Goal: Task Accomplishment & Management: Complete application form

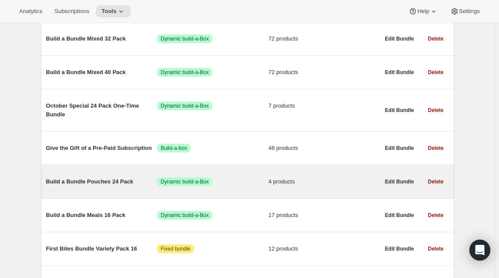
scroll to position [506, 0]
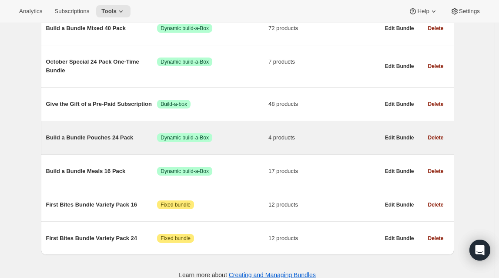
click at [106, 133] on span "Build a Bundle Pouches 24 Pack" at bounding box center [101, 137] width 111 height 9
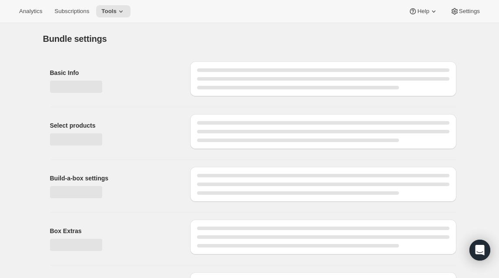
type input "Build a Bundle Pouches 24 Pack"
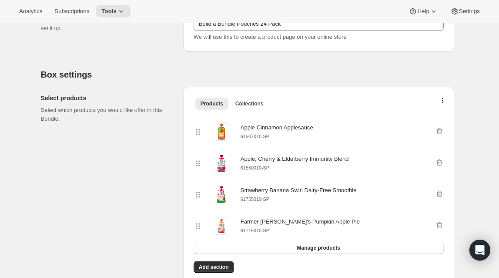
scroll to position [158, 0]
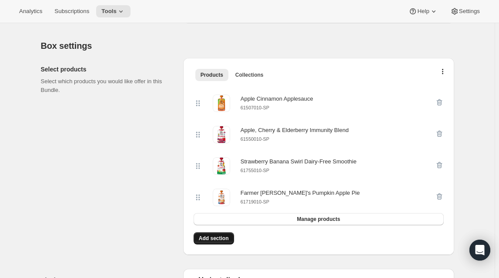
click at [218, 241] on span "Add section" at bounding box center [214, 238] width 30 height 7
click at [444, 101] on icon "button" at bounding box center [439, 102] width 9 height 9
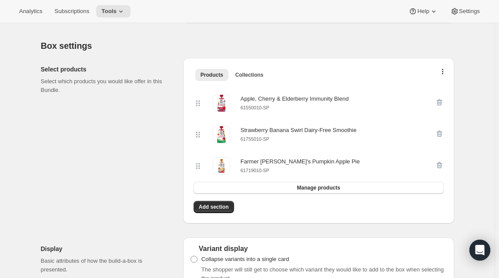
click at [444, 101] on icon "button" at bounding box center [439, 102] width 9 height 9
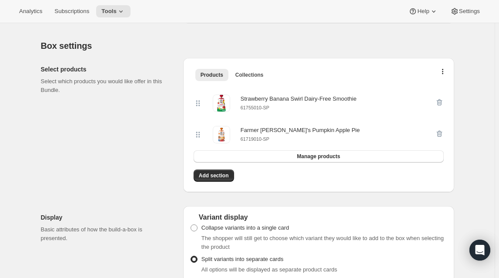
click at [444, 101] on icon "button" at bounding box center [439, 102] width 9 height 9
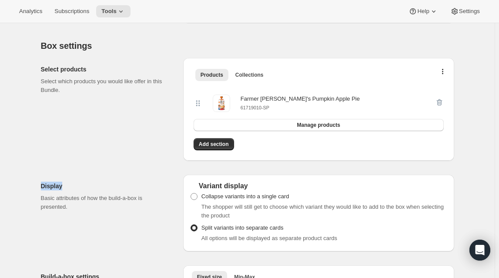
click at [444, 101] on div at bounding box center [439, 102] width 9 height 17
click at [435, 102] on div "Farmer [PERSON_NAME]'s Pumpkin Apple Pie 61719010-SP" at bounding box center [314, 102] width 241 height 17
click at [440, 102] on div at bounding box center [439, 102] width 9 height 17
click at [126, 120] on div "Select products Select which products you would like offer in this Bundle." at bounding box center [108, 109] width 135 height 103
click at [210, 146] on span "Add section" at bounding box center [214, 144] width 30 height 7
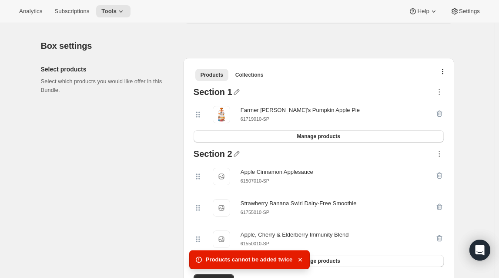
click at [441, 113] on div at bounding box center [439, 114] width 9 height 17
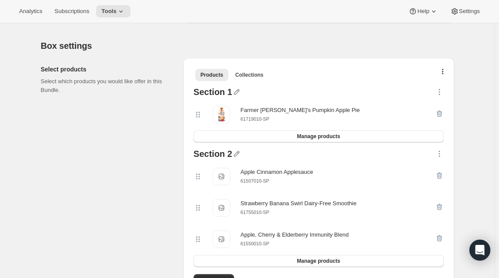
click at [441, 112] on div at bounding box center [439, 114] width 9 height 17
click at [442, 87] on icon "button" at bounding box center [439, 91] width 9 height 9
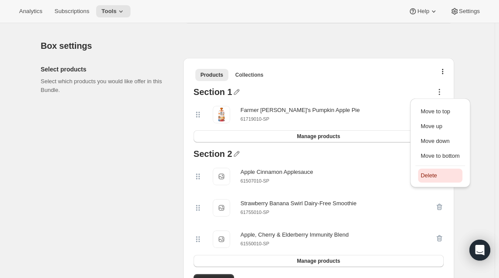
click at [429, 176] on span "Delete" at bounding box center [429, 175] width 17 height 7
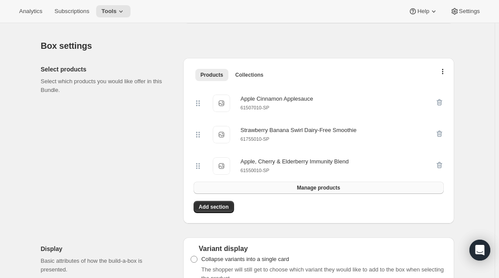
click at [332, 190] on span "Manage products" at bounding box center [318, 187] width 43 height 7
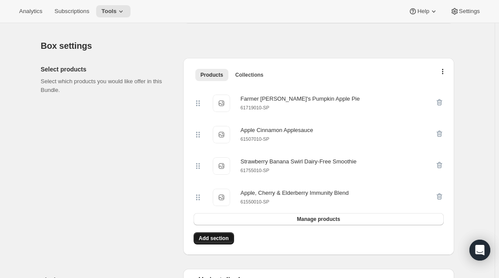
click at [215, 241] on span "Add section" at bounding box center [214, 238] width 30 height 7
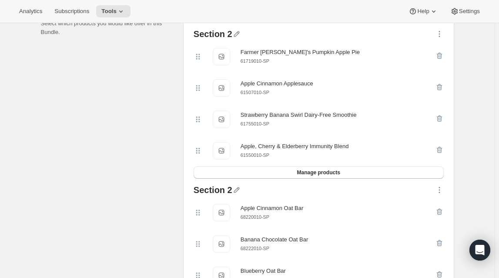
scroll to position [198, 0]
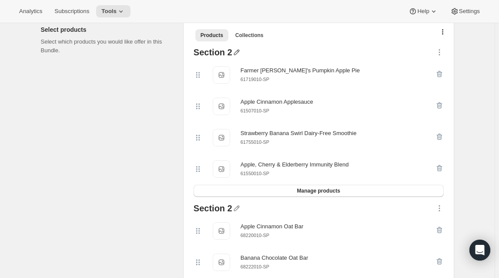
click at [237, 52] on icon "button" at bounding box center [237, 53] width 6 height 6
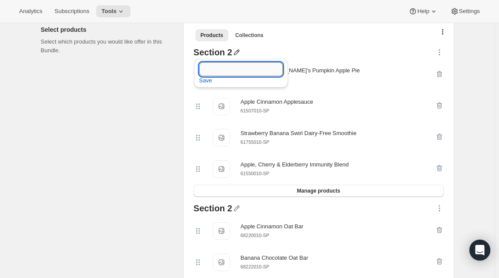
click at [224, 66] on input "text" at bounding box center [241, 69] width 84 height 14
type input "f"
type input "Featured"
click at [208, 83] on span "Save" at bounding box center [205, 80] width 13 height 9
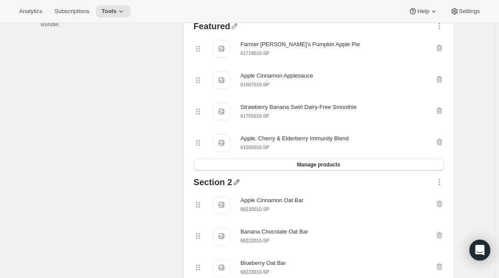
scroll to position [237, 0]
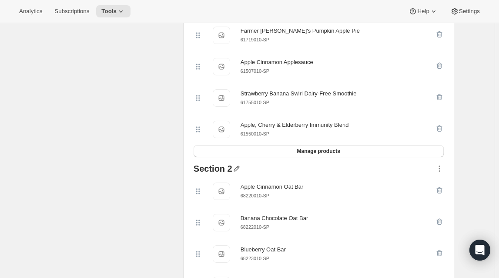
click at [237, 170] on icon "button" at bounding box center [237, 169] width 6 height 6
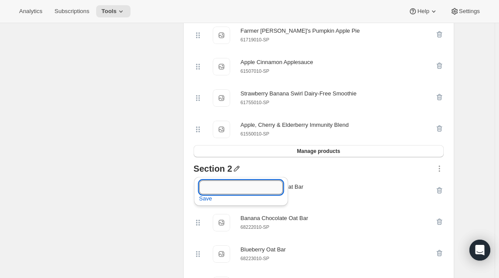
click at [225, 188] on input "text" at bounding box center [241, 187] width 84 height 14
paste input "Refrigerated Oat Bars"
type input "Refrigerated Oat Bars"
click at [202, 199] on span "Save" at bounding box center [205, 198] width 13 height 9
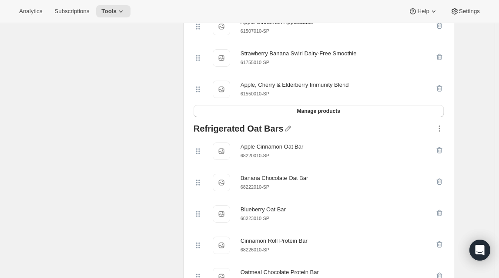
scroll to position [396, 0]
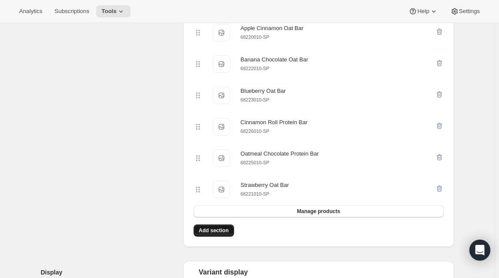
click at [223, 234] on span "Add section" at bounding box center [214, 230] width 30 height 7
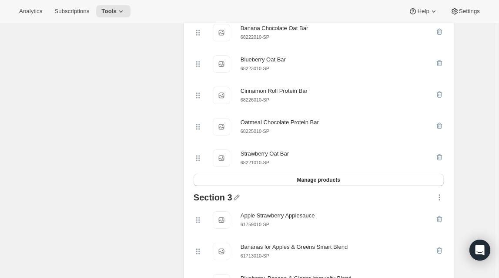
scroll to position [514, 0]
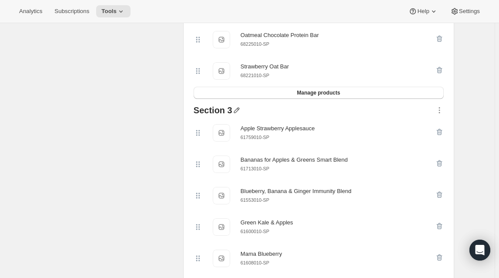
click at [236, 114] on icon "button" at bounding box center [236, 110] width 9 height 9
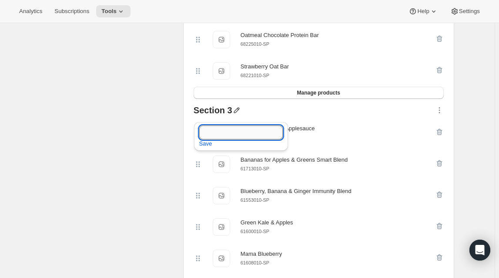
click at [234, 130] on input "text" at bounding box center [241, 132] width 84 height 14
paste input "Fruit & Veggie Blends"
type input "Fruit & Veggie Blends"
click at [207, 146] on span "Save" at bounding box center [205, 143] width 13 height 9
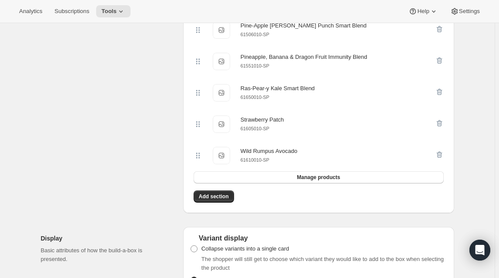
scroll to position [870, 0]
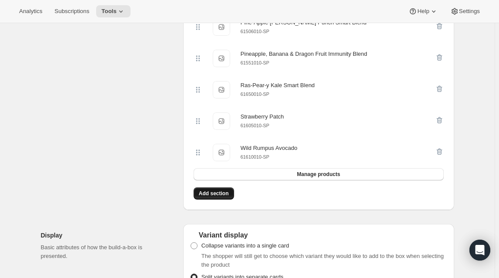
click at [223, 197] on span "Add section" at bounding box center [214, 193] width 30 height 7
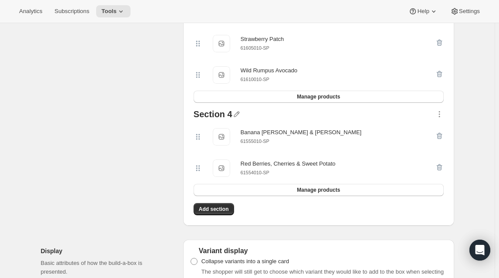
scroll to position [949, 0]
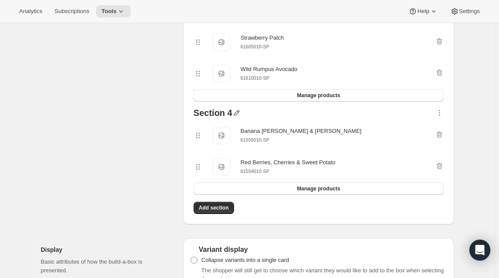
click at [237, 116] on icon "button" at bounding box center [237, 113] width 6 height 6
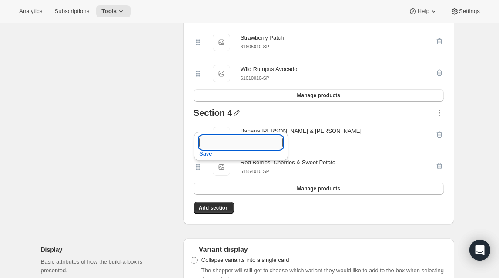
click at [233, 142] on input "text" at bounding box center [241, 142] width 84 height 14
paste input "Belly Blends"
type input "Belly Blends"
click at [205, 157] on span "Save" at bounding box center [205, 153] width 13 height 9
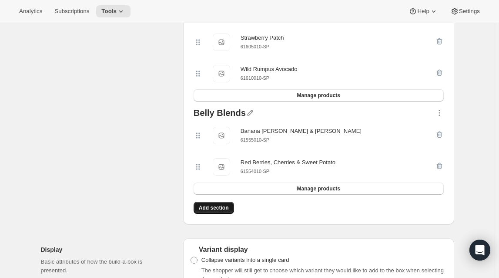
click at [210, 211] on span "Add section" at bounding box center [214, 207] width 30 height 7
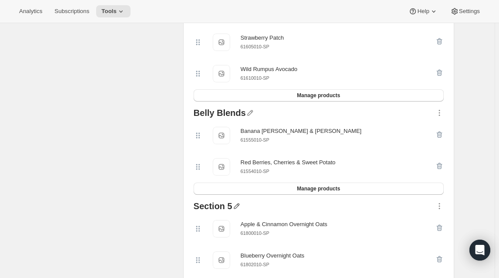
click at [238, 209] on icon "button" at bounding box center [237, 206] width 6 height 6
click at [221, 238] on input "text" at bounding box center [241, 236] width 84 height 14
paste input "Overnight Oats"
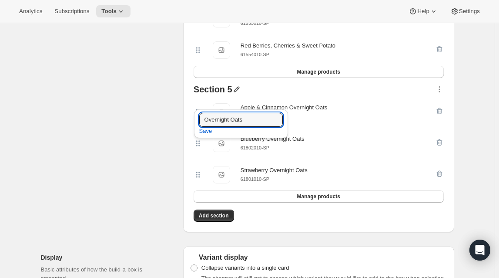
scroll to position [1068, 0]
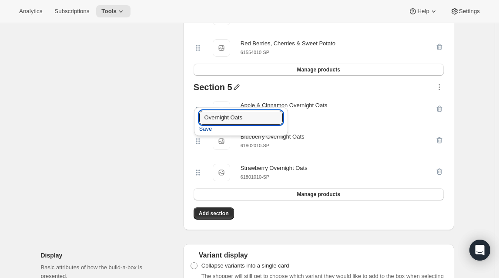
type input "Overnight Oats"
click at [202, 129] on span "Save" at bounding box center [205, 128] width 13 height 9
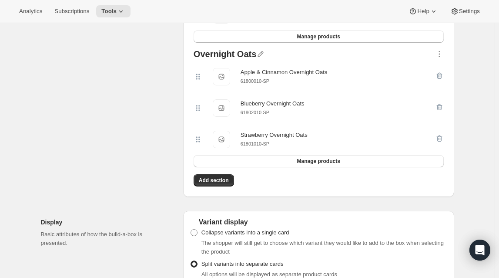
scroll to position [1147, 0]
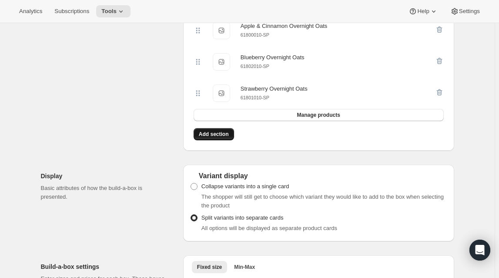
click at [217, 137] on span "Add section" at bounding box center [214, 134] width 30 height 7
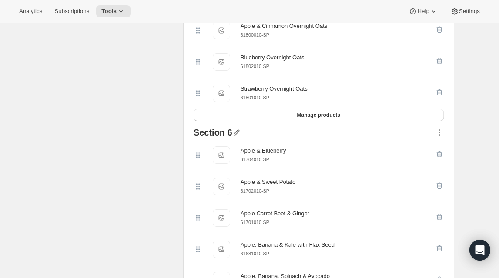
click at [235, 135] on icon "button" at bounding box center [237, 133] width 6 height 6
click at [227, 161] on input "text" at bounding box center [241, 164] width 84 height 14
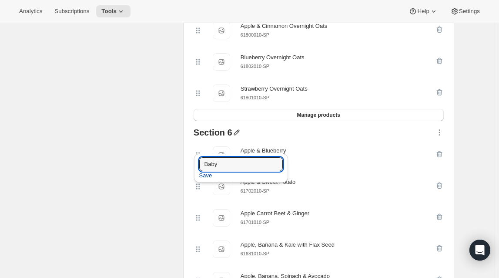
type input "Baby"
click at [207, 178] on span "Save" at bounding box center [205, 175] width 13 height 9
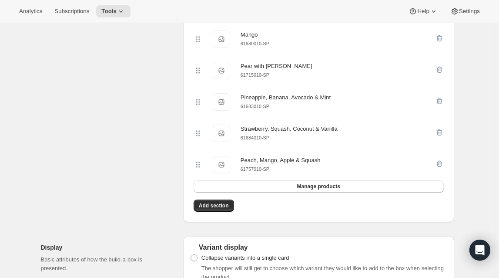
scroll to position [1582, 0]
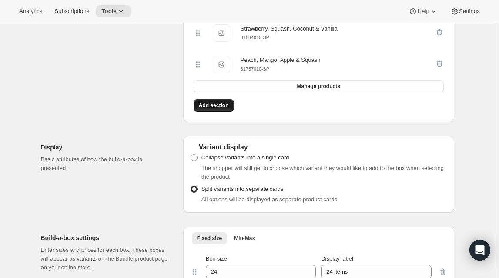
click at [218, 109] on span "Add section" at bounding box center [214, 105] width 30 height 7
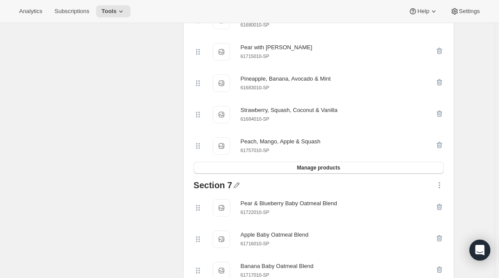
scroll to position [1503, 0]
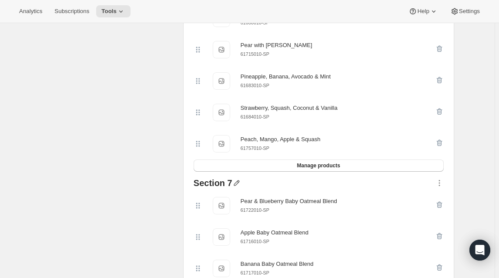
click at [238, 186] on icon "button" at bounding box center [237, 183] width 6 height 6
click at [214, 219] on input "text" at bounding box center [241, 222] width 84 height 14
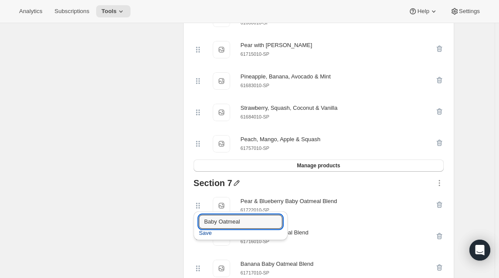
type input "Baby Oatmeal"
click at [206, 233] on span "Save" at bounding box center [205, 232] width 13 height 9
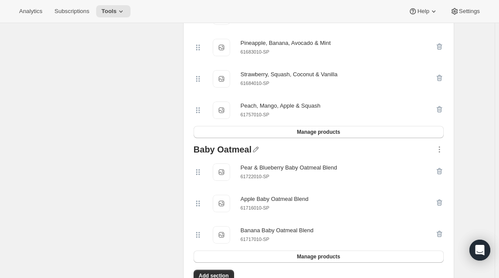
scroll to position [1661, 0]
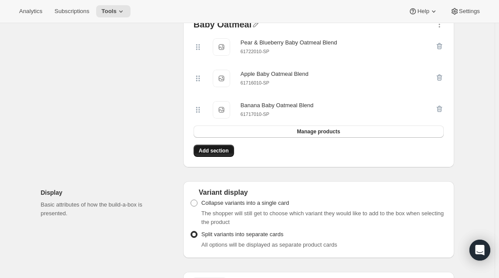
click at [221, 154] on span "Add section" at bounding box center [214, 150] width 30 height 7
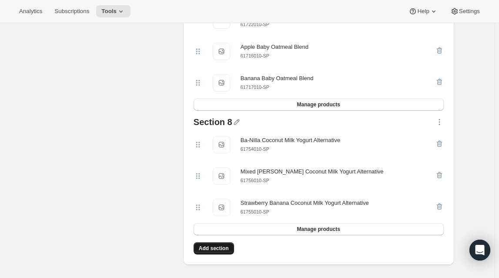
scroll to position [1701, 0]
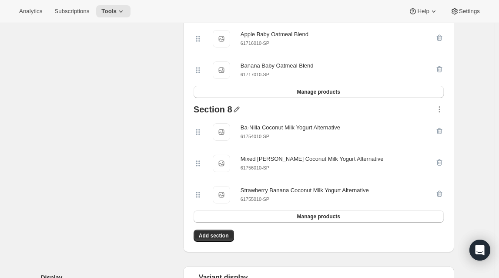
click at [238, 114] on icon "button" at bounding box center [236, 109] width 9 height 9
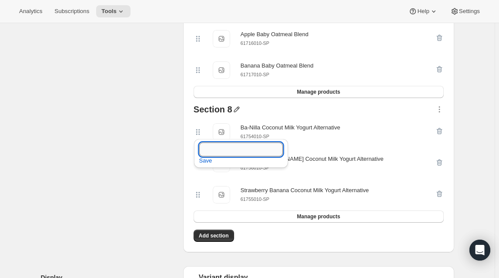
click at [226, 148] on input "text" at bounding box center [241, 149] width 84 height 14
paste input "Coconut Yogurt"
type input "Coconut Yogurt"
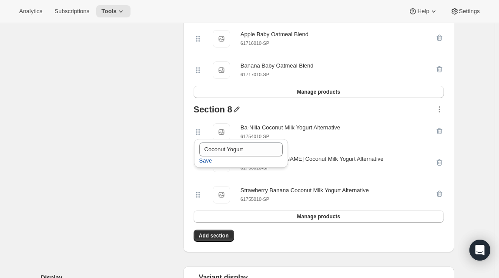
click at [200, 163] on span "Save" at bounding box center [205, 160] width 13 height 9
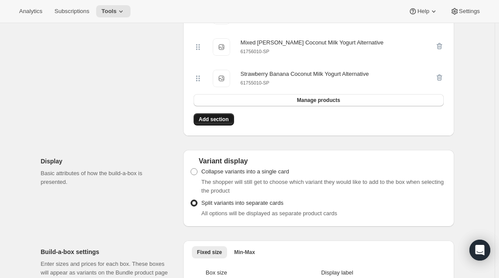
scroll to position [1819, 0]
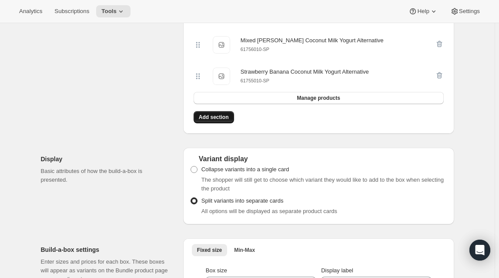
click at [217, 121] on span "Add section" at bounding box center [214, 117] width 30 height 7
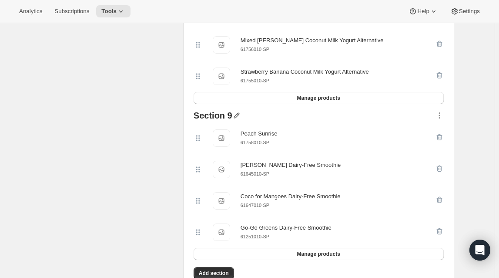
click at [237, 120] on icon "button" at bounding box center [236, 115] width 9 height 9
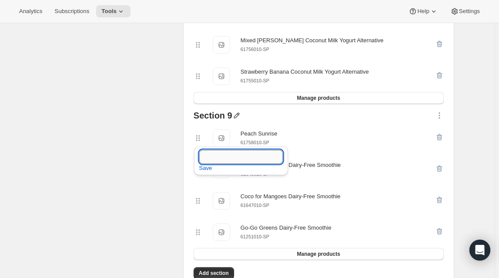
click at [228, 157] on input "text" at bounding box center [241, 157] width 84 height 14
paste input "Dairy-Free Smoothies"
type input "Dairy-Free Smoothies"
click at [205, 170] on span "Save" at bounding box center [205, 168] width 13 height 9
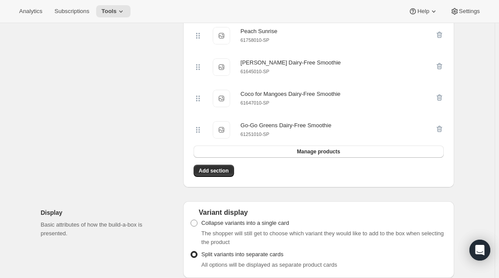
scroll to position [1938, 0]
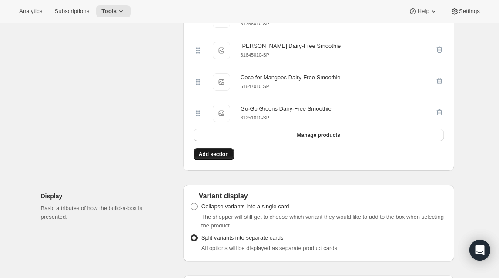
click at [222, 158] on span "Add section" at bounding box center [214, 154] width 30 height 7
click at [227, 158] on span "Add section" at bounding box center [214, 154] width 30 height 7
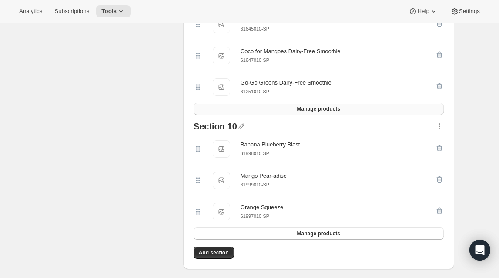
scroll to position [1978, 0]
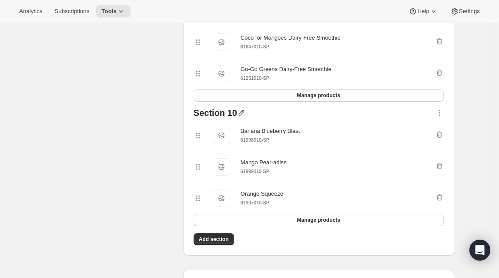
click at [238, 117] on icon "button" at bounding box center [241, 112] width 9 height 9
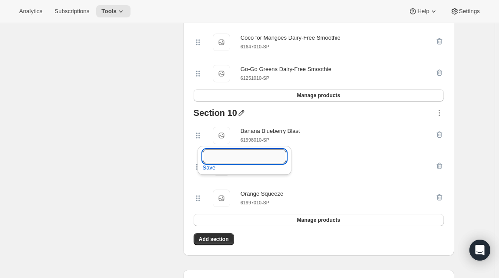
click at [234, 157] on input "text" at bounding box center [245, 156] width 84 height 14
paste input "Whole Milk Smoothies"
type input "Whole Milk Smoothies"
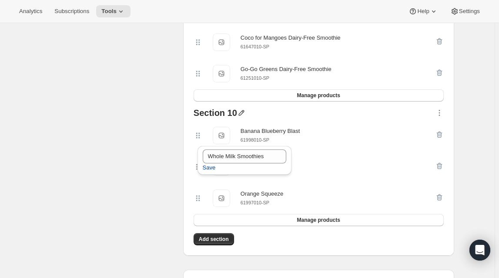
click at [205, 169] on span "Save" at bounding box center [209, 167] width 13 height 9
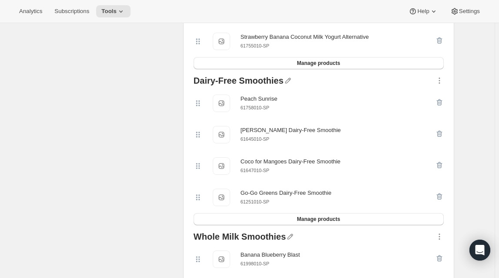
scroll to position [2017, 0]
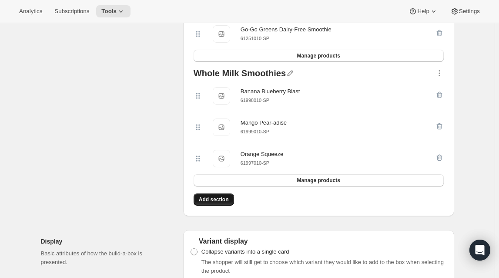
click at [213, 203] on span "Add section" at bounding box center [214, 199] width 30 height 7
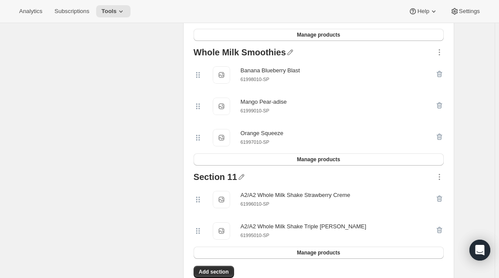
scroll to position [2096, 0]
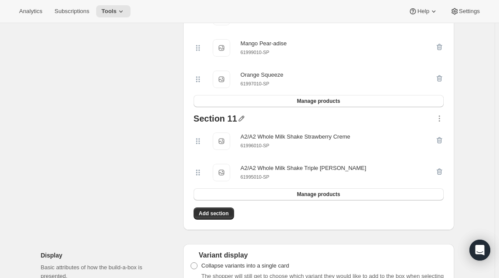
click at [239, 123] on icon "button" at bounding box center [241, 118] width 9 height 9
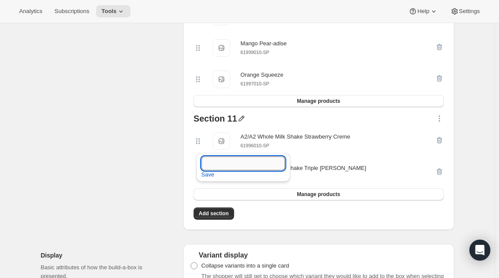
click at [226, 159] on input "text" at bounding box center [243, 163] width 84 height 14
paste input "A2/A2 Whole Milk Shakes"
type input "A2/A2 Whole Milk Shakes"
click at [208, 174] on span "Save" at bounding box center [207, 174] width 13 height 9
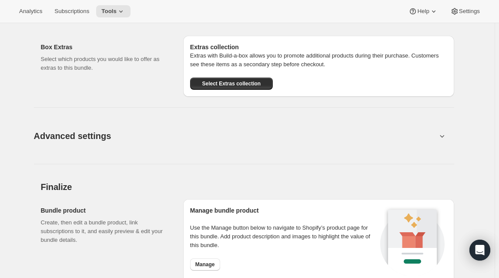
scroll to position [2532, 0]
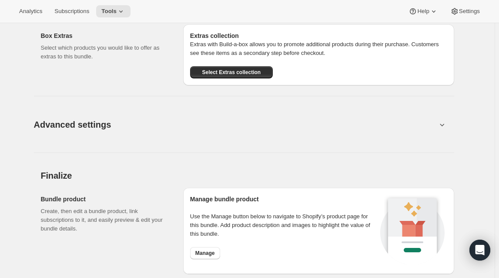
click at [93, 131] on span "Advanced settings" at bounding box center [72, 124] width 77 height 14
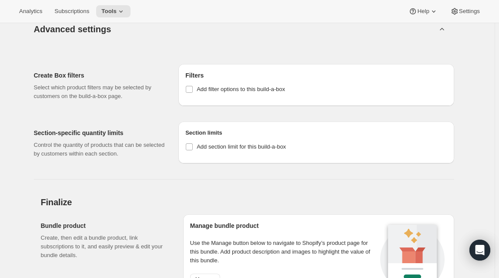
scroll to position [2611, 0]
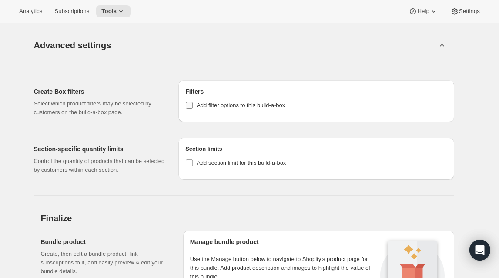
click at [202, 108] on span "Add filter options to this build-a-box" at bounding box center [241, 105] width 88 height 7
click at [193, 109] on input "Add filter options to this build-a-box" at bounding box center [189, 105] width 7 height 7
checkbox input "true"
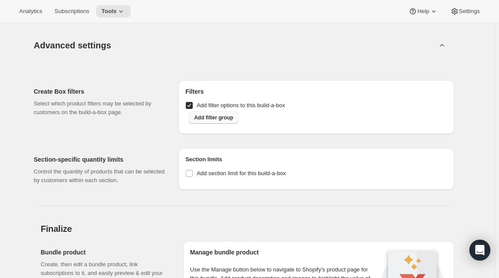
click at [215, 121] on span "Add filter group" at bounding box center [213, 117] width 39 height 7
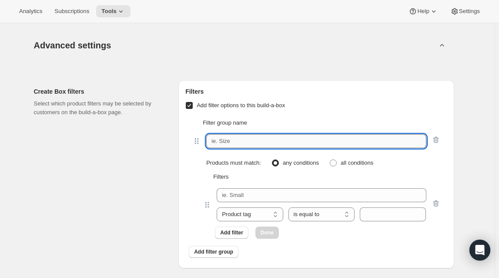
click at [280, 148] on input "text" at bounding box center [316, 141] width 220 height 14
paste input "Product Type"
type input "Product Type"
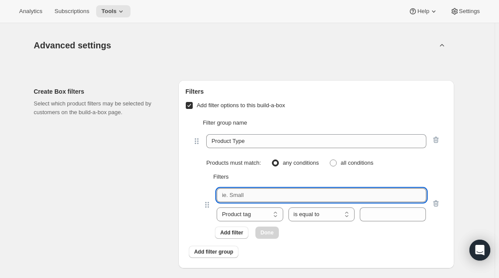
click at [248, 202] on input "text" at bounding box center [321, 195] width 209 height 14
paste input "Refrigerated Pouches"
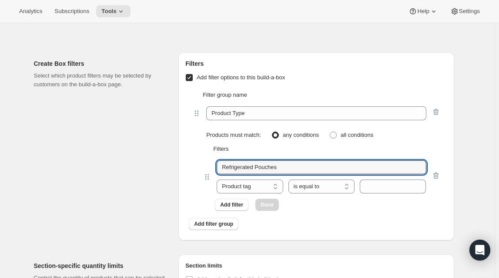
scroll to position [2729, 0]
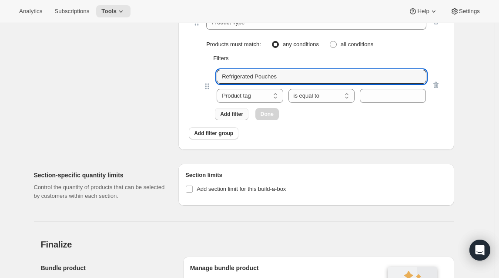
type input "Refrigerated Pouches"
click at [231, 117] on span "Add filter" at bounding box center [231, 114] width 23 height 7
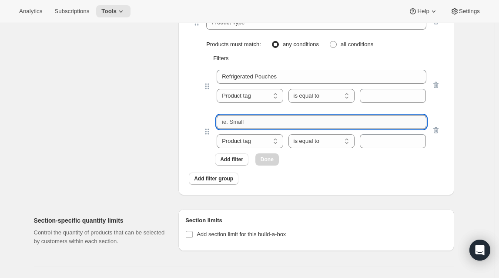
click at [242, 129] on input "text" at bounding box center [321, 122] width 209 height 14
paste input "Refrigerated Oat Bars"
type input "Refrigerated Oat Bars"
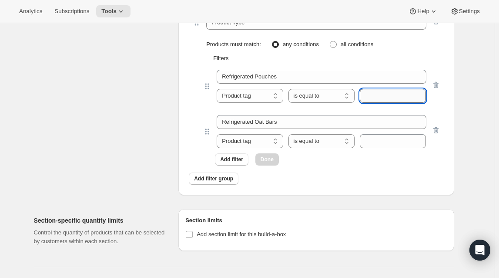
click at [391, 103] on input "text" at bounding box center [393, 96] width 66 height 14
paste input "type:refrigerated-pouches"
type input "type:refrigerated-pouches"
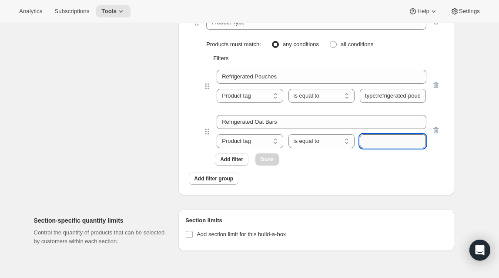
click at [372, 148] on input "text" at bounding box center [393, 141] width 66 height 14
paste input "type:refrigerated-oat-bar"
type input "type:refrigerated-oat-bar"
click at [269, 163] on span "Done" at bounding box center [267, 159] width 13 height 7
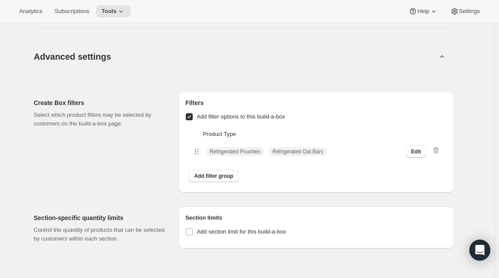
scroll to position [2595, 0]
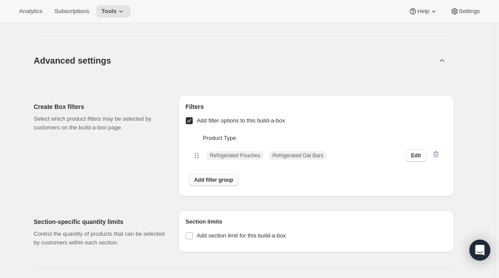
click at [217, 183] on span "Add filter group" at bounding box center [213, 179] width 39 height 7
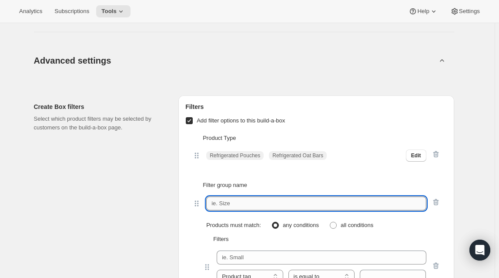
click at [231, 210] on input "text" at bounding box center [316, 203] width 220 height 14
paste input "Age Group"
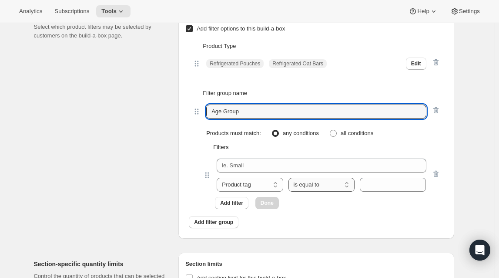
scroll to position [2714, 0]
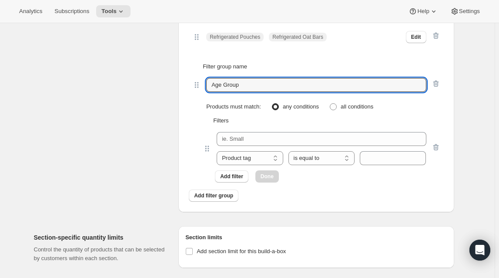
type input "Age Group"
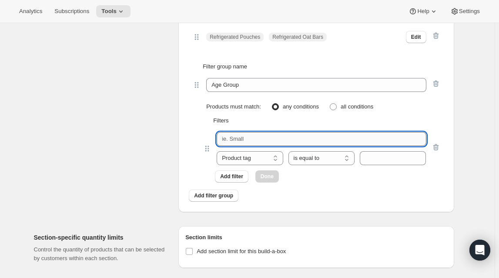
click at [273, 146] on input "text" at bounding box center [321, 139] width 209 height 14
paste input "Baby"
type input "Baby"
click at [238, 180] on span "Add filter" at bounding box center [231, 176] width 23 height 7
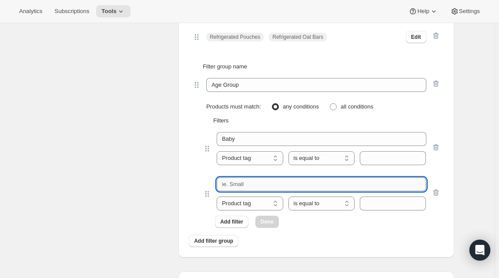
click at [287, 191] on input "text" at bounding box center [321, 184] width 209 height 14
paste input "Toddler"
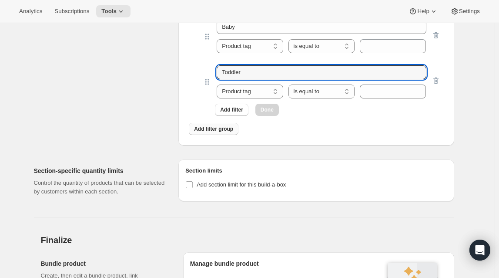
scroll to position [2833, 0]
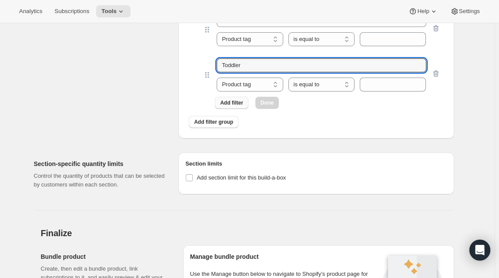
type input "Toddler"
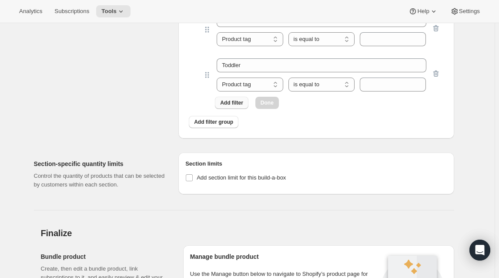
click at [234, 109] on button "Add filter" at bounding box center [232, 103] width 34 height 12
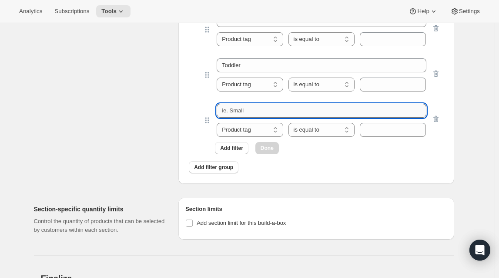
click at [241, 117] on input "text" at bounding box center [321, 111] width 209 height 14
paste input "Kid"
type input "Kid"
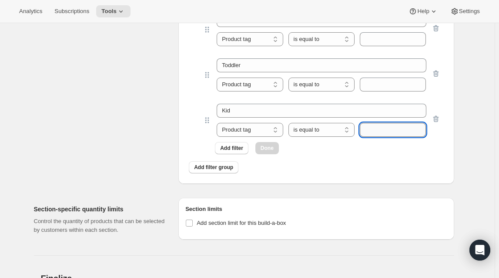
click at [383, 137] on input "text" at bounding box center [393, 130] width 66 height 14
paste input "age-kid"
type input "age-kid"
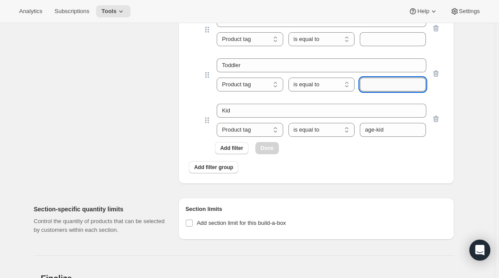
click at [385, 91] on input "text" at bounding box center [393, 84] width 66 height 14
paste input "age-toddler"
type input "age-toddler"
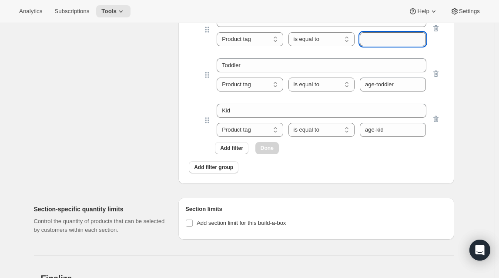
click at [401, 46] on input "text" at bounding box center [393, 39] width 66 height 14
paste input "age-baby"
type input "age-baby"
click at [267, 151] on span "Done" at bounding box center [267, 147] width 13 height 7
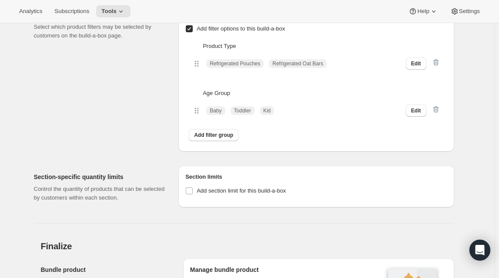
scroll to position [2674, 0]
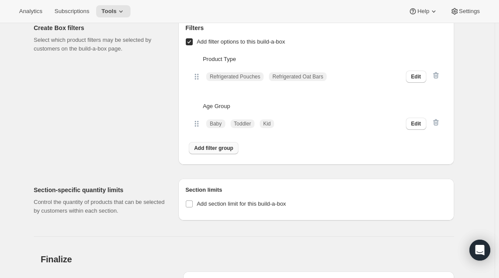
click at [216, 151] on span "Add filter group" at bounding box center [213, 147] width 39 height 7
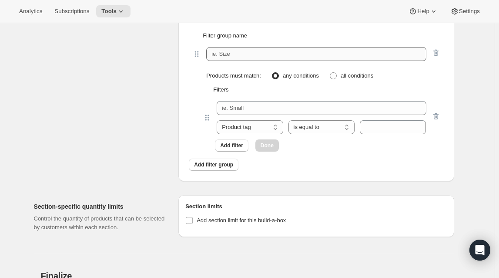
scroll to position [2793, 0]
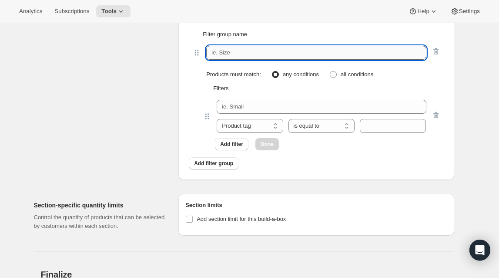
click at [229, 60] on input "text" at bounding box center [316, 53] width 220 height 14
paste input "Key Nutrients"
type input "Key Nutrients"
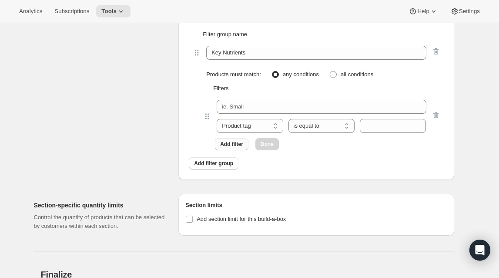
click at [232, 148] on span "Add filter" at bounding box center [231, 144] width 23 height 7
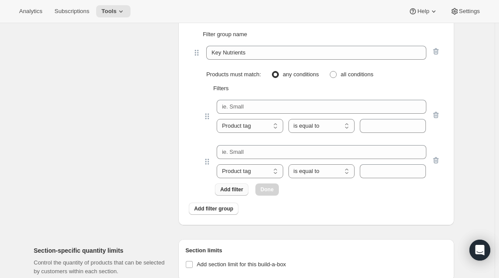
click at [237, 193] on span "Add filter" at bounding box center [231, 189] width 23 height 7
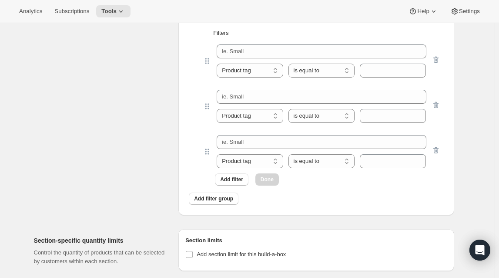
scroll to position [2872, 0]
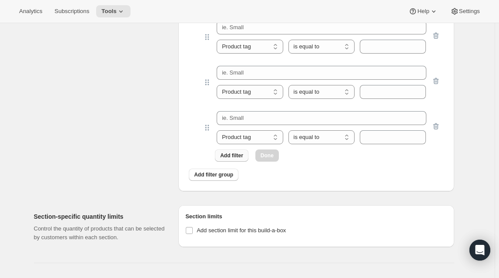
click at [238, 159] on span "Add filter" at bounding box center [231, 155] width 23 height 7
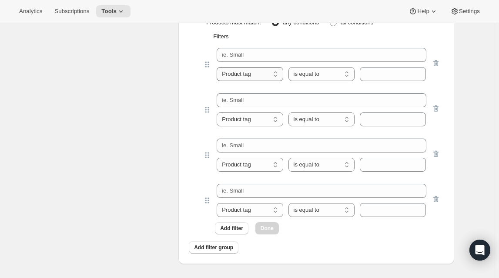
scroll to position [2833, 0]
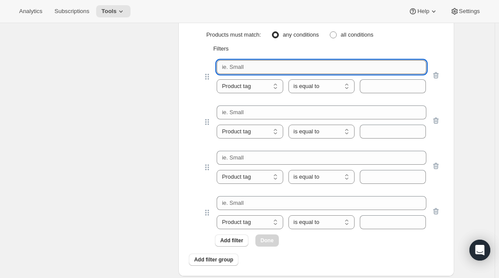
click at [245, 74] on input "text" at bounding box center [321, 67] width 209 height 14
paste input "Probiotic"
type input "Probiotic"
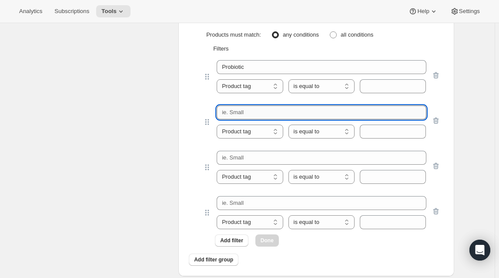
click at [251, 119] on input "text" at bounding box center [321, 112] width 209 height 14
paste input "Protein"
type input "Protein"
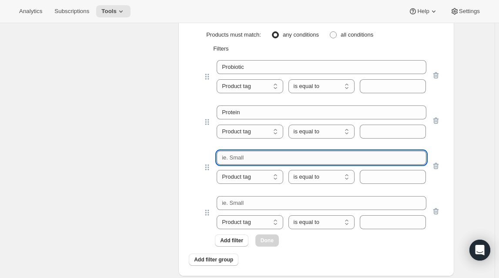
click at [251, 164] on input "text" at bounding box center [321, 158] width 209 height 14
paste input "[MEDICAL_DATA]"
type input "[MEDICAL_DATA]"
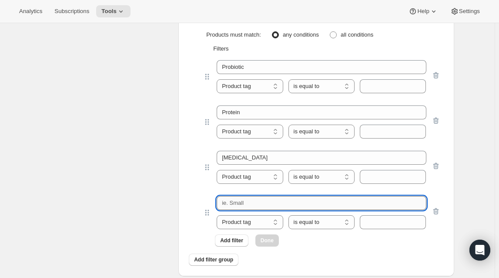
click at [234, 210] on input "text" at bounding box center [321, 203] width 209 height 14
paste input "Fiber"
type input "Fiber"
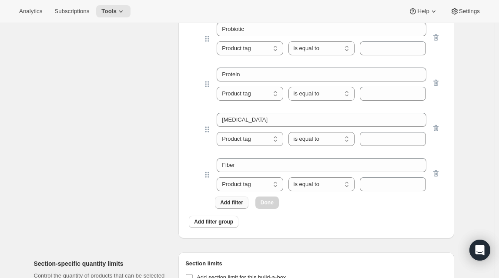
scroll to position [2912, 0]
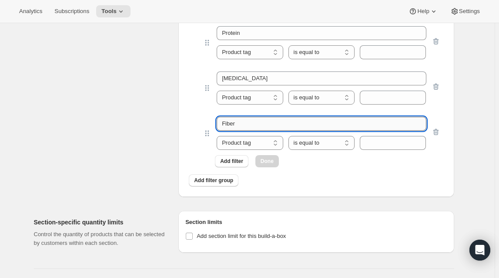
click at [247, 131] on input "Fiber" at bounding box center [321, 124] width 209 height 14
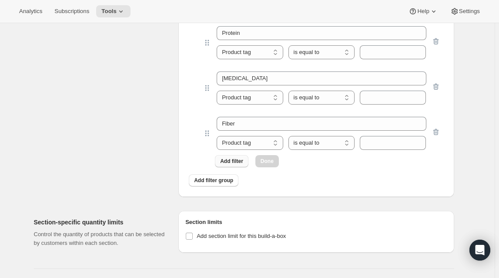
click at [229, 164] on span "Add filter" at bounding box center [231, 161] width 23 height 7
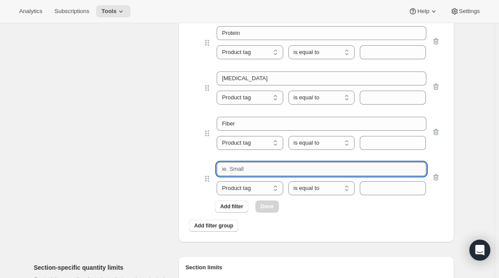
click at [240, 176] on input "text" at bounding box center [321, 169] width 209 height 14
paste input "Dairy"
type input "Dairy"
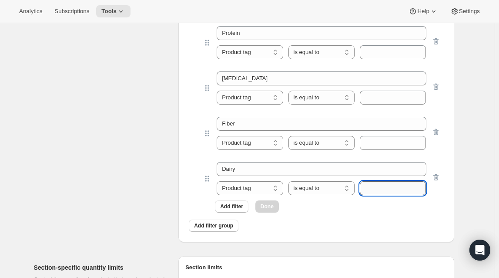
click at [370, 195] on input "text" at bounding box center [393, 188] width 66 height 14
paste input "Ingredients-Dairy"
type input "Ingredients-Dairy"
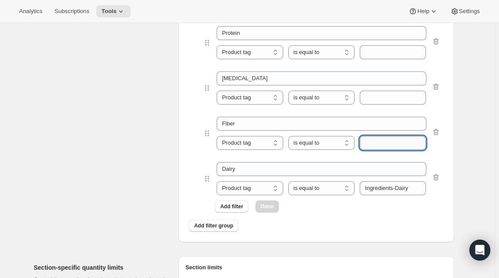
click at [390, 150] on input "text" at bounding box center [393, 143] width 66 height 14
paste input "ingredients-fiber"
type input "ingredients-fiber"
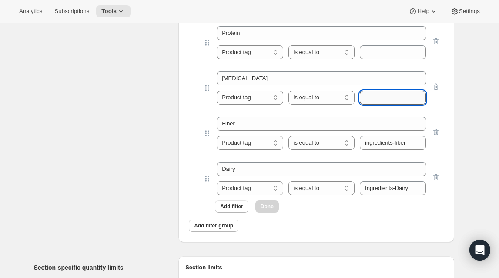
click at [400, 104] on input "text" at bounding box center [393, 98] width 66 height 14
paste input "ingredients-[MEDICAL_DATA]"
type input "ingredients-[MEDICAL_DATA]"
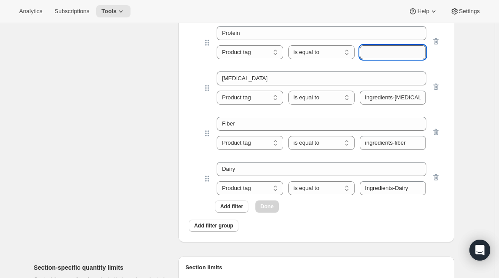
click at [382, 59] on input "text" at bounding box center [393, 52] width 66 height 14
paste input "Ingredients-Protein"
type input "Ingredients-Protein"
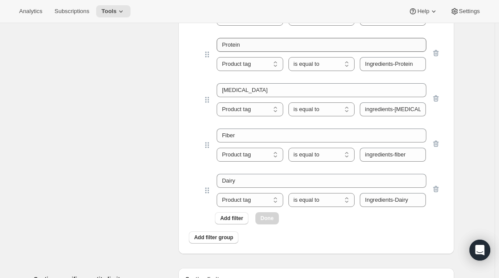
scroll to position [2833, 0]
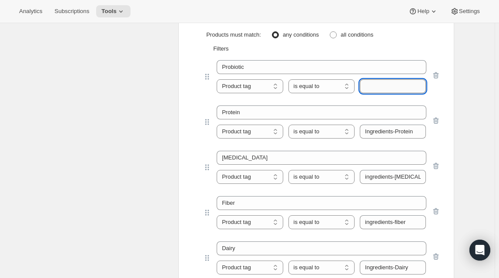
click at [393, 93] on input "text" at bounding box center [393, 86] width 66 height 14
paste input "ingredients-Probiotic Culture"
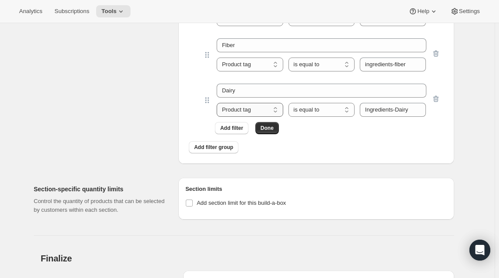
scroll to position [2991, 0]
type input "ingredients-Probiotic Culture"
click at [267, 131] on span "Done" at bounding box center [267, 127] width 13 height 7
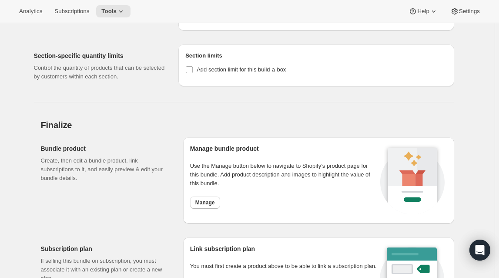
scroll to position [2808, 0]
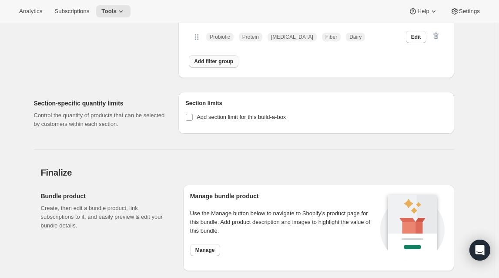
click at [222, 65] on span "Add filter group" at bounding box center [213, 61] width 39 height 7
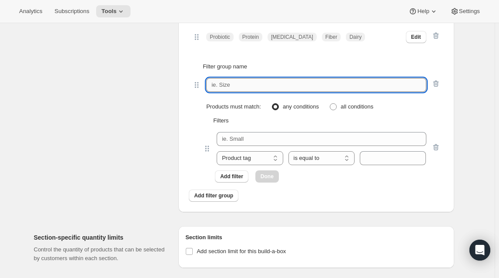
click at [231, 92] on input "text" at bounding box center [316, 85] width 220 height 14
paste input "Dietary Need"
type input "Dietary Need"
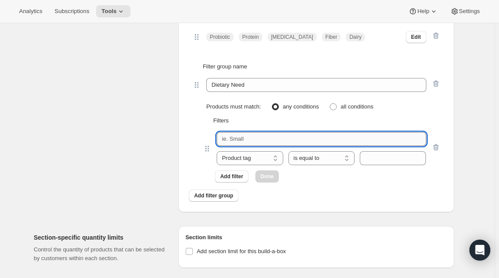
click at [239, 146] on input "text" at bounding box center [321, 139] width 209 height 14
paste input "Dairy Free"
type input "Dairy Free"
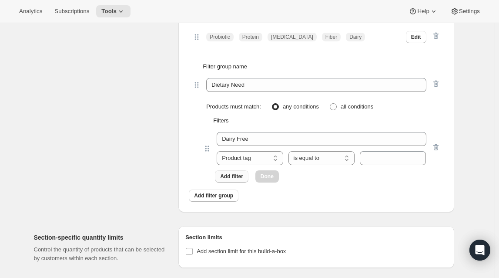
click at [235, 182] on button "Add filter" at bounding box center [232, 176] width 34 height 12
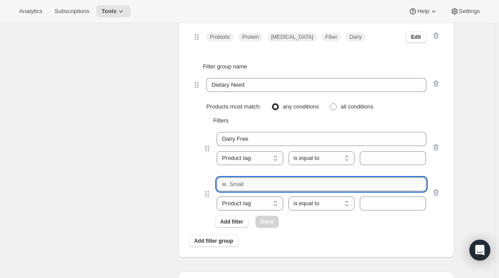
click at [266, 191] on input "text" at bounding box center [321, 184] width 209 height 14
paste input "Coconut Free"
type input "Coconut Free"
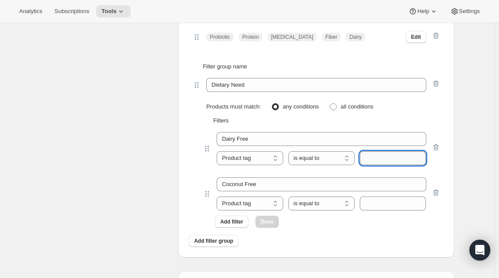
click at [381, 165] on input "text" at bounding box center [393, 158] width 66 height 14
paste input "Dairy-Free"
type input "Dairy-Free"
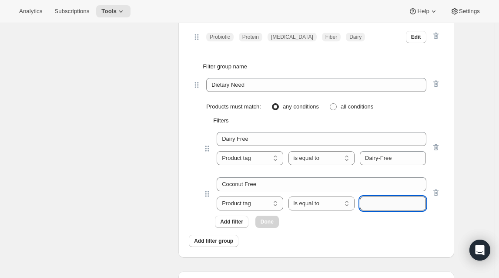
click at [382, 210] on input "text" at bounding box center [393, 203] width 66 height 14
paste input "Coconut-Free"
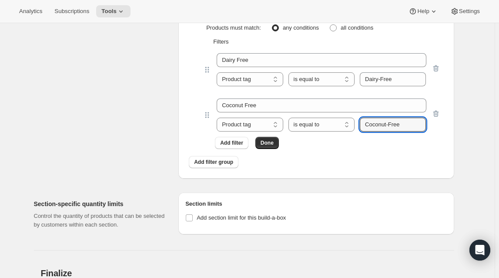
scroll to position [2887, 0]
type input "Coconut-Free"
click at [270, 146] on span "Done" at bounding box center [267, 142] width 13 height 7
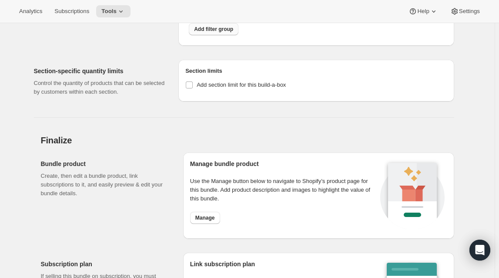
click at [215, 33] on span "Add filter group" at bounding box center [213, 29] width 39 height 7
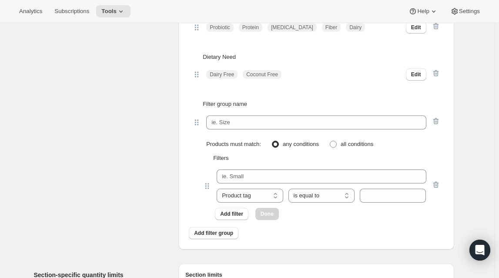
scroll to position [2808, 0]
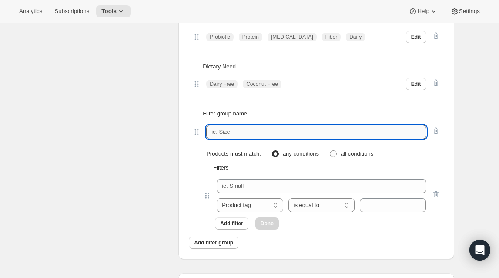
click at [248, 139] on input "text" at bounding box center [316, 132] width 220 height 14
paste input "Trending"
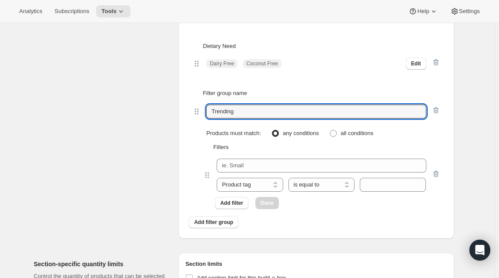
scroll to position [2887, 0]
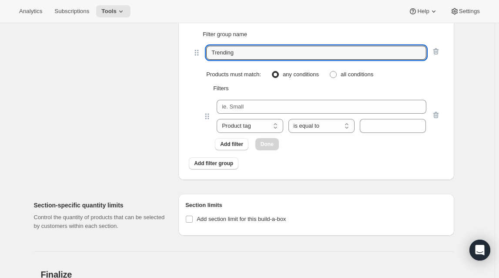
type input "Trending"
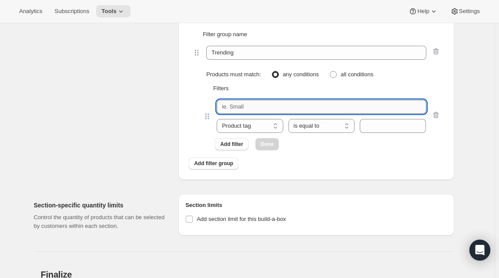
click at [243, 114] on input "text" at bounding box center [321, 107] width 209 height 14
paste input "New Arrivals"
type input "New Arrivals"
click at [240, 148] on span "Add filter" at bounding box center [231, 144] width 23 height 7
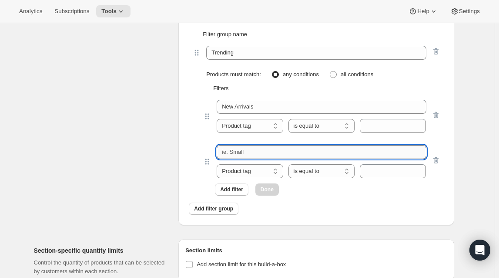
click at [237, 159] on input "text" at bounding box center [321, 152] width 209 height 14
paste input "Best Seller"
type input "Best Seller"
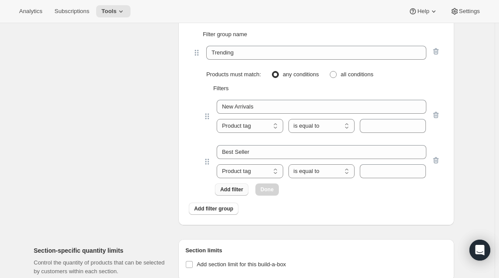
click at [227, 193] on span "Add filter" at bounding box center [231, 189] width 23 height 7
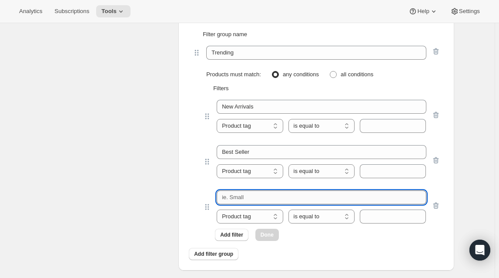
click at [245, 204] on input "text" at bounding box center [321, 197] width 209 height 14
paste input "Limited Edition"
type input "Limited Edition"
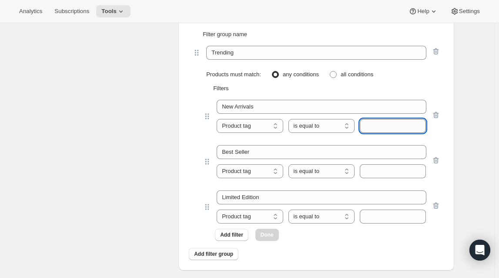
click at [394, 133] on input "text" at bounding box center [393, 126] width 66 height 14
paste input "Badge Text_NEW!"
type input "Badge Text_NEW!"
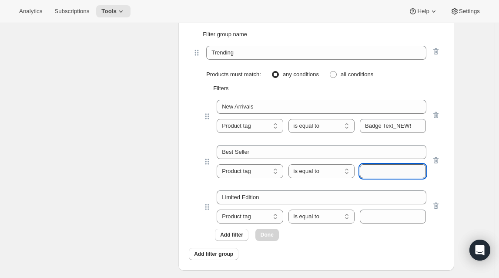
click at [375, 178] on input "text" at bounding box center [393, 171] width 66 height 14
paste input "best-seller"
type input "best-seller"
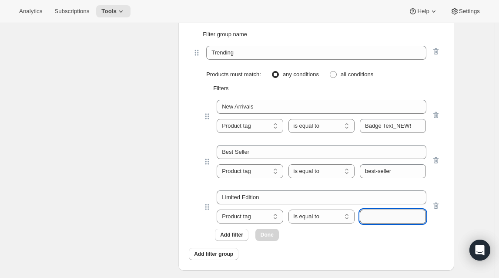
click at [385, 223] on input "text" at bounding box center [393, 216] width 66 height 14
paste input "Limited-Edition"
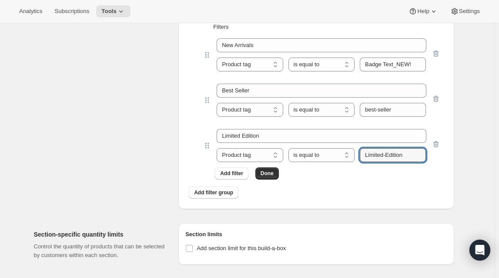
scroll to position [2966, 0]
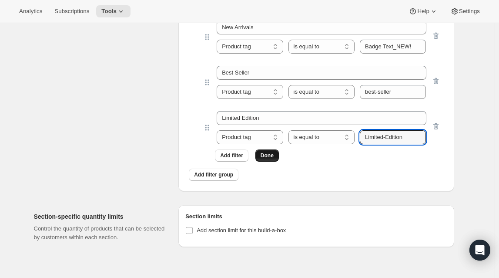
type input "Limited-Edition"
click at [261, 161] on button "Done" at bounding box center [266, 155] width 23 height 12
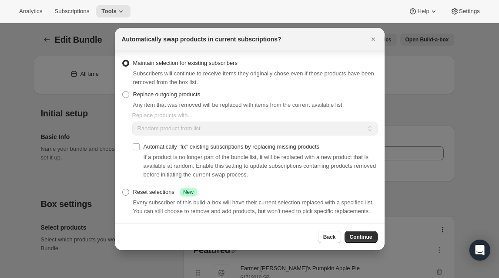
scroll to position [0, 0]
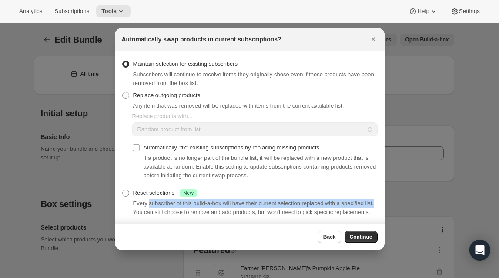
drag, startPoint x: 148, startPoint y: 206, endPoint x: 375, endPoint y: 204, distance: 226.3
click at [375, 204] on section "Maintain selection for existing subscribers Subscribers will continue to receiv…" at bounding box center [250, 138] width 270 height 174
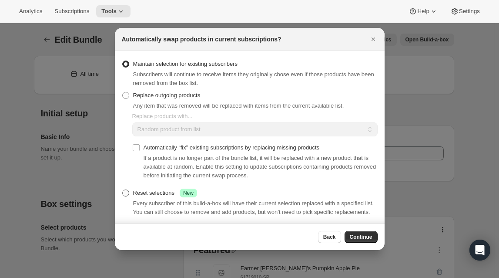
click at [125, 190] on span ":ril:" at bounding box center [125, 192] width 7 height 7
click at [123, 190] on input "Reset selections Success New" at bounding box center [122, 189] width 0 height 0
radio input "true"
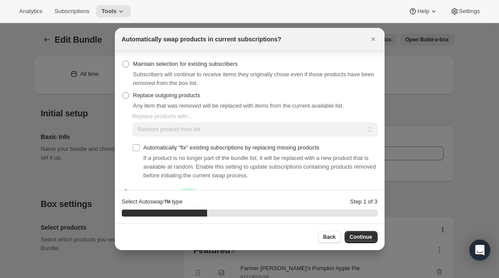
scroll to position [35, 0]
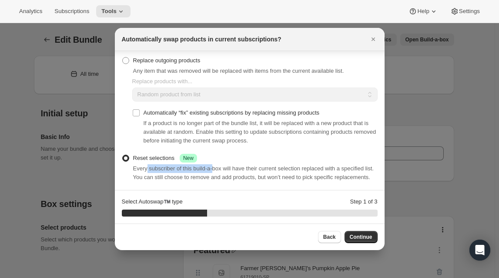
drag, startPoint x: 146, startPoint y: 168, endPoint x: 213, endPoint y: 165, distance: 66.7
click at [213, 165] on span "Every subscriber of this build-a-box will have their current selection replaced…" at bounding box center [253, 172] width 241 height 15
click at [218, 167] on span "Every subscriber of this build-a-box will have their current selection replaced…" at bounding box center [253, 172] width 241 height 15
click at [364, 235] on span "Continue" at bounding box center [361, 236] width 23 height 7
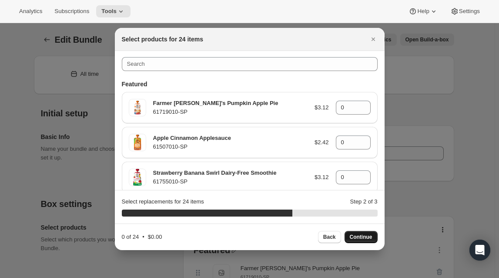
scroll to position [0, 0]
click at [328, 237] on span "Back" at bounding box center [329, 236] width 13 height 7
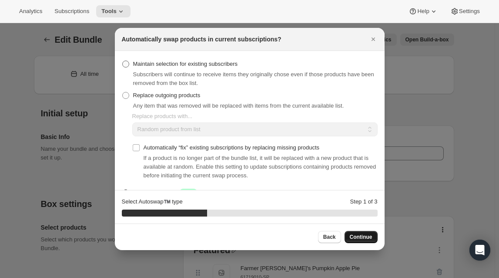
click at [127, 63] on span ":ril:" at bounding box center [125, 63] width 7 height 7
click at [123, 61] on input "Maintain selection for existing subscribers" at bounding box center [122, 60] width 0 height 0
radio input "true"
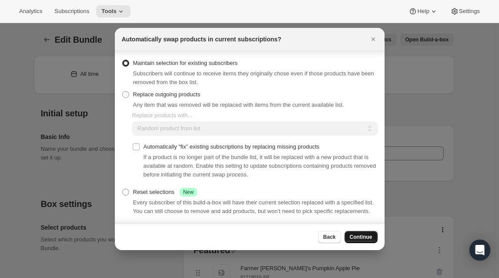
scroll to position [1, 0]
click at [363, 238] on span "Continue" at bounding box center [361, 236] width 23 height 7
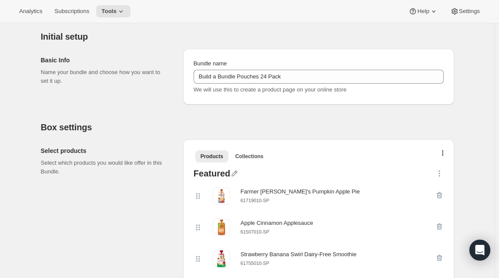
scroll to position [0, 0]
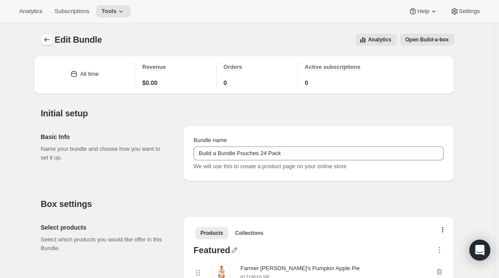
click at [47, 38] on icon "Bundles" at bounding box center [47, 39] width 6 height 4
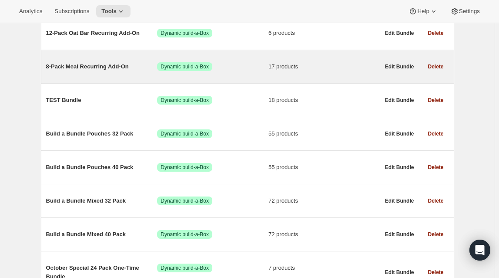
scroll to position [316, 0]
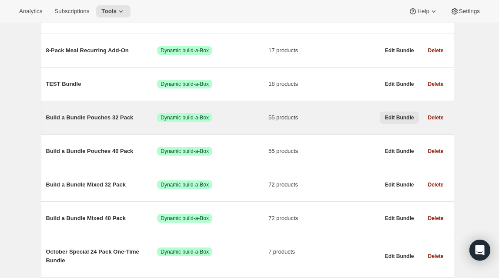
click at [412, 114] on span "Edit Bundle" at bounding box center [399, 117] width 29 height 7
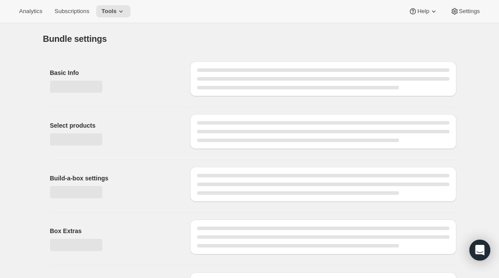
type input "Build a Bundle Pouches 32 Pack"
checkbox input "true"
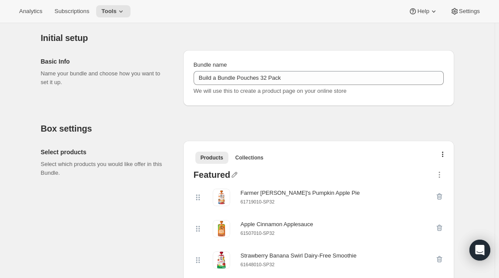
scroll to position [79, 0]
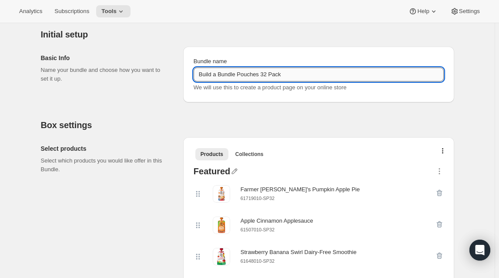
click at [279, 74] on input "Build a Bundle Pouches 32 Pack" at bounding box center [319, 74] width 250 height 14
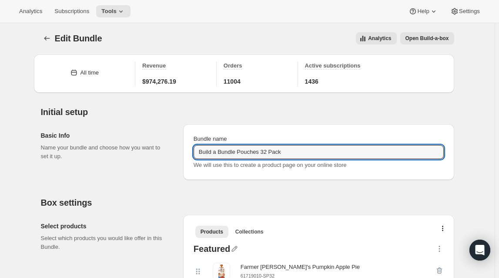
scroll to position [0, 0]
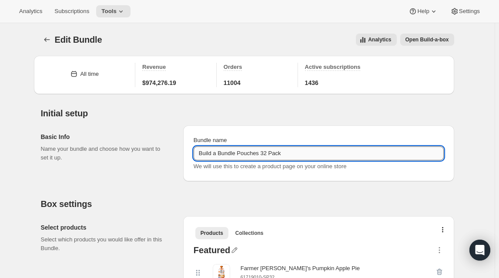
drag, startPoint x: 283, startPoint y: 154, endPoint x: 267, endPoint y: 153, distance: 15.7
click at [267, 153] on input "Build a Bundle Pouches 32 Pack" at bounding box center [319, 153] width 250 height 14
drag, startPoint x: 293, startPoint y: 154, endPoint x: 269, endPoint y: 157, distance: 24.6
click at [269, 157] on input "Build a Bundle Pouches 32 Count" at bounding box center [319, 153] width 250 height 14
type input "Build a Bundle Pouches 32 Pack"
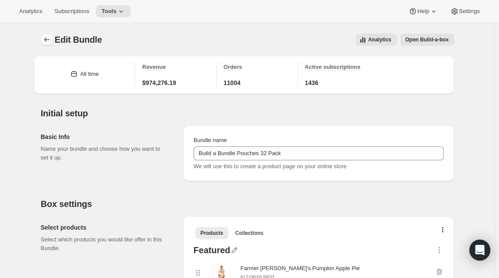
click at [47, 41] on icon "Bundles" at bounding box center [47, 39] width 6 height 4
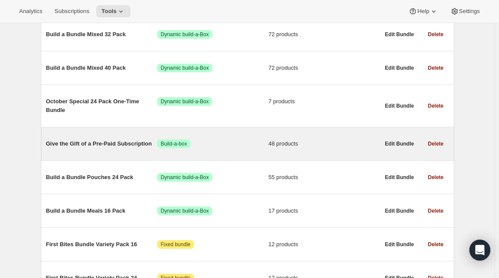
scroll to position [387, 0]
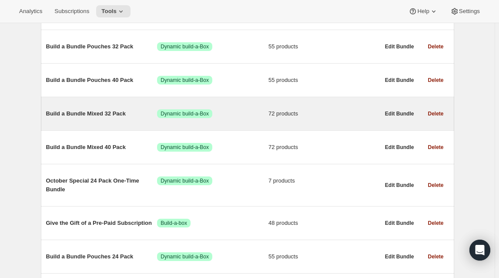
click at [101, 113] on span "Build a Bundle Mixed 32 Pack" at bounding box center [101, 113] width 111 height 9
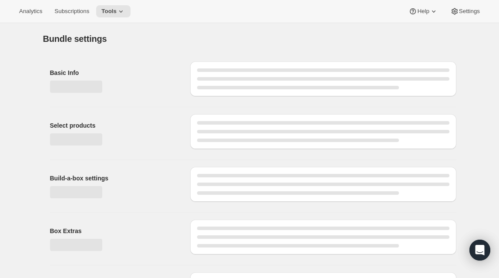
type input "Build a Bundle Mixed 32 Pack"
checkbox input "true"
select select "MINIMUM"
type input "Select at least 8 meals"
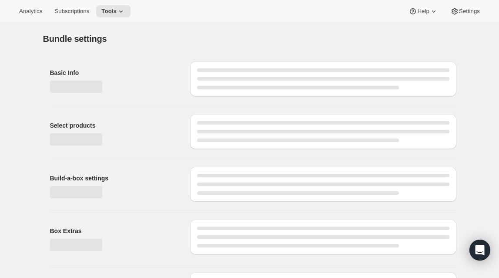
select select "gid://shopify/ProductVariant/41182055432274_6321b5ac-0d1c-4f8d-8ffe-6193e28b69b8"
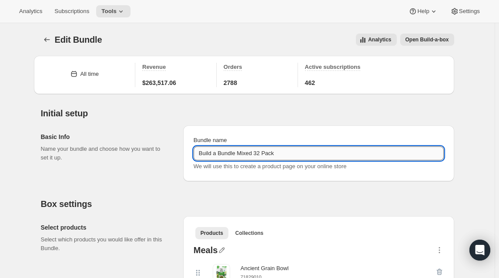
drag, startPoint x: 300, startPoint y: 152, endPoint x: 263, endPoint y: 155, distance: 37.1
click at [263, 155] on input "Build a Bundle Mixed 32 Pack" at bounding box center [319, 153] width 250 height 14
type input "Build a Bundle Mixed 32 Count"
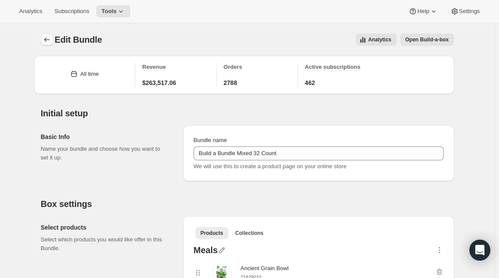
click at [47, 42] on icon "Bundles" at bounding box center [47, 39] width 9 height 9
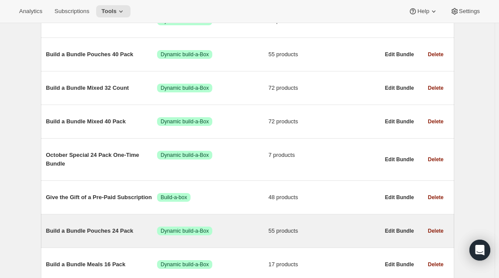
scroll to position [387, 0]
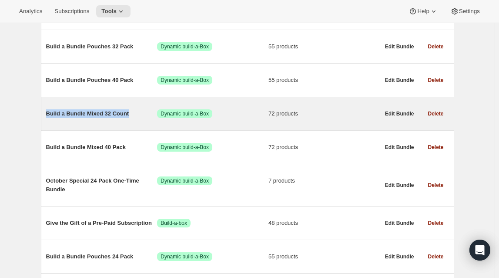
drag, startPoint x: 33, startPoint y: 113, endPoint x: 133, endPoint y: 114, distance: 100.5
click at [133, 114] on div "Bundles. This page is ready Bundles Create All time Revenue $34,419,300.46 Orde…" at bounding box center [247, 21] width 434 height 771
copy span "Build a Bundle Mixed 32 Count"
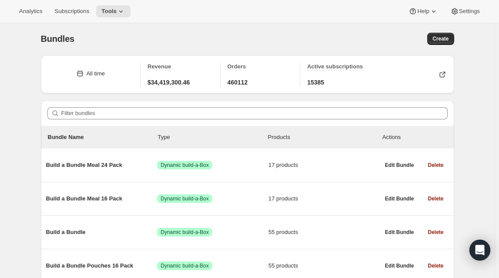
scroll to position [0, 0]
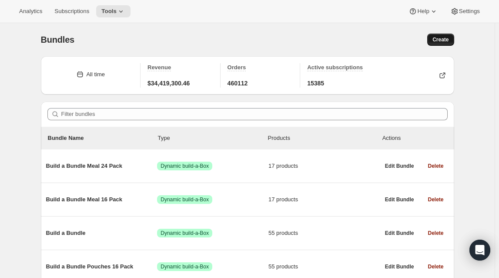
click at [449, 37] on span "Create" at bounding box center [441, 39] width 16 height 7
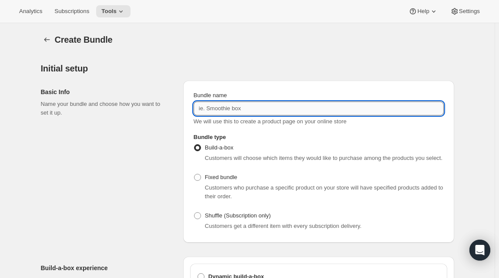
click at [241, 105] on input "Bundle name" at bounding box center [319, 108] width 250 height 14
paste input "Build a Bundle Mixed 32 Count"
drag, startPoint x: 281, startPoint y: 107, endPoint x: 263, endPoint y: 108, distance: 17.4
click at [263, 108] on input "Build a Bundle Mixed 32 Count" at bounding box center [319, 108] width 250 height 14
type input "Build a Bundle Mixed 32 Pack"
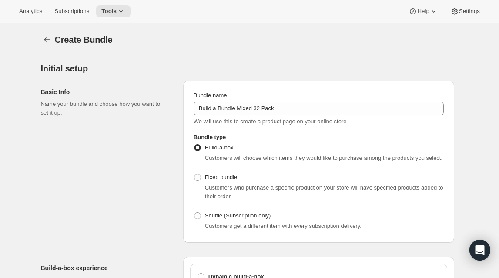
click at [133, 178] on div "Basic Info Name your bundle and choose how you want to set it up." at bounding box center [108, 161] width 135 height 162
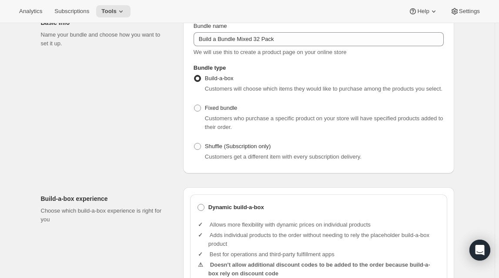
scroll to position [158, 0]
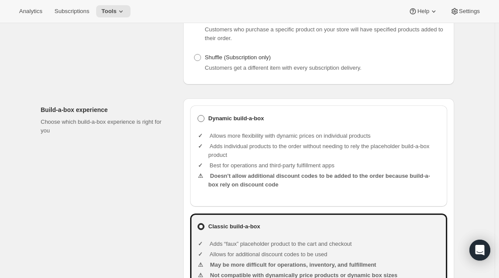
click at [209, 115] on label "Dynamic build-a-box" at bounding box center [318, 118] width 243 height 12
click at [198, 115] on input "Dynamic build-a-box" at bounding box center [198, 115] width 0 height 0
radio input "true"
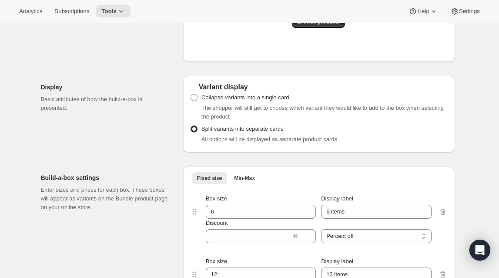
scroll to position [633, 0]
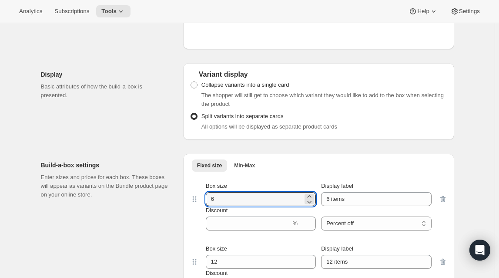
drag, startPoint x: 235, startPoint y: 194, endPoint x: 166, endPoint y: 191, distance: 69.7
click at [166, 191] on div "Build-a-box settings Enter sizes and prices for each box. These boxes will appe…" at bounding box center [247, 237] width 413 height 181
type input "32"
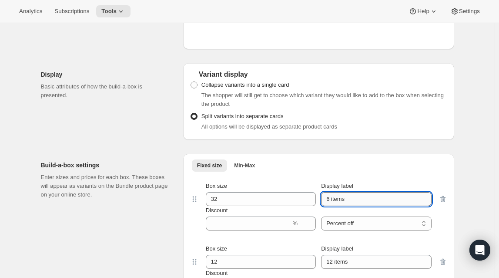
click at [331, 200] on input "6 items" at bounding box center [376, 199] width 110 height 14
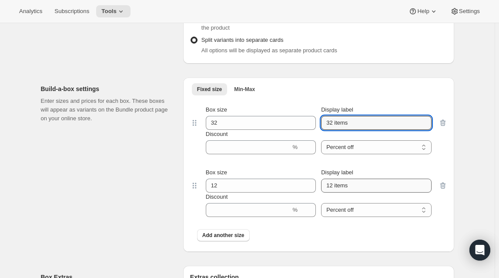
scroll to position [712, 0]
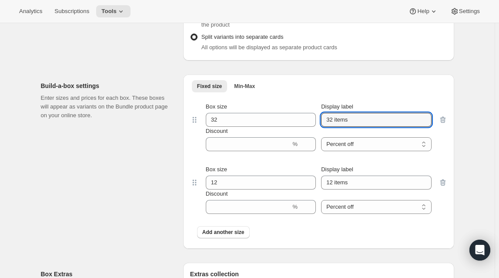
type input "32 items"
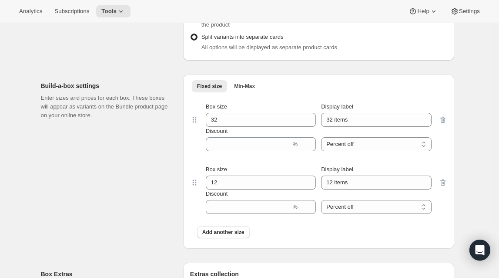
click at [449, 181] on div "Fixed size Min-Max More views Fixed size Min-Max More views Box size 32 Display…" at bounding box center [318, 161] width 271 height 174
click at [444, 181] on icon "button" at bounding box center [443, 182] width 1 height 3
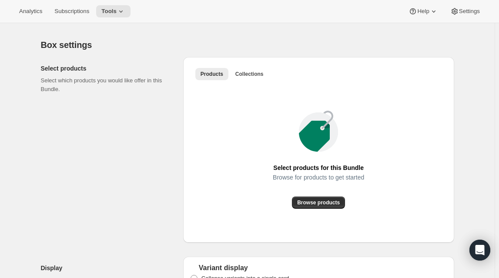
scroll to position [435, 0]
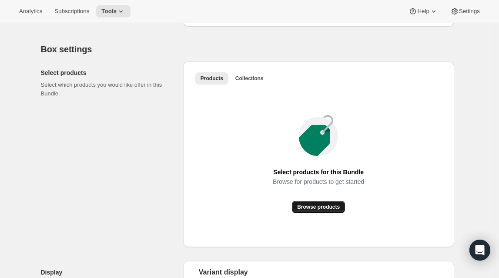
click at [327, 207] on span "Browse products" at bounding box center [318, 206] width 43 height 7
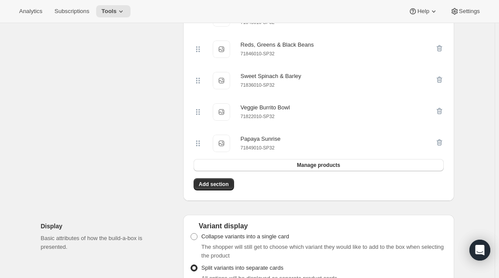
scroll to position [949, 0]
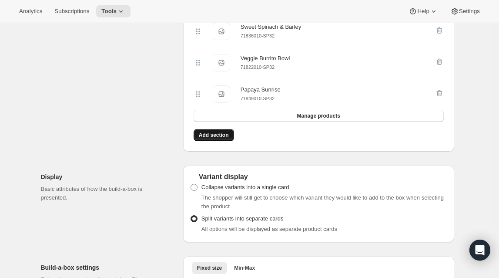
click at [216, 138] on span "Add section" at bounding box center [214, 134] width 30 height 7
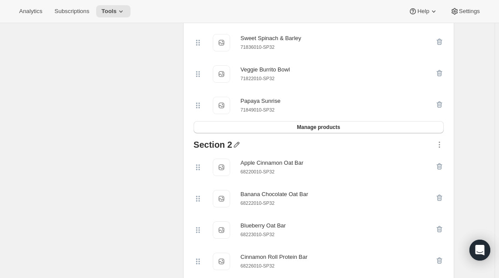
click at [237, 149] on icon "button" at bounding box center [236, 144] width 9 height 9
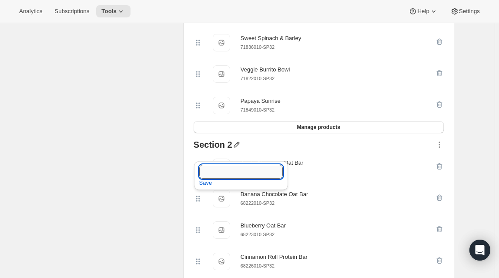
click at [217, 172] on input "text" at bounding box center [241, 171] width 84 height 14
paste input "Refrigerated Oat Bars"
type input "Refrigerated Oat Bars"
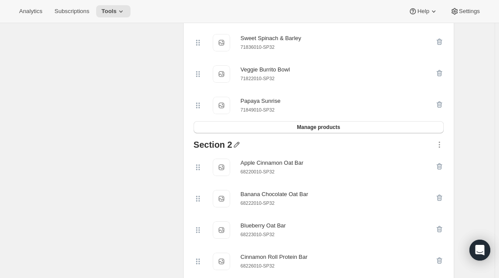
click at [236, 148] on icon "button" at bounding box center [237, 145] width 6 height 6
click at [202, 184] on span "Save" at bounding box center [205, 182] width 13 height 9
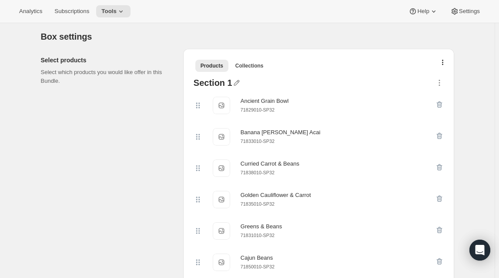
scroll to position [435, 0]
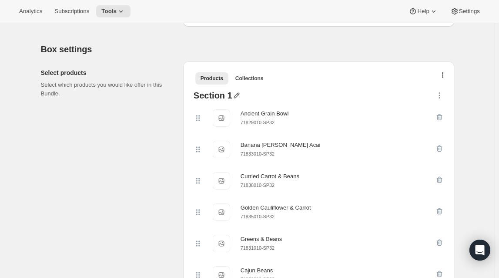
click at [235, 94] on icon "button" at bounding box center [236, 95] width 9 height 9
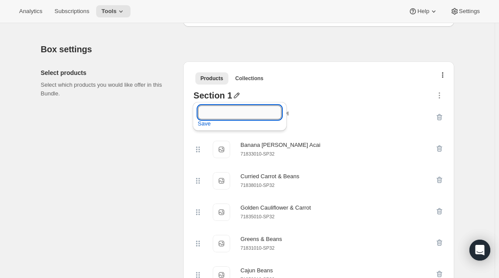
click at [217, 115] on input "text" at bounding box center [240, 112] width 84 height 14
type input "Meals"
click at [205, 122] on span "Save" at bounding box center [204, 123] width 13 height 9
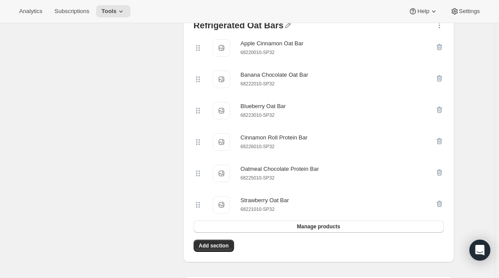
scroll to position [1226, 0]
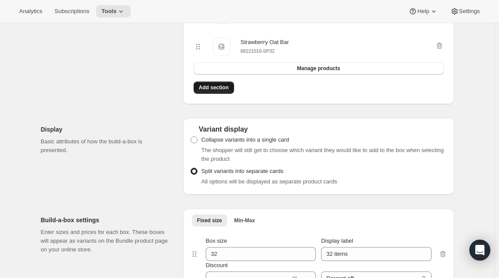
click at [216, 91] on span "Add section" at bounding box center [214, 87] width 30 height 7
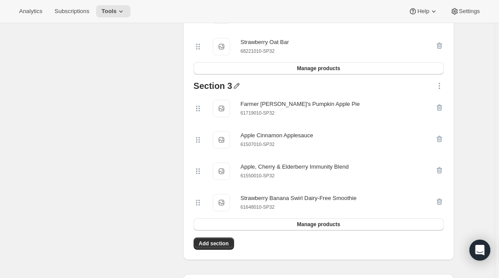
click at [239, 90] on icon "button" at bounding box center [236, 85] width 9 height 9
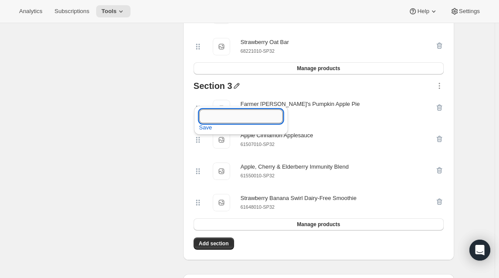
click at [229, 113] on input "text" at bounding box center [241, 116] width 84 height 14
paste input "Featured"
type input "Featured"
click at [205, 128] on span "Save" at bounding box center [205, 127] width 13 height 9
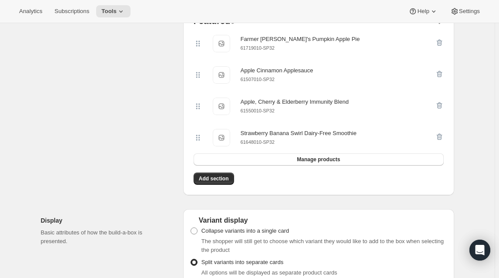
scroll to position [1305, 0]
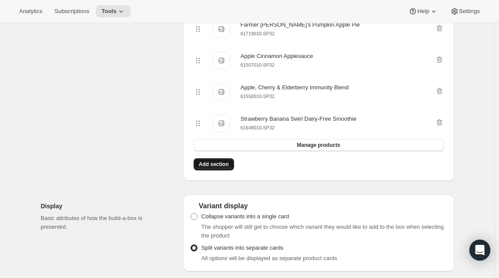
click at [221, 168] on span "Add section" at bounding box center [214, 164] width 30 height 7
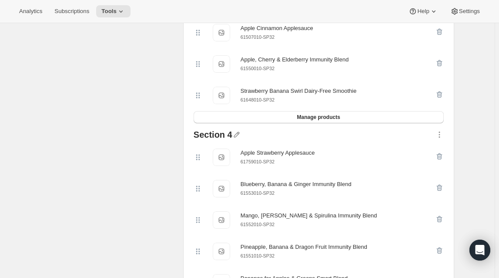
scroll to position [1345, 0]
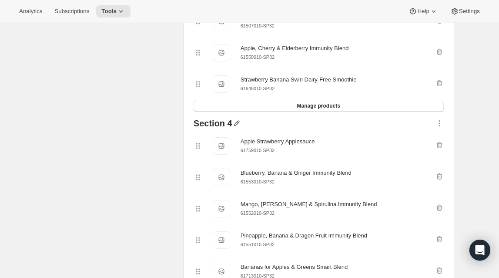
click at [232, 127] on icon "button" at bounding box center [236, 123] width 9 height 9
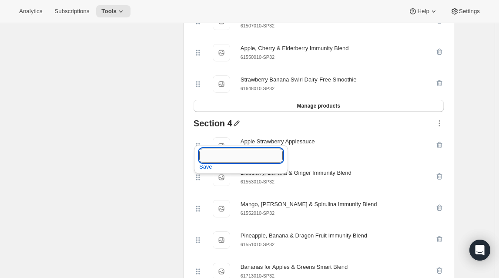
click at [219, 160] on input "text" at bounding box center [241, 155] width 84 height 14
paste input "Fruit & Veggie Blends"
type input "Fruit & Veggie Blends"
click at [202, 168] on span "Save" at bounding box center [205, 166] width 13 height 9
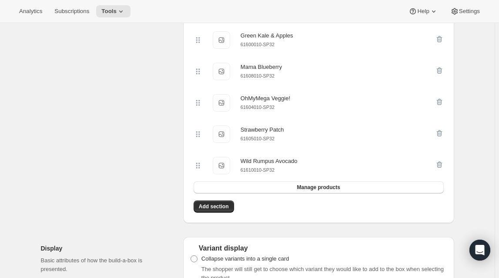
scroll to position [1740, 0]
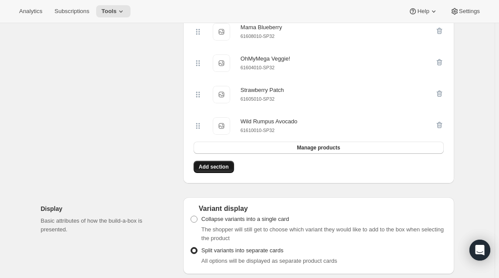
click at [225, 170] on span "Add section" at bounding box center [214, 166] width 30 height 7
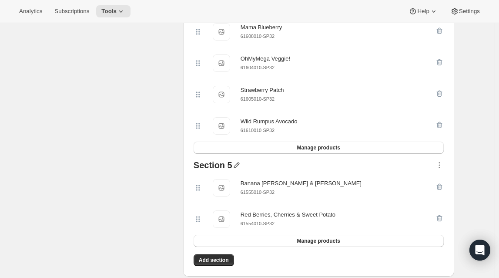
click at [235, 169] on icon "button" at bounding box center [236, 165] width 9 height 9
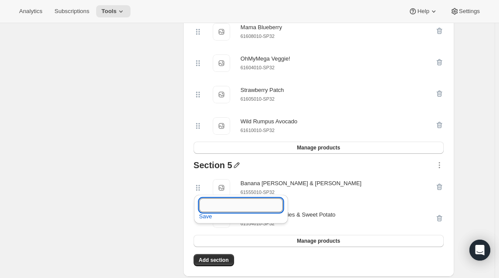
click at [228, 204] on input "text" at bounding box center [241, 205] width 84 height 14
paste input "Belly Blends"
type input "Belly Blends"
click at [208, 216] on span "Save" at bounding box center [205, 216] width 13 height 9
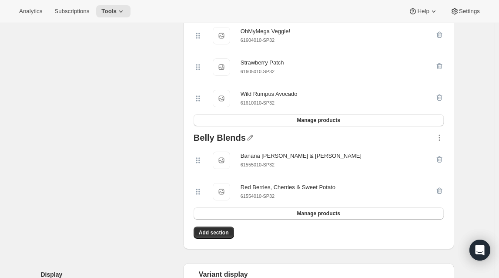
scroll to position [1819, 0]
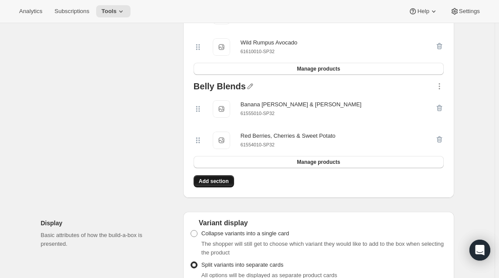
click at [225, 184] on span "Add section" at bounding box center [214, 181] width 30 height 7
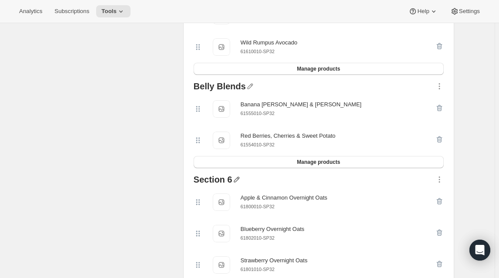
click at [240, 184] on icon "button" at bounding box center [236, 179] width 9 height 9
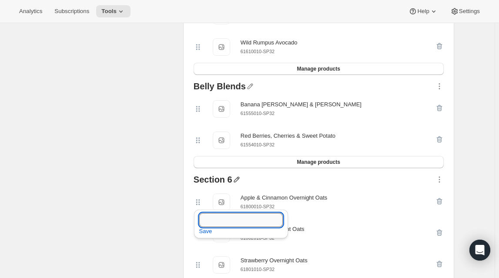
click at [232, 220] on input "text" at bounding box center [241, 220] width 84 height 14
paste input "Overnight Oats"
type input "Overnight Oats"
click at [209, 232] on span "Save" at bounding box center [205, 231] width 13 height 9
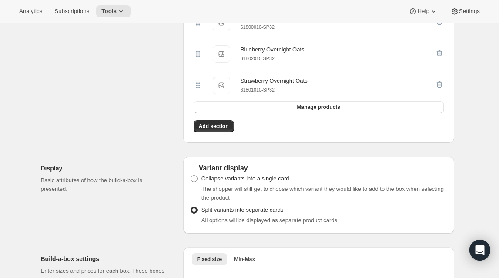
scroll to position [2017, 0]
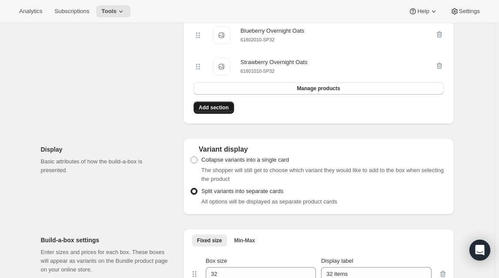
click at [214, 111] on span "Add section" at bounding box center [214, 107] width 30 height 7
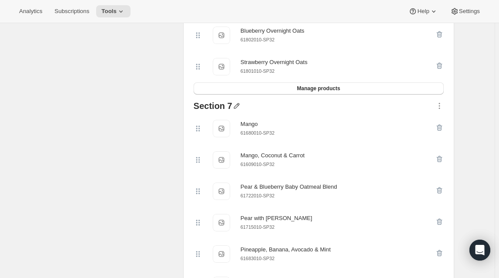
click at [235, 109] on icon "button" at bounding box center [237, 106] width 6 height 6
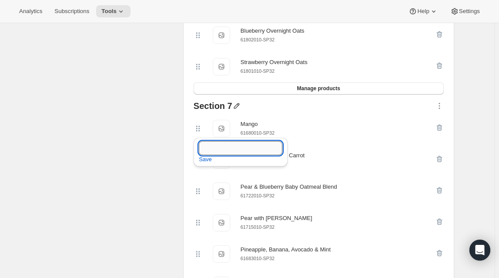
click at [227, 144] on input "text" at bounding box center [241, 148] width 84 height 14
paste input "Baby Pouches"
type input "Baby Pouches"
click at [205, 159] on span "Save" at bounding box center [205, 159] width 13 height 9
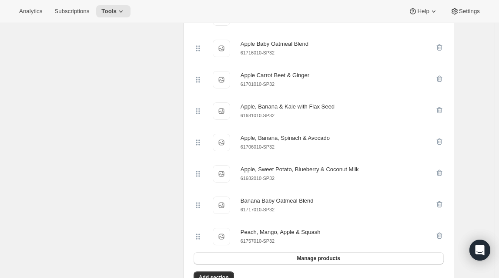
scroll to position [2452, 0]
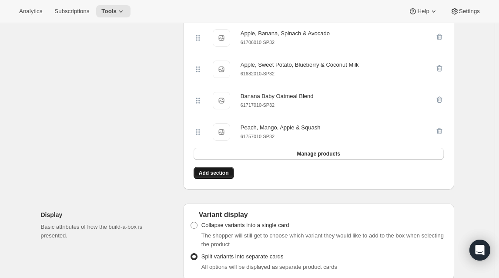
click at [213, 176] on span "Add section" at bounding box center [214, 172] width 30 height 7
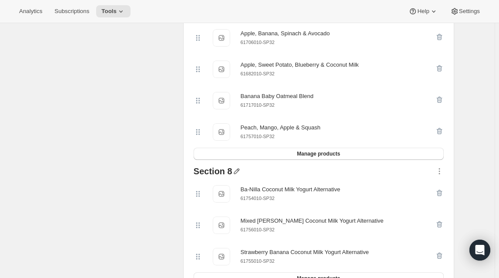
click at [237, 174] on icon "button" at bounding box center [237, 171] width 6 height 6
click at [228, 218] on input "text" at bounding box center [241, 222] width 84 height 14
paste input "Coconut Yogurt"
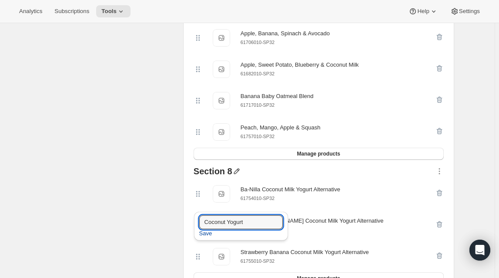
type input "Coconut Yogurt"
click at [211, 235] on button "Save" at bounding box center [205, 233] width 23 height 14
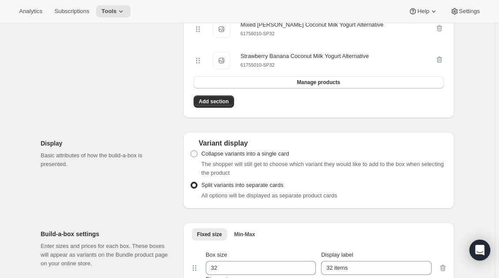
scroll to position [2650, 0]
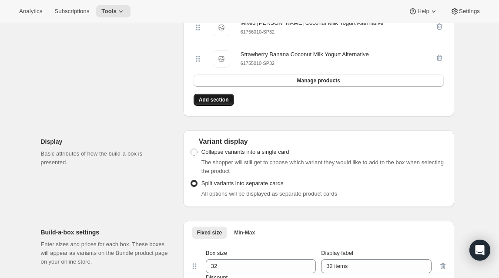
click at [222, 103] on span "Add section" at bounding box center [214, 99] width 30 height 7
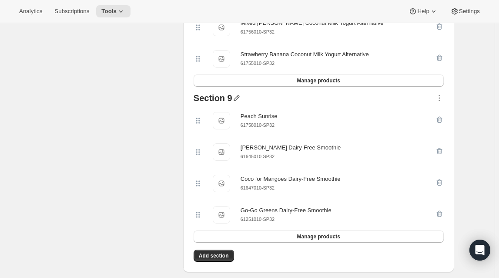
click at [238, 102] on icon "button" at bounding box center [236, 98] width 9 height 9
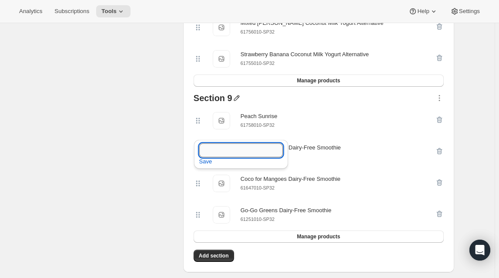
click at [209, 153] on input "text" at bounding box center [241, 150] width 84 height 14
paste input "Dairy-Free Smoothies"
type input "Dairy-Free Smoothies"
click at [202, 161] on span "Save" at bounding box center [205, 161] width 13 height 9
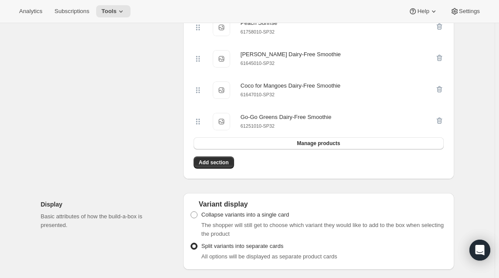
scroll to position [2729, 0]
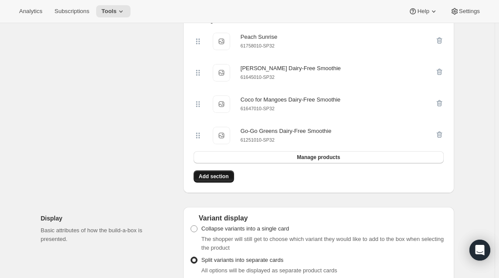
click at [216, 180] on span "Add section" at bounding box center [214, 176] width 30 height 7
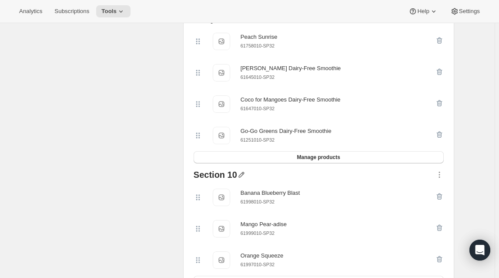
click at [238, 178] on icon "button" at bounding box center [241, 175] width 6 height 6
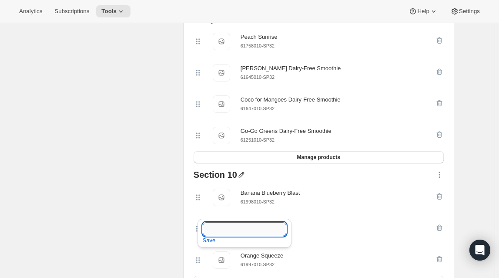
click at [226, 235] on input "text" at bounding box center [245, 229] width 84 height 14
paste input "Whole Milk Smoothies"
type input "Whole Milk Smoothies"
click at [211, 239] on span "Save" at bounding box center [209, 240] width 13 height 9
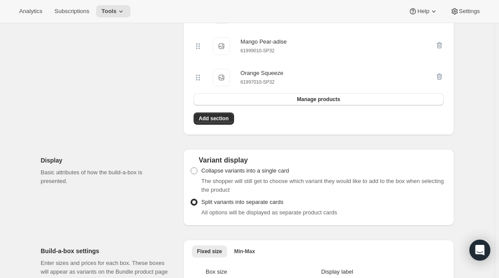
scroll to position [2927, 0]
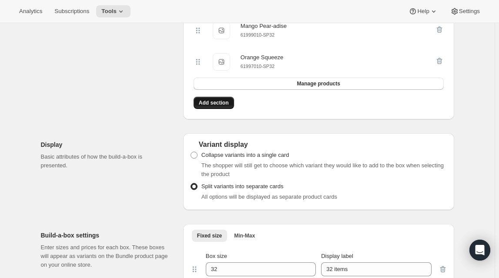
click at [221, 106] on span "Add section" at bounding box center [214, 102] width 30 height 7
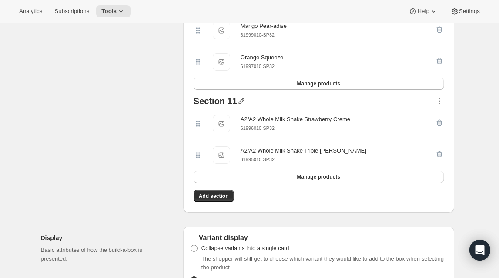
click at [238, 104] on icon "button" at bounding box center [241, 101] width 6 height 6
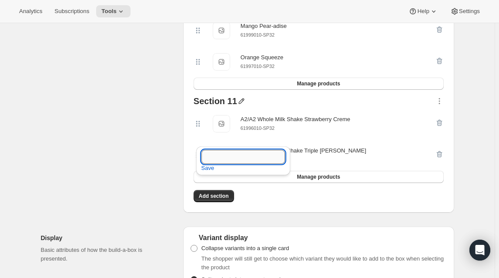
click at [227, 156] on input "text" at bounding box center [243, 157] width 84 height 14
paste input "A2/A2 Whole Milk Shakes"
type input "A2/A2 Whole Milk Shakes"
click at [209, 170] on span "Save" at bounding box center [207, 168] width 13 height 9
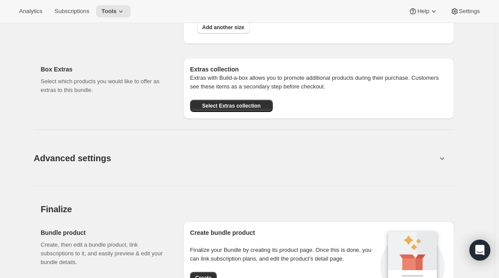
scroll to position [3323, 0]
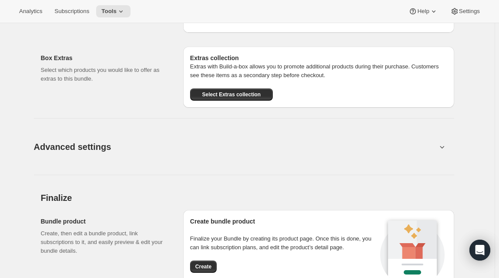
click at [99, 154] on span "Advanced settings" at bounding box center [72, 147] width 77 height 14
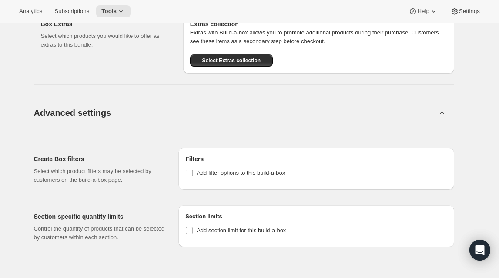
scroll to position [3402, 0]
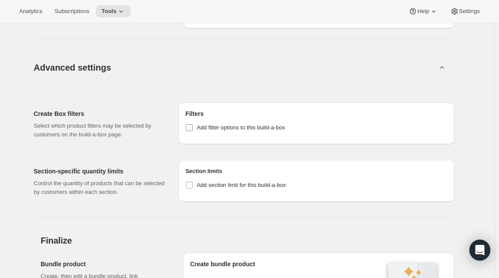
click at [192, 131] on input "Add filter options to this build-a-box" at bounding box center [189, 127] width 7 height 7
checkbox input "true"
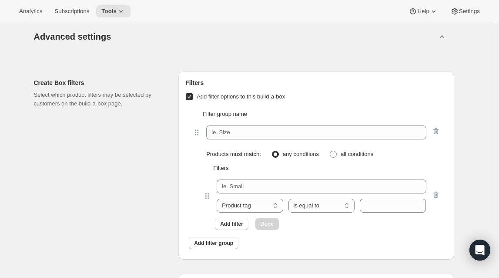
scroll to position [3441, 0]
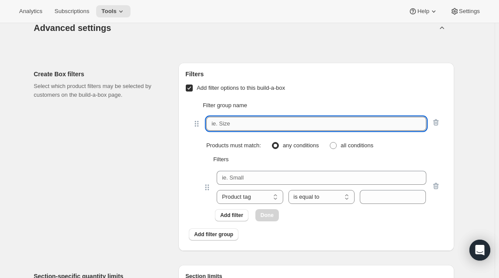
click at [235, 131] on input "text" at bounding box center [316, 124] width 220 height 14
paste input "Product Type"
type input "Product Type"
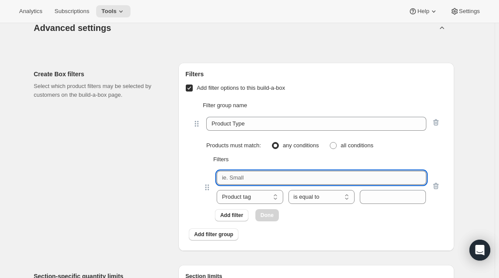
click at [241, 184] on input "text" at bounding box center [321, 178] width 209 height 14
paste input "Refrigerated Pouches"
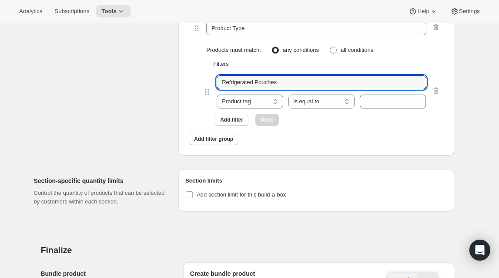
scroll to position [3560, 0]
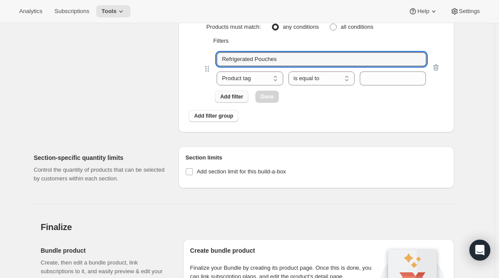
type input "Refrigerated Pouches"
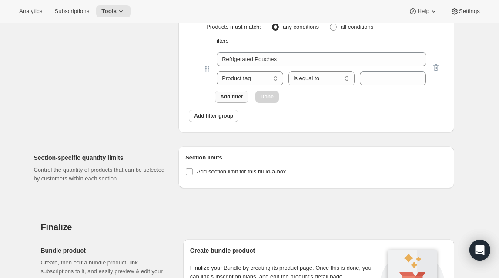
click at [238, 100] on span "Add filter" at bounding box center [231, 96] width 23 height 7
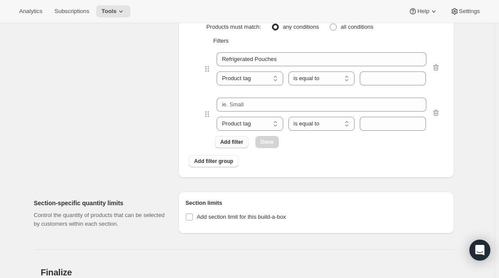
click at [234, 148] on button "Add filter" at bounding box center [232, 142] width 34 height 12
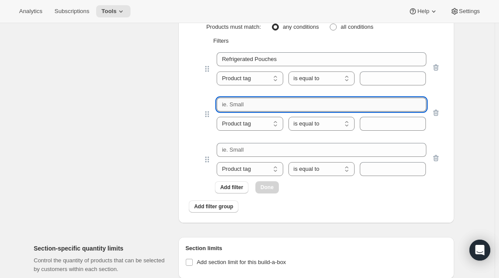
click at [258, 111] on input "text" at bounding box center [321, 104] width 209 height 14
paste input "Refrigerated Oat Bars"
type input "Refrigerated Oat Bars"
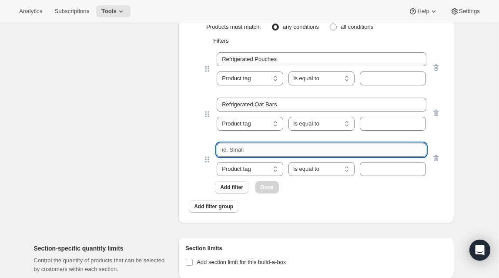
click at [245, 157] on input "text" at bounding box center [321, 150] width 209 height 14
paste input "Frozen Meals"
type input "Frozen Meals"
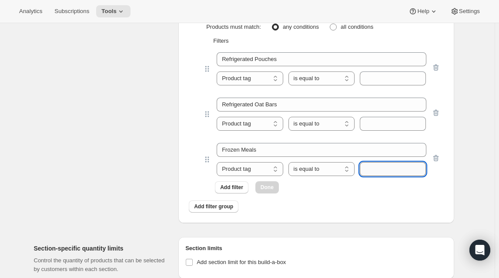
click at [390, 176] on input "text" at bounding box center [393, 169] width 66 height 14
paste input "type:frozen-meal"
type input "type:frozen-meal"
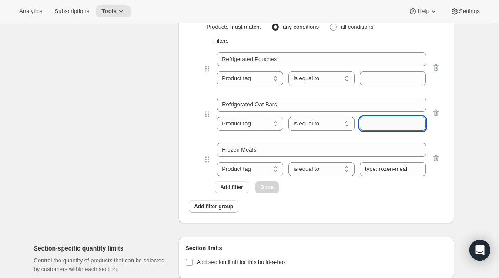
click at [386, 131] on input "text" at bounding box center [393, 124] width 66 height 14
paste input "type:refrigerated-oat-bar"
type input "type:refrigerated-oat-bar"
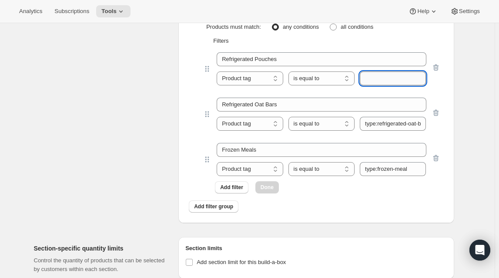
click at [379, 85] on input "text" at bounding box center [393, 78] width 66 height 14
paste input "type:refrigerated-pouches"
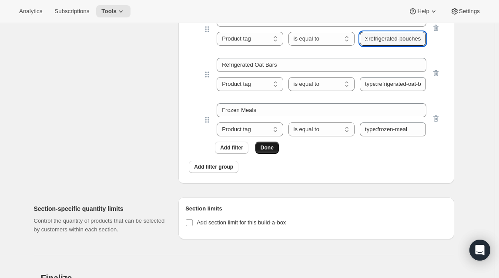
type input "type:refrigerated-pouches"
click at [265, 151] on span "Done" at bounding box center [267, 147] width 13 height 7
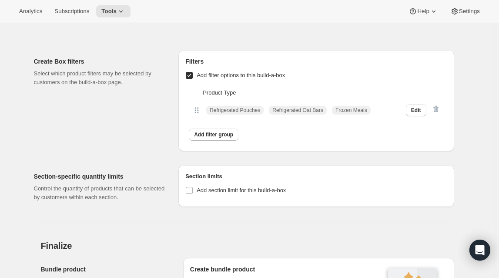
scroll to position [3441, 0]
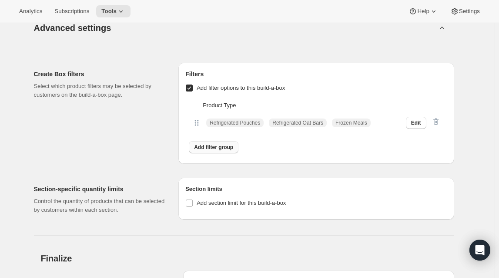
click at [223, 151] on span "Add filter group" at bounding box center [213, 147] width 39 height 7
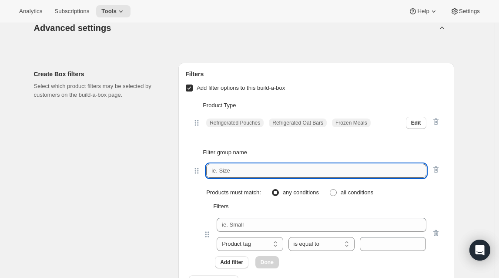
click at [229, 178] on input "text" at bounding box center [316, 171] width 220 height 14
paste input "Age Group"
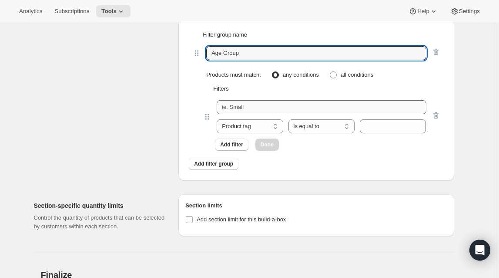
scroll to position [3560, 0]
type input "Age Group"
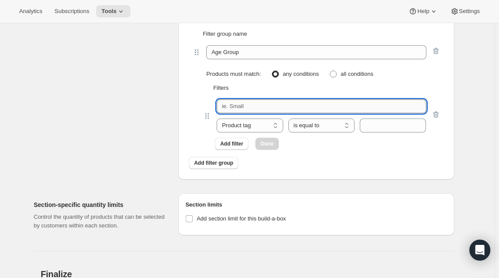
click at [229, 113] on input "text" at bounding box center [321, 106] width 209 height 14
paste input "Baby"
type input "Baby"
click at [235, 147] on span "Add filter" at bounding box center [231, 143] width 23 height 7
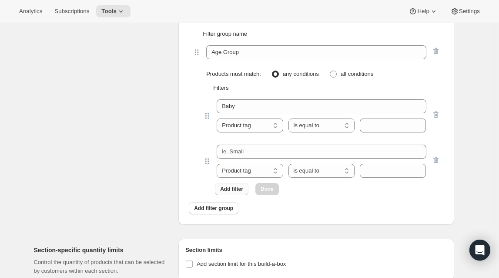
click at [238, 195] on button "Add filter" at bounding box center [232, 189] width 34 height 12
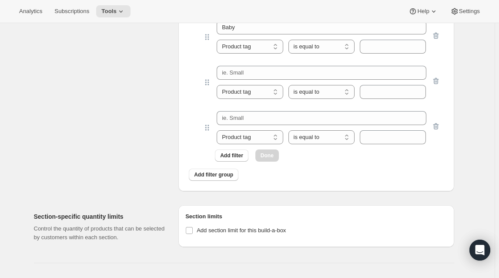
scroll to position [3639, 0]
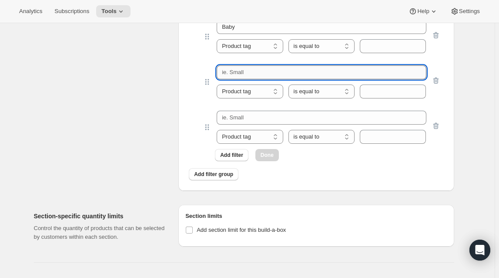
click at [247, 79] on input "text" at bounding box center [321, 72] width 209 height 14
paste input "Toddler"
type input "Toddler"
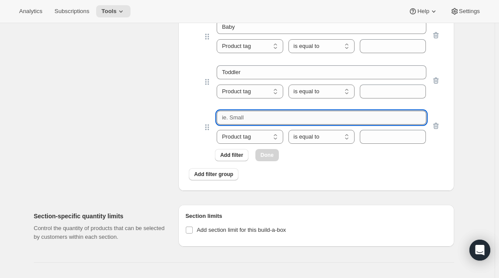
click at [229, 124] on input "text" at bounding box center [321, 118] width 209 height 14
paste input "Kid"
type input "Kid"
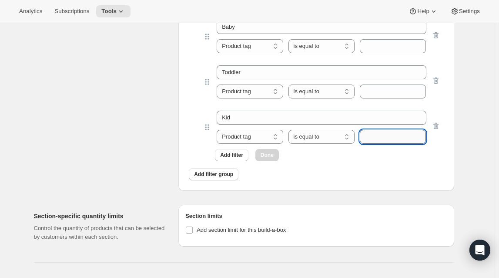
click at [389, 144] on input "text" at bounding box center [393, 137] width 66 height 14
paste input "age-kid"
type input "age-kid"
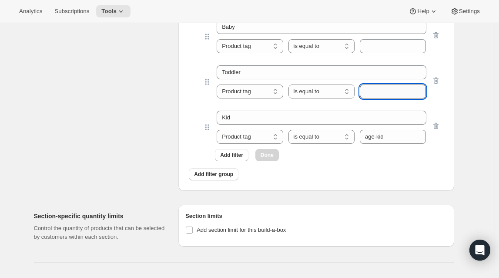
click at [383, 98] on input "text" at bounding box center [393, 91] width 66 height 14
paste input "age-toddler"
type input "age-toddler"
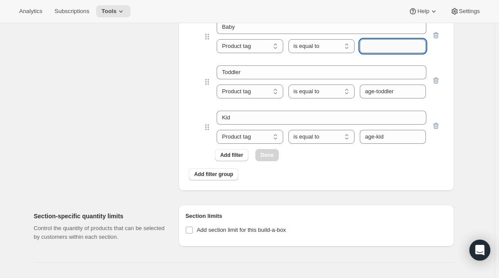
click at [379, 53] on input "text" at bounding box center [393, 46] width 66 height 14
paste input "age-baby"
type input "age-baby"
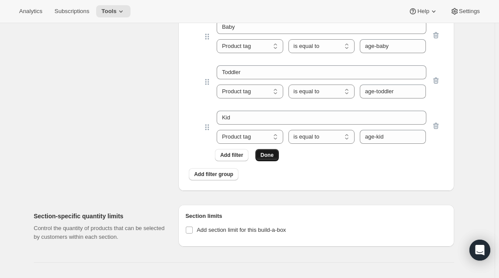
click at [268, 158] on span "Done" at bounding box center [267, 154] width 13 height 7
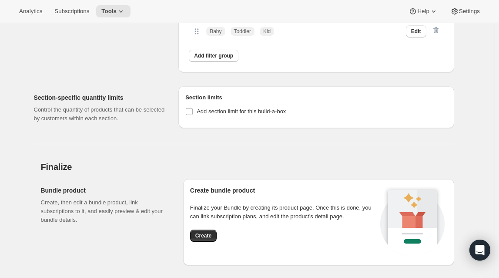
scroll to position [3560, 0]
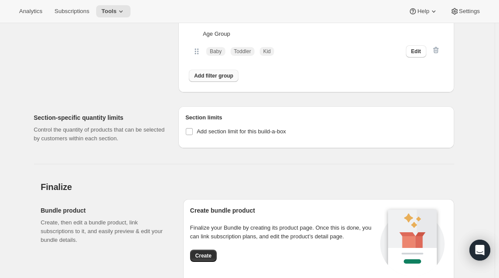
click at [213, 79] on span "Add filter group" at bounding box center [213, 75] width 39 height 7
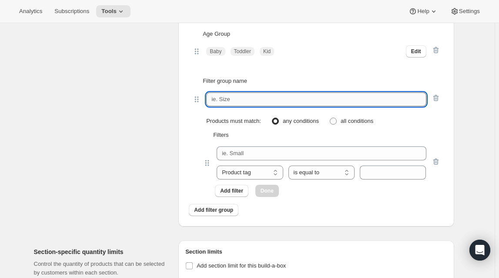
click at [237, 106] on input "text" at bounding box center [316, 99] width 220 height 14
paste input "Key Nutrients"
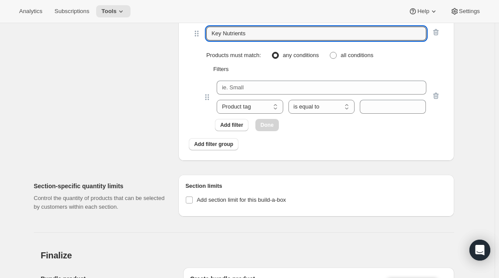
scroll to position [3639, 0]
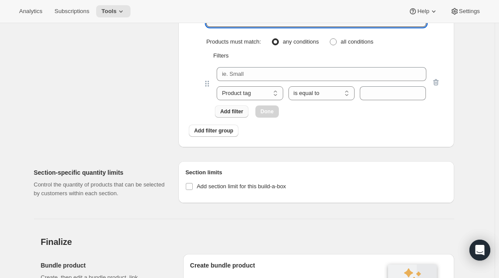
type input "Key Nutrients"
click at [231, 115] on span "Add filter" at bounding box center [231, 111] width 23 height 7
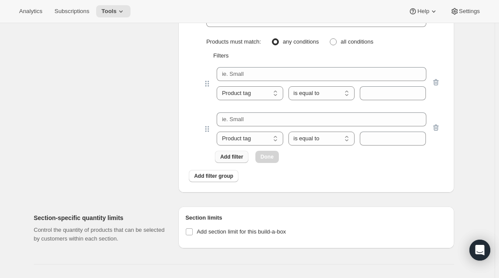
click at [236, 160] on span "Add filter" at bounding box center [231, 156] width 23 height 7
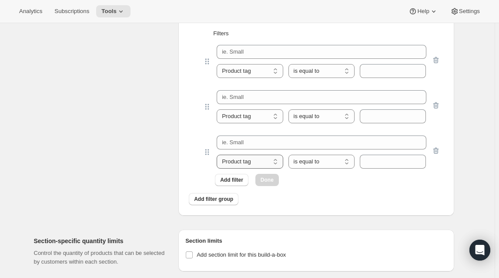
scroll to position [3678, 0]
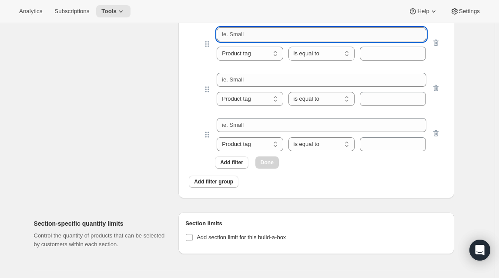
click at [274, 41] on input "text" at bounding box center [321, 34] width 209 height 14
paste input "Probiotic"
type input "Probiotic"
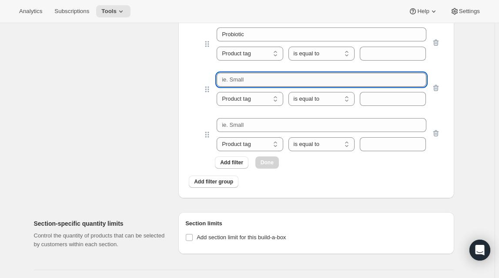
click at [253, 87] on input "text" at bounding box center [321, 80] width 209 height 14
paste input "Protein"
type input "Protein"
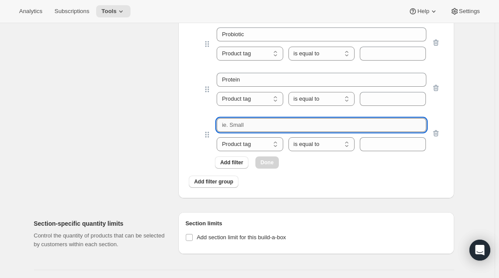
click at [248, 132] on input "text" at bounding box center [321, 125] width 209 height 14
paste input "[MEDICAL_DATA]"
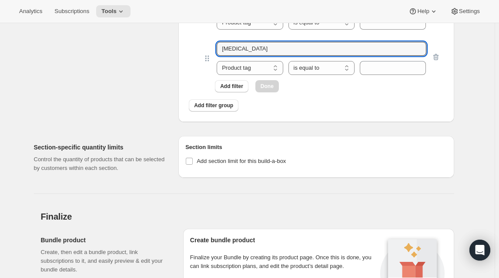
scroll to position [3758, 0]
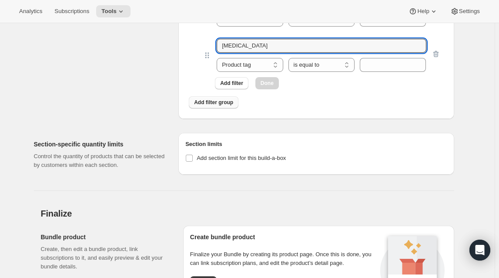
type input "[MEDICAL_DATA]"
click at [225, 106] on span "Add filter group" at bounding box center [213, 102] width 39 height 7
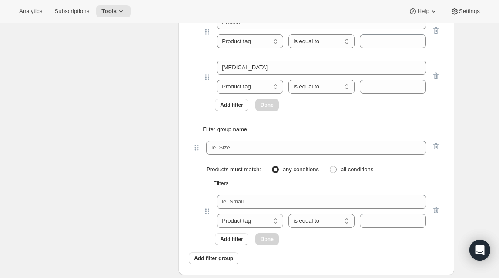
scroll to position [3718, 0]
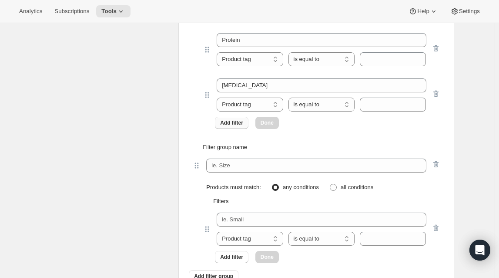
click at [238, 126] on span "Add filter" at bounding box center [231, 122] width 23 height 7
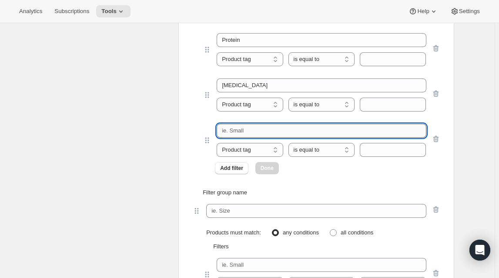
click at [242, 137] on input "text" at bounding box center [321, 131] width 209 height 14
paste input "Fiber"
type input "Fiber"
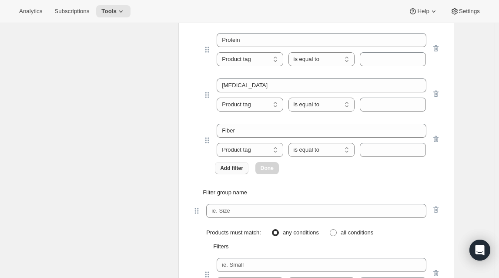
click at [241, 171] on span "Add filter" at bounding box center [231, 167] width 23 height 7
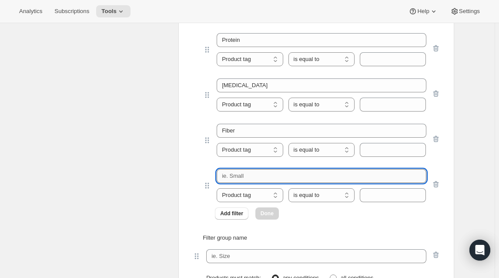
click at [239, 183] on input "text" at bounding box center [321, 176] width 209 height 14
paste input "Dairy"
type input "Dairy"
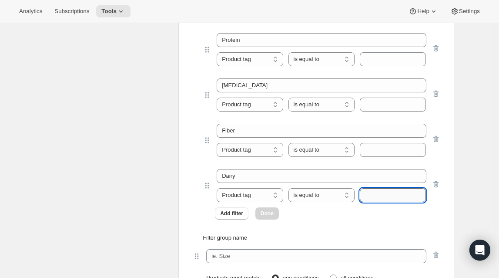
click at [387, 202] on input "text" at bounding box center [393, 195] width 66 height 14
paste input "Ingredients-Dairy"
type input "Ingredients-Dairy"
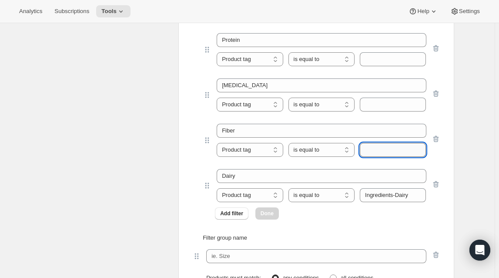
click at [386, 157] on input "text" at bounding box center [393, 150] width 66 height 14
paste input "ingredients-fiber"
type input "ingredients-fiber"
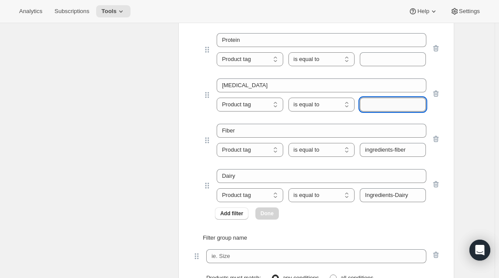
click at [402, 111] on input "text" at bounding box center [393, 104] width 66 height 14
paste input "ingredients-[MEDICAL_DATA]"
type input "ingredients-[MEDICAL_DATA]"
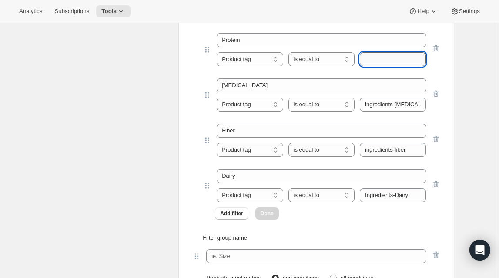
click at [397, 66] on input "text" at bounding box center [393, 59] width 66 height 14
paste input "Ingredients-Protein"
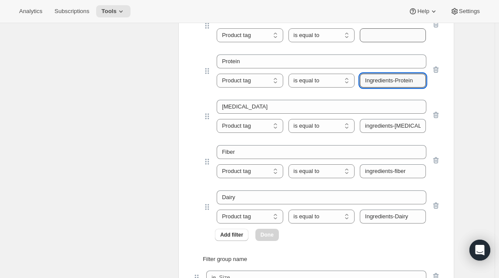
scroll to position [3678, 0]
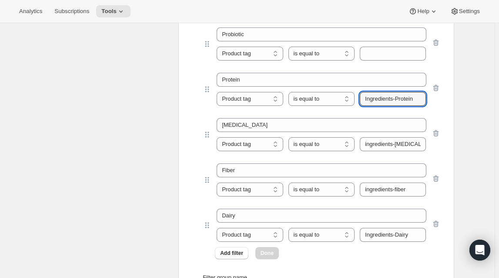
type input "Ingredients-Protein"
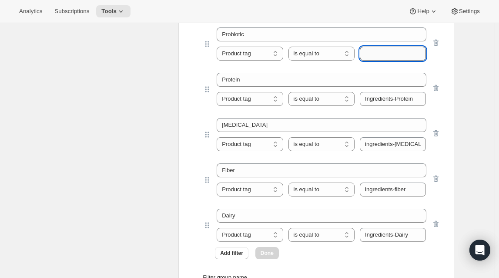
click at [370, 60] on input "text" at bounding box center [393, 54] width 66 height 14
paste input "ingredients-Probiotic Culture"
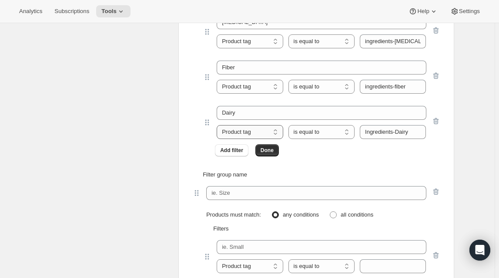
scroll to position [3797, 0]
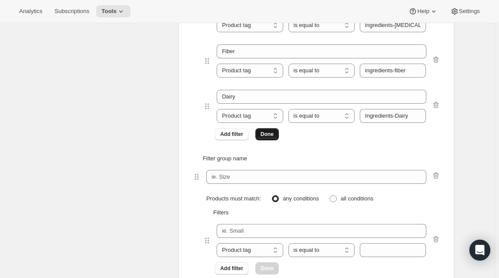
type input "ingredients-Probiotic Culture"
click at [269, 137] on span "Done" at bounding box center [267, 134] width 13 height 7
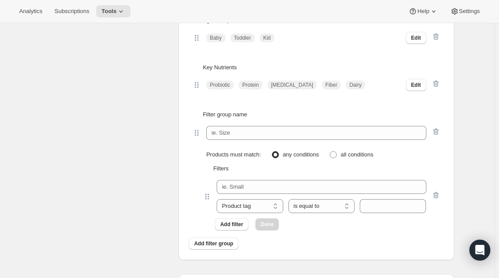
scroll to position [3560, 0]
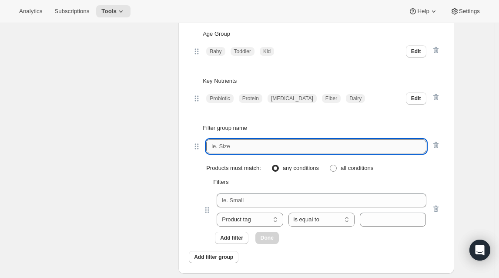
click at [233, 153] on input "text" at bounding box center [316, 146] width 220 height 14
paste input "Dietary Need"
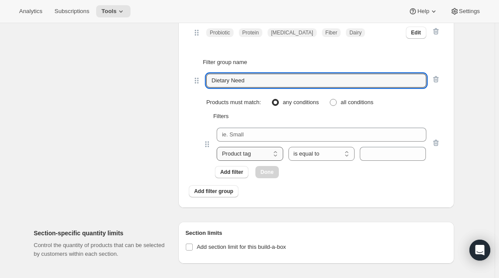
scroll to position [3639, 0]
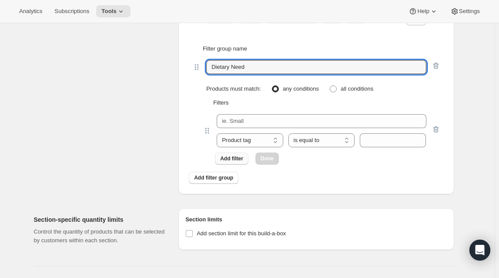
type input "Dietary Need"
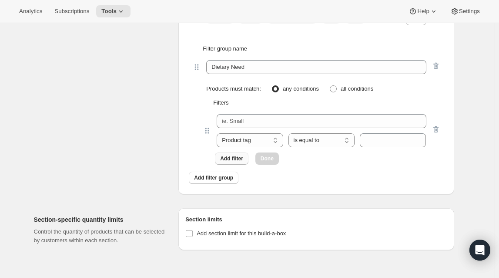
click at [233, 162] on span "Add filter" at bounding box center [231, 158] width 23 height 7
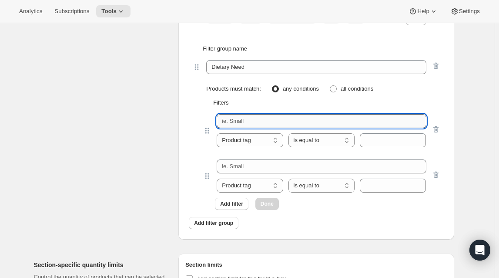
click at [265, 128] on input "text" at bounding box center [321, 121] width 209 height 14
paste input "Dairy Free"
type input "Dairy Free"
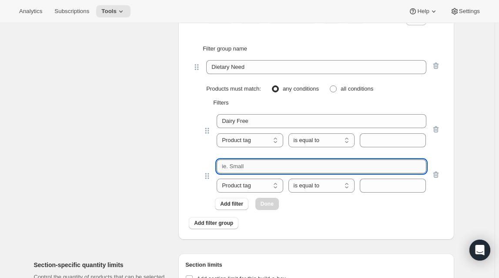
click at [246, 173] on input "text" at bounding box center [321, 166] width 209 height 14
paste input "Coconut Free"
type input "Coconut Free"
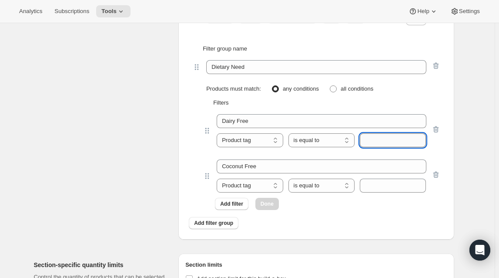
click at [391, 147] on input "text" at bounding box center [393, 140] width 66 height 14
paste input "Dairy-Free"
type input "Dairy-Free"
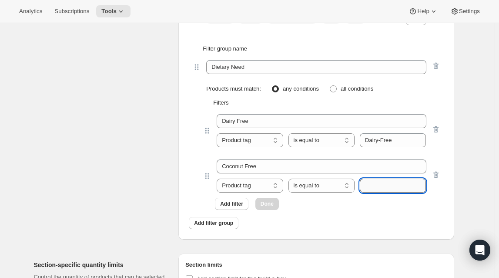
click at [384, 192] on input "text" at bounding box center [393, 185] width 66 height 14
paste input "Coconut-Free"
type input "Coconut-Free"
click at [263, 207] on span "Done" at bounding box center [267, 203] width 13 height 7
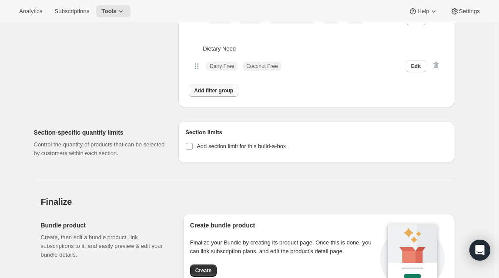
click at [225, 94] on span "Add filter group" at bounding box center [213, 90] width 39 height 7
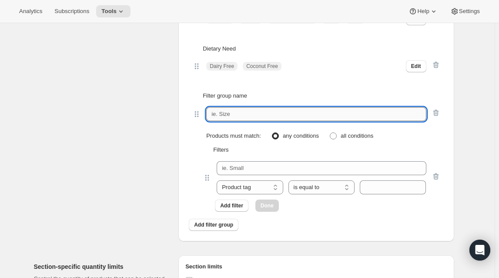
click at [261, 121] on input "text" at bounding box center [316, 114] width 220 height 14
paste input "Trending"
type input "Trending"
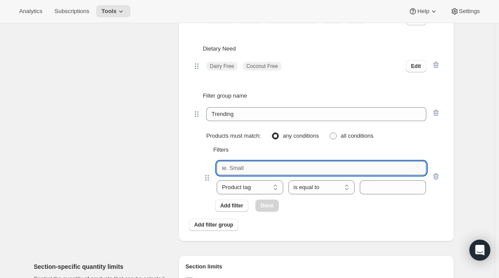
click at [251, 175] on input "text" at bounding box center [321, 168] width 209 height 14
paste input "New Arrivals"
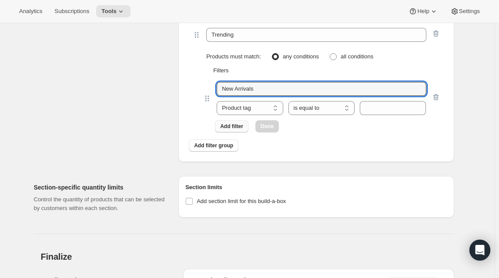
type input "New Arrivals"
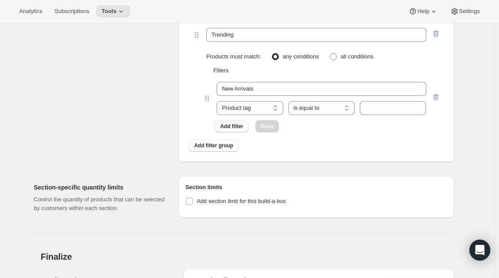
click at [236, 130] on span "Add filter" at bounding box center [231, 126] width 23 height 7
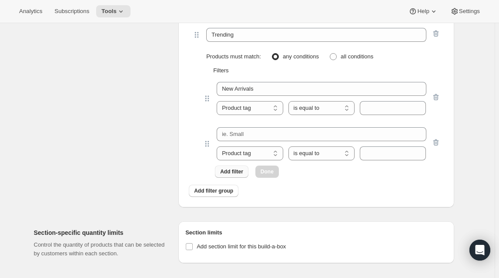
click at [238, 175] on span "Add filter" at bounding box center [231, 171] width 23 height 7
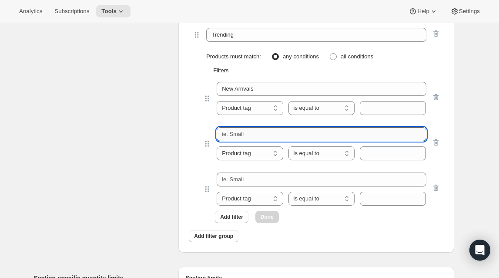
click at [258, 141] on input "text" at bounding box center [321, 134] width 209 height 14
paste input "Best Seller"
type input "Best Seller"
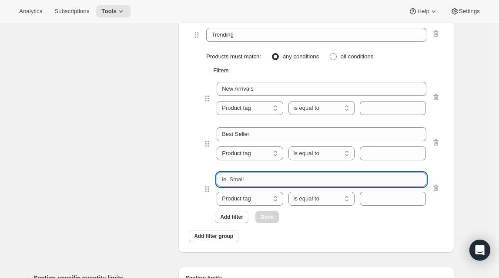
click at [275, 186] on input "text" at bounding box center [321, 179] width 209 height 14
paste input "Limited Edition"
type input "Limited Edition"
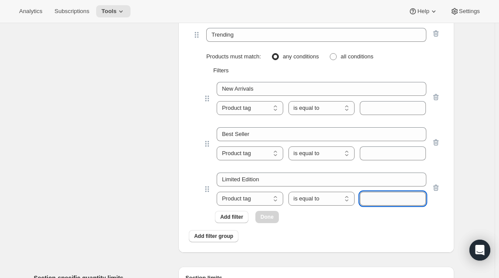
click at [380, 205] on input "text" at bounding box center [393, 198] width 66 height 14
paste input "Limited-Edition"
type input "Limited-Edition"
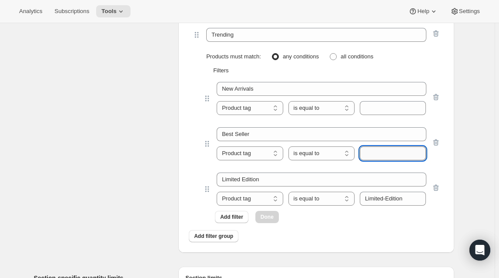
click at [376, 160] on input "text" at bounding box center [393, 153] width 66 height 14
paste input "best-seller"
type input "best-seller"
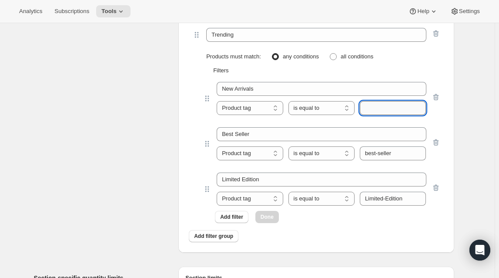
click at [392, 115] on input "text" at bounding box center [393, 108] width 66 height 14
paste input "Badge Text_NEW!"
type input "Badge Text_NEW!"
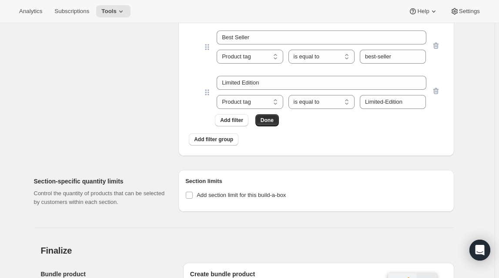
scroll to position [3837, 0]
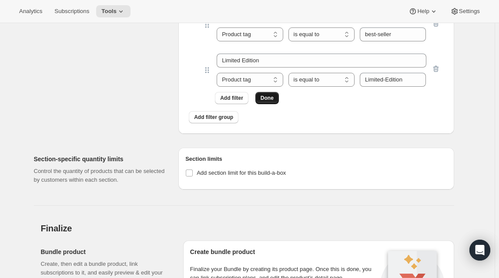
click at [275, 104] on button "Done" at bounding box center [266, 98] width 23 height 12
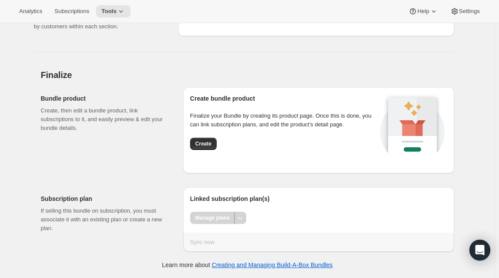
scroll to position [3851, 0]
click at [206, 144] on span "Create" at bounding box center [203, 143] width 16 height 7
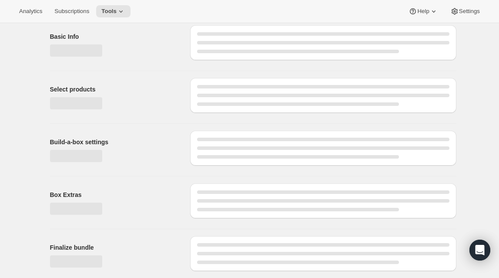
scroll to position [35, 0]
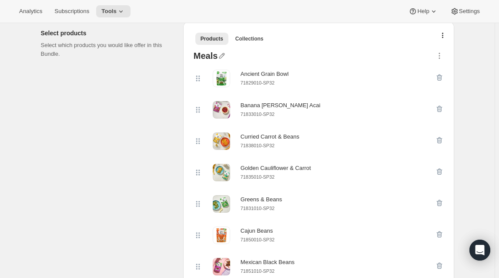
scroll to position [79, 0]
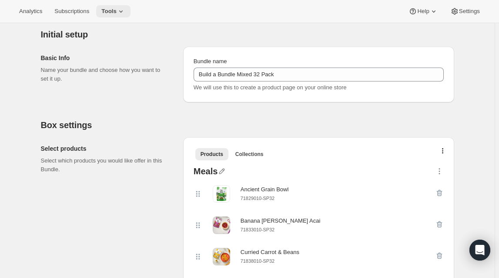
click at [118, 10] on icon at bounding box center [121, 11] width 9 height 9
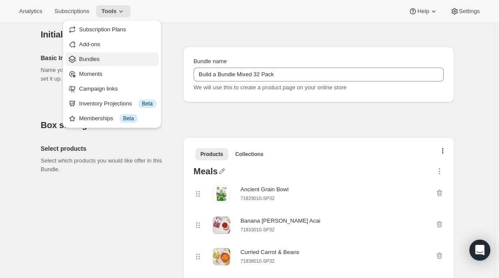
click at [102, 59] on span "Bundles" at bounding box center [117, 59] width 77 height 9
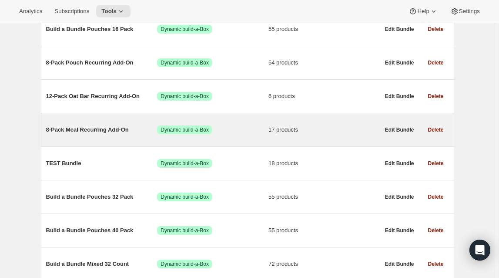
scroll to position [241, 0]
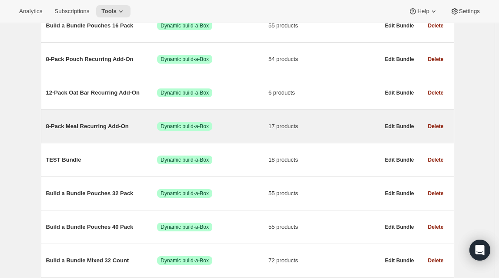
click at [101, 124] on span "8-Pack Meal Recurring Add-On" at bounding box center [101, 126] width 111 height 9
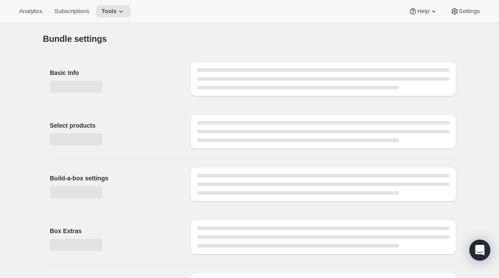
type input "8-Pack Meal Recurring Add-On"
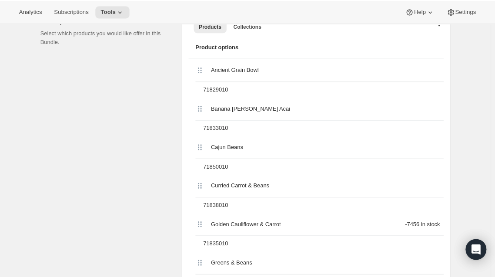
scroll to position [161, 0]
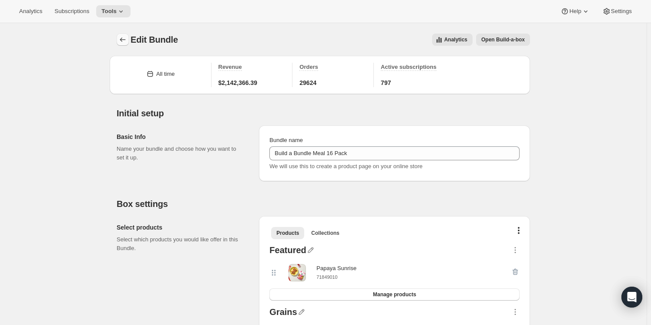
click at [124, 39] on icon "Bundles" at bounding box center [122, 39] width 9 height 9
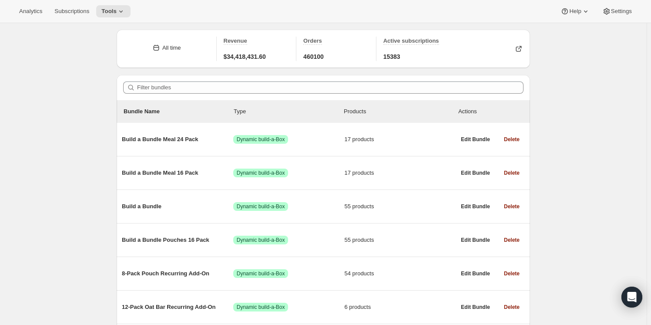
scroll to position [39, 0]
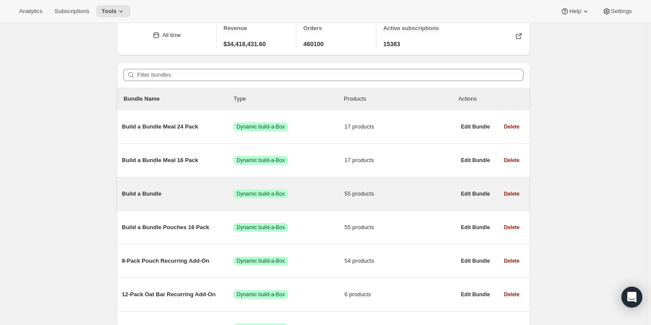
click at [148, 190] on span "Build a Bundle" at bounding box center [177, 193] width 111 height 9
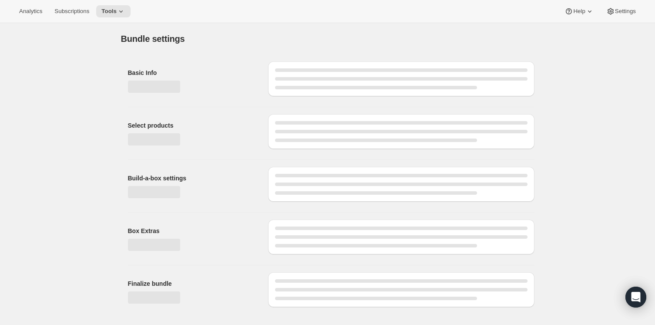
type input "Build a Bundle"
checkbox input "true"
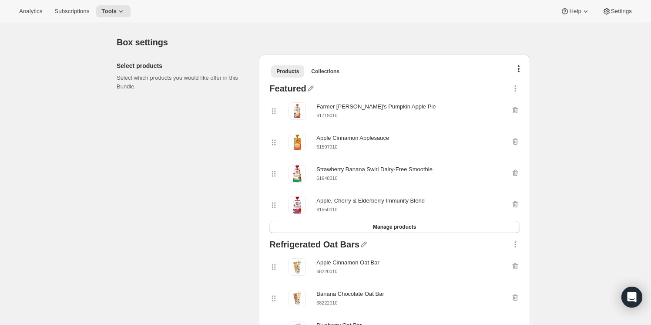
scroll to position [161, 0]
drag, startPoint x: 348, startPoint y: 243, endPoint x: 284, endPoint y: 244, distance: 64.0
click at [284, 244] on div "Refrigerated Oat Bars" at bounding box center [394, 245] width 250 height 11
drag, startPoint x: 269, startPoint y: 244, endPoint x: 365, endPoint y: 249, distance: 95.4
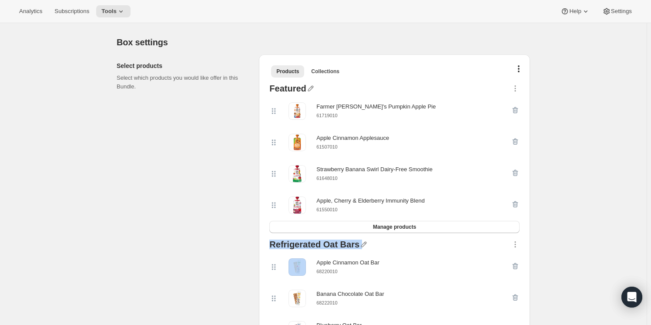
copy div "Refrigerated Oat Bars"
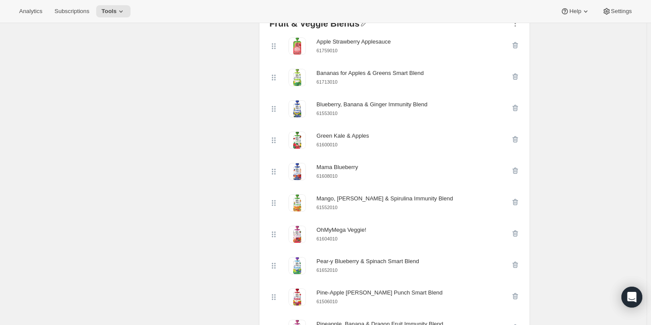
scroll to position [597, 0]
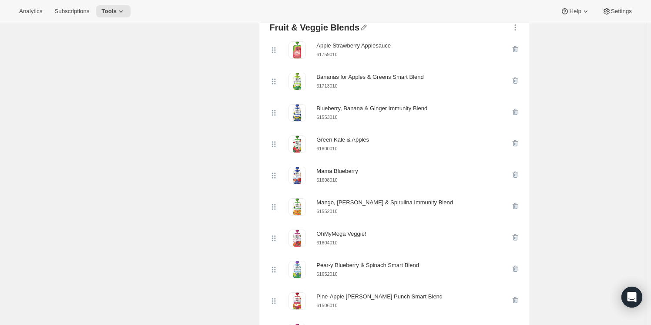
drag, startPoint x: 356, startPoint y: 25, endPoint x: 269, endPoint y: 30, distance: 86.7
click at [269, 30] on div "Fruit & Veggie Blends Apple Strawberry Applesauce 61759010 Bananas for Apples &…" at bounding box center [394, 239] width 257 height 438
click at [275, 28] on div "Fruit & Veggie Blends" at bounding box center [314, 28] width 90 height 11
drag, startPoint x: 272, startPoint y: 27, endPoint x: 355, endPoint y: 31, distance: 82.8
click at [355, 31] on div "Fruit & Veggie Blends Apple Strawberry Applesauce 61759010 Bananas for Apples &…" at bounding box center [394, 239] width 257 height 438
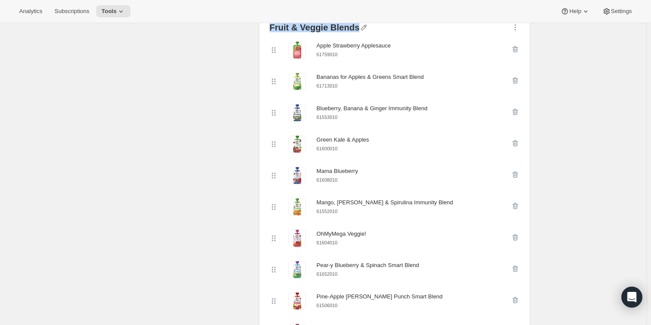
copy div "Fruit & Veggie Blends"
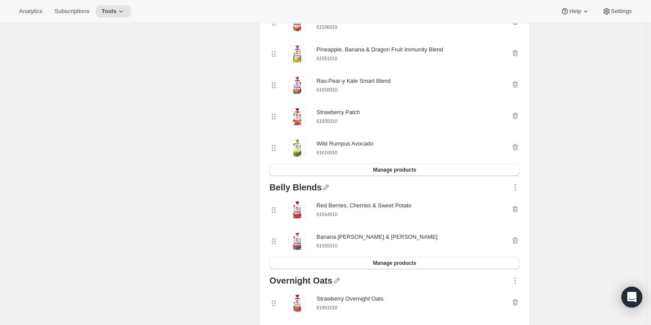
scroll to position [953, 0]
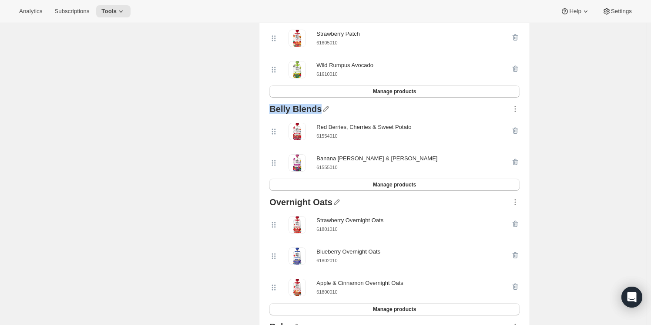
drag, startPoint x: 318, startPoint y: 108, endPoint x: 270, endPoint y: 106, distance: 48.3
click at [270, 106] on div "Belly Blends Red Berries, Cherries & Sweet Potato 61554010 Banana Berry & Acai …" at bounding box center [394, 147] width 257 height 93
copy div "Belly Blends"
drag, startPoint x: 271, startPoint y: 201, endPoint x: 331, endPoint y: 204, distance: 60.5
click at [331, 204] on div "Overnight Oats Strawberry Overnight Oats 61801010 Blueberry Overnight Oats 6180…" at bounding box center [394, 256] width 257 height 124
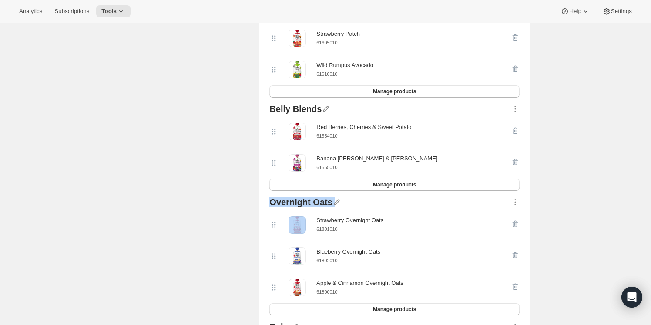
copy div "Overnight Oats"
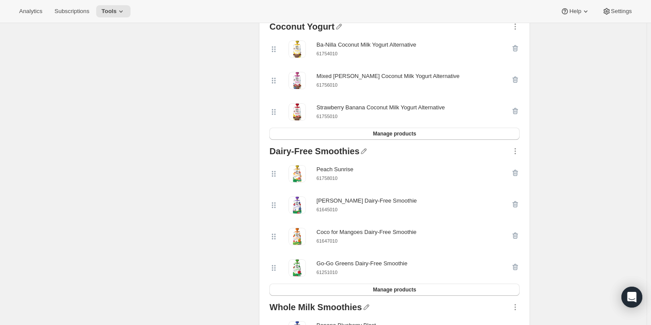
scroll to position [1744, 0]
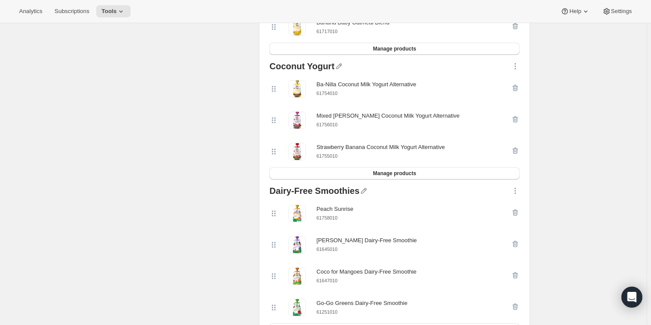
drag, startPoint x: 333, startPoint y: 63, endPoint x: 269, endPoint y: 65, distance: 64.0
click at [269, 65] on div "Coconut Yogurt Ba-Nilla Coconut Milk Yogurt Alternative 61754010 Mixed Berry Co…" at bounding box center [394, 120] width 257 height 124
drag, startPoint x: 270, startPoint y: 63, endPoint x: 332, endPoint y: 67, distance: 62.3
click at [332, 67] on div "Coconut Yogurt Ba-Nilla Coconut Milk Yogurt Alternative 61754010 Mixed Berry Co…" at bounding box center [394, 120] width 257 height 124
copy div "Coconut Yogurt"
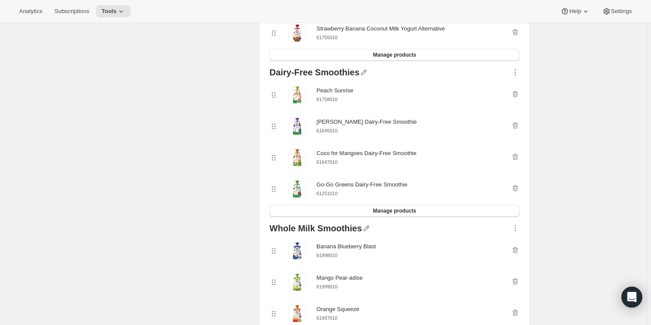
scroll to position [1862, 0]
drag, startPoint x: 268, startPoint y: 71, endPoint x: 356, endPoint y: 72, distance: 87.9
click at [356, 72] on div "Dairy-Free Smoothies Peach Sunrise 61758010 Berry Berry Dairy-Free Smoothie 616…" at bounding box center [394, 142] width 257 height 156
copy div "Dairy-Free Smoothies"
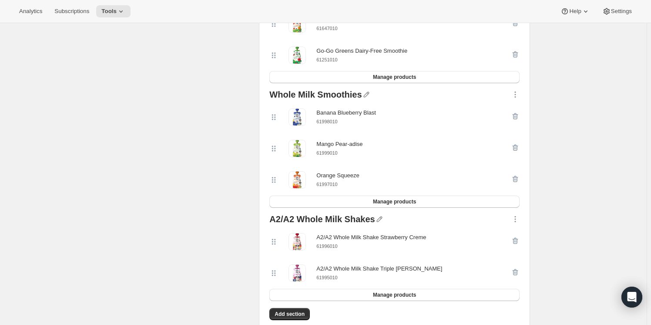
scroll to position [2021, 0]
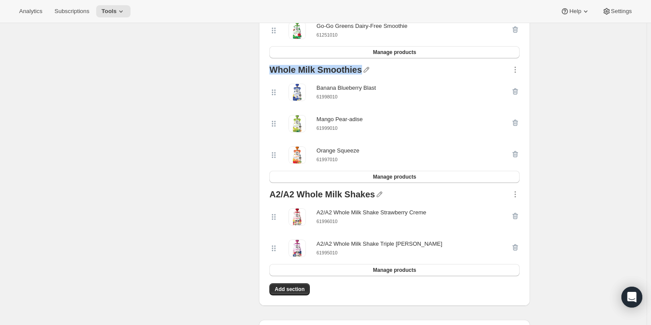
drag, startPoint x: 272, startPoint y: 70, endPoint x: 359, endPoint y: 70, distance: 87.5
click at [359, 70] on div "Whole Milk Smoothies" at bounding box center [315, 70] width 92 height 11
copy div "Whole Milk Smoothies"
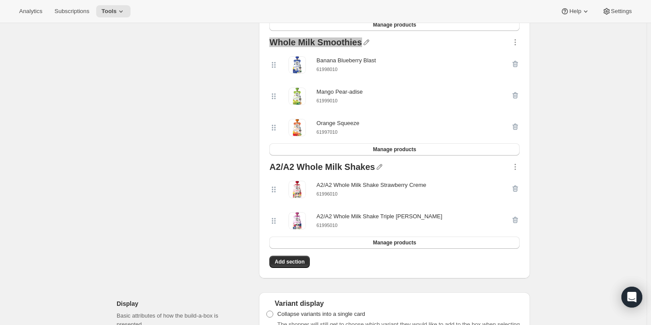
scroll to position [2060, 0]
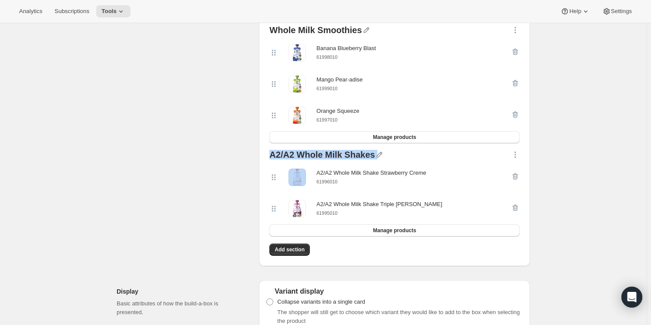
drag, startPoint x: 269, startPoint y: 154, endPoint x: 376, endPoint y: 157, distance: 107.1
click at [376, 157] on div "A2/A2 Whole Milk Shakes A2/A2 Whole Milk Shake Strawberry Creme 61996010 A2/A2 …" at bounding box center [394, 193] width 257 height 93
copy div "A2/A2 Whole Milk Shakes"
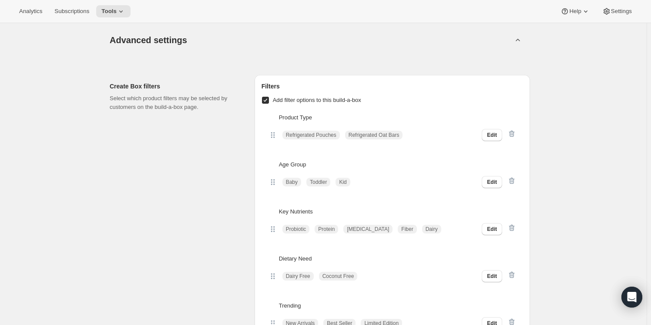
scroll to position [2812, 0]
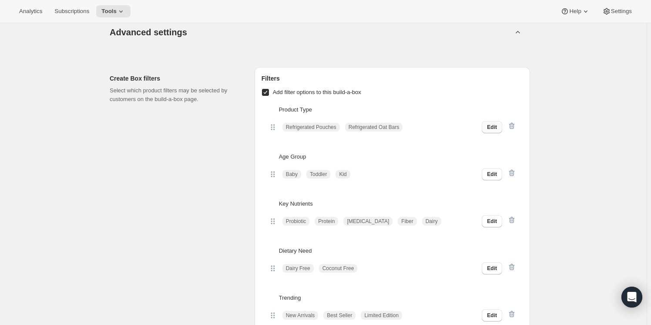
click at [493, 121] on button "Edit" at bounding box center [492, 127] width 20 height 12
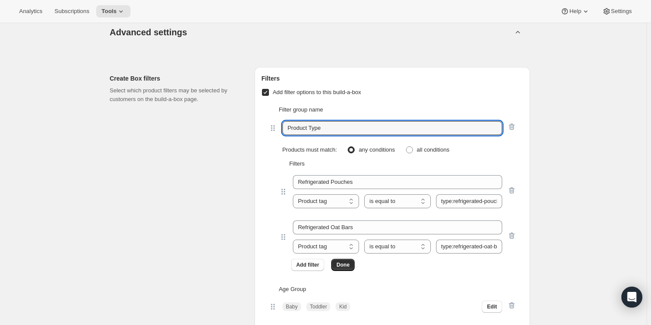
drag, startPoint x: 338, startPoint y: 125, endPoint x: 268, endPoint y: 122, distance: 70.6
click at [268, 122] on div "Filter group name Product Type Products must match: any conditions all conditio…" at bounding box center [393, 187] width 262 height 179
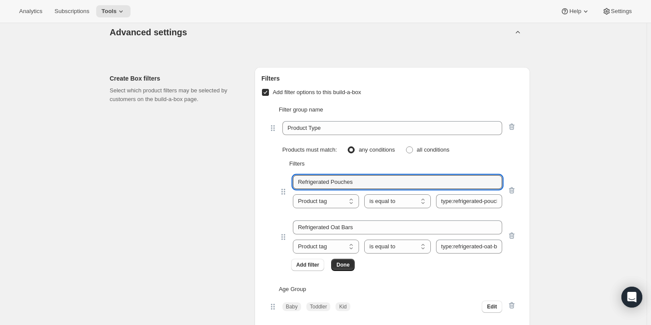
drag, startPoint x: 370, startPoint y: 181, endPoint x: 268, endPoint y: 183, distance: 101.8
click at [268, 183] on div "Filter group name Product Type Products must match: any conditions all conditio…" at bounding box center [393, 187] width 262 height 179
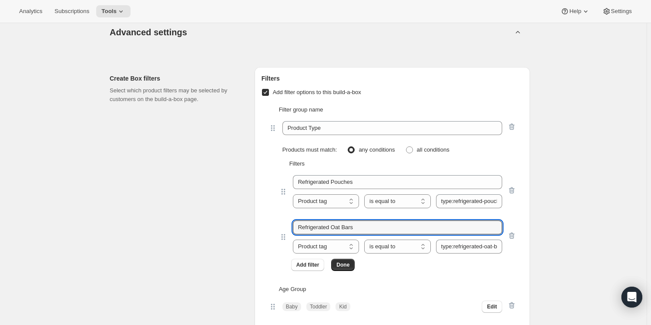
drag, startPoint x: 276, startPoint y: 224, endPoint x: 249, endPoint y: 226, distance: 27.5
click at [249, 226] on div "Create Box filters Select which product filters may be selected by customers on…" at bounding box center [320, 274] width 420 height 428
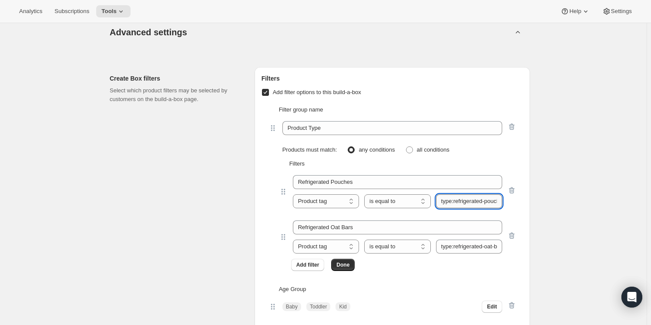
click at [468, 195] on input "type:refrigerated-pouches" at bounding box center [469, 201] width 66 height 14
click at [482, 243] on input "type:refrigerated-oat-bar" at bounding box center [469, 246] width 66 height 14
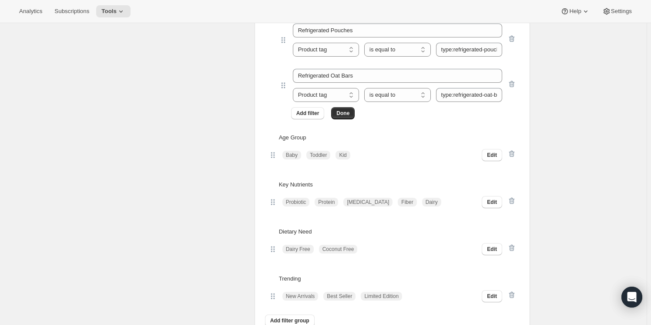
scroll to position [2970, 0]
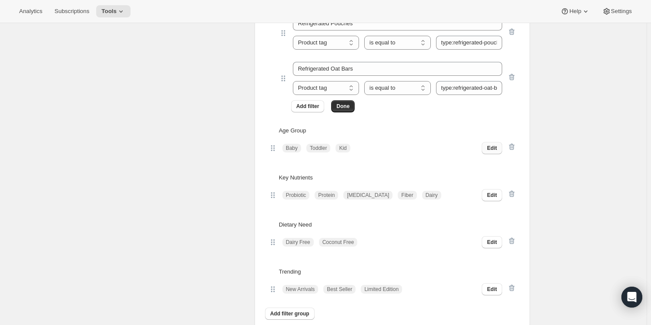
click at [494, 144] on span "Edit" at bounding box center [492, 147] width 10 height 7
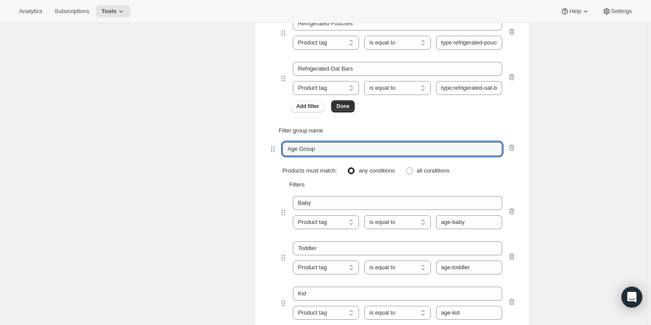
drag, startPoint x: 329, startPoint y: 147, endPoint x: 274, endPoint y: 144, distance: 54.9
click at [274, 144] on div "Age Group" at bounding box center [392, 149] width 248 height 14
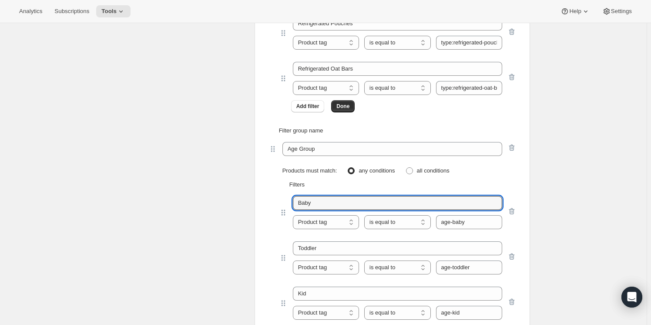
drag, startPoint x: 328, startPoint y: 198, endPoint x: 141, endPoint y: 208, distance: 187.3
click at [262, 199] on div "Filters Add filter options to this build-a-box Filter group name Product Type P…" at bounding box center [392, 208] width 275 height 599
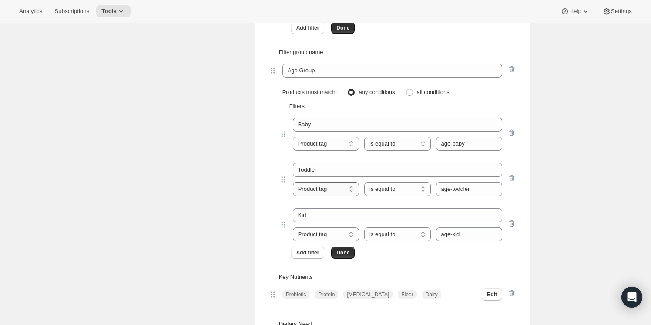
scroll to position [3049, 0]
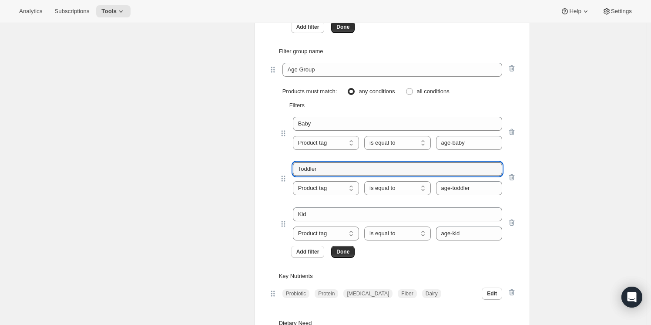
drag, startPoint x: 332, startPoint y: 168, endPoint x: 289, endPoint y: 168, distance: 43.1
click at [289, 168] on div "Toddler Product tag Variant's title Product tag is equal to is not equal to con…" at bounding box center [397, 178] width 237 height 33
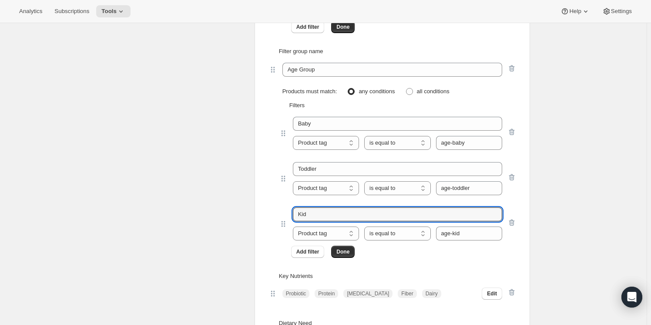
drag, startPoint x: 365, startPoint y: 212, endPoint x: 251, endPoint y: 216, distance: 113.2
click at [251, 216] on div "Create Box filters Select which product filters may be selected by customers on…" at bounding box center [320, 125] width 420 height 606
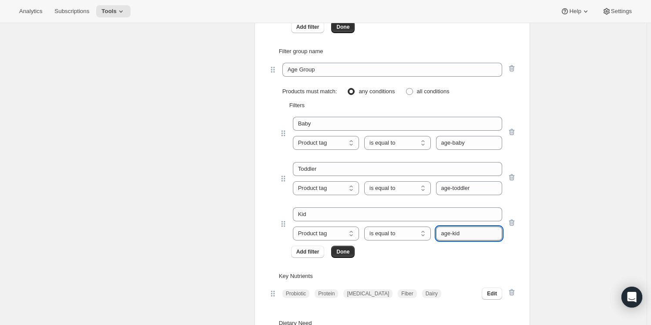
click at [456, 226] on input "age-kid" at bounding box center [469, 233] width 66 height 14
type input "age-kid"
drag, startPoint x: 477, startPoint y: 234, endPoint x: 397, endPoint y: 231, distance: 80.1
click at [397, 231] on div "Product tag Variant's title Product tag is equal to is not equal to contains do…" at bounding box center [397, 233] width 209 height 14
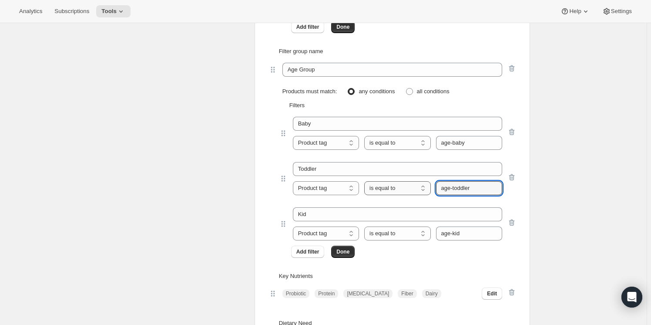
drag, startPoint x: 486, startPoint y: 184, endPoint x: 413, endPoint y: 184, distance: 73.1
click at [413, 184] on div "Product tag Variant's title Product tag is equal to is not equal to contains do…" at bounding box center [397, 188] width 209 height 14
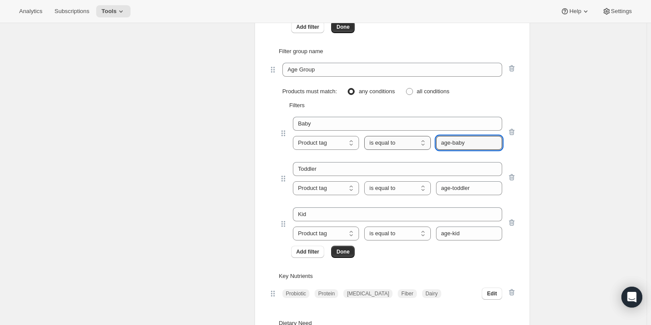
drag, startPoint x: 471, startPoint y: 141, endPoint x: 406, endPoint y: 139, distance: 64.8
click at [406, 139] on div "Product tag Variant's title Product tag is equal to is not equal to contains do…" at bounding box center [397, 143] width 209 height 14
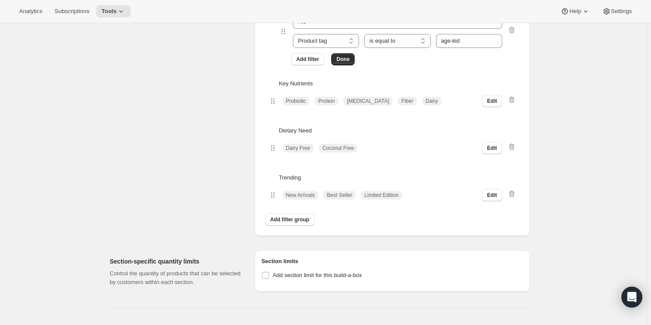
scroll to position [3247, 0]
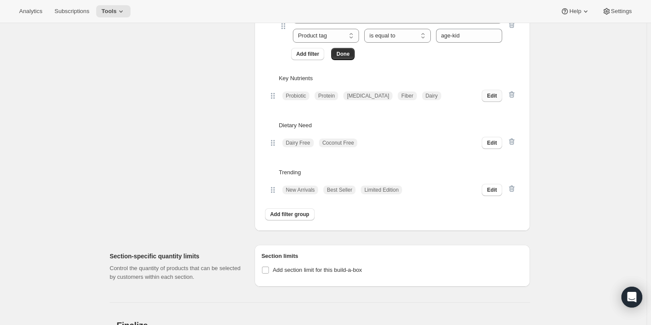
click at [497, 93] on span "Edit" at bounding box center [492, 95] width 10 height 7
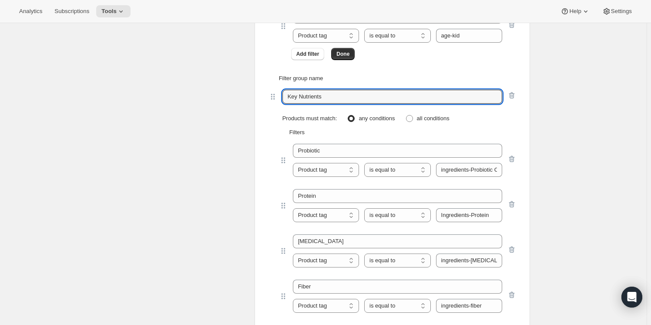
drag, startPoint x: 345, startPoint y: 93, endPoint x: 269, endPoint y: 92, distance: 75.7
click at [269, 92] on div "Filter group name Key Nutrients Products must match: any conditions all conditi…" at bounding box center [393, 224] width 262 height 315
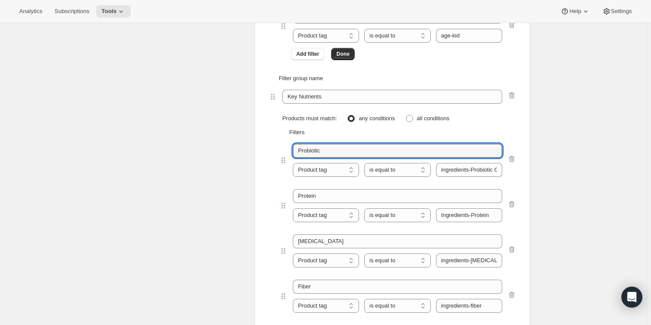
drag, startPoint x: 330, startPoint y: 147, endPoint x: 262, endPoint y: 148, distance: 67.9
click at [263, 148] on div "Filter group name Key Nutrients Products must match: any conditions all conditi…" at bounding box center [393, 224] width 262 height 315
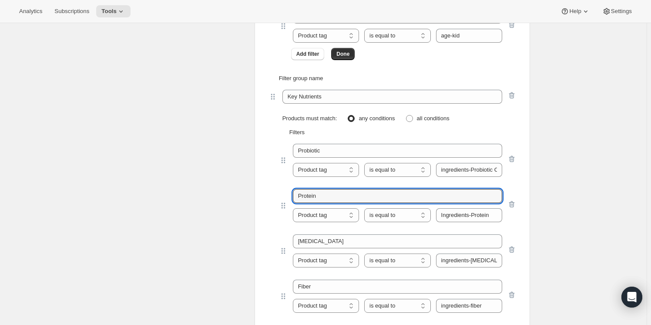
drag, startPoint x: 323, startPoint y: 192, endPoint x: 261, endPoint y: 194, distance: 61.8
click at [261, 194] on div "Filters Add filter options to this build-a-box Filter group name Product Type P…" at bounding box center [392, 65] width 275 height 867
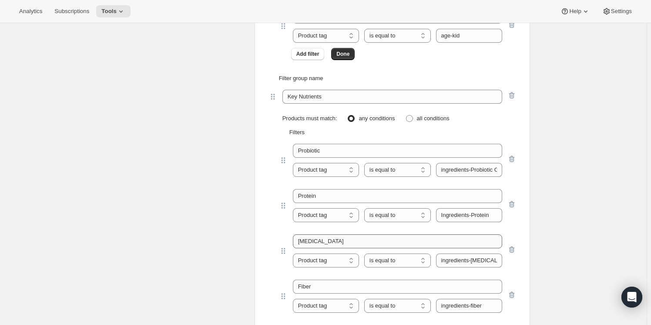
drag, startPoint x: 281, startPoint y: 234, endPoint x: 339, endPoint y: 241, distance: 58.3
click at [338, 241] on div "Choline Product tag Variant's title Product tag is equal to is not equal to con…" at bounding box center [397, 250] width 237 height 33
drag, startPoint x: 333, startPoint y: 240, endPoint x: 265, endPoint y: 236, distance: 67.6
click at [265, 236] on div "Filter group name Key Nutrients Products must match: any conditions all conditi…" at bounding box center [393, 224] width 262 height 315
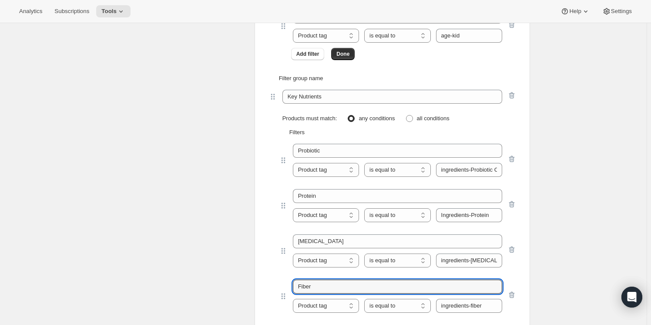
drag, startPoint x: 324, startPoint y: 283, endPoint x: 245, endPoint y: 282, distance: 78.8
click at [248, 282] on div "Create Box filters Select which product filters may be selected by customers on…" at bounding box center [320, 62] width 420 height 874
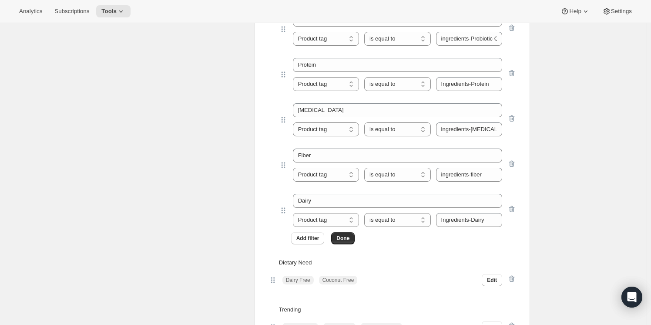
scroll to position [3405, 0]
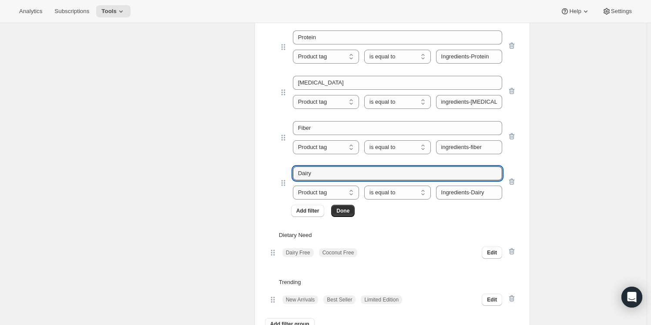
drag, startPoint x: 292, startPoint y: 169, endPoint x: 278, endPoint y: 169, distance: 13.9
click at [278, 169] on div "Dairy Product tag Variant's title Product tag is equal to is not equal to conta…" at bounding box center [392, 181] width 248 height 45
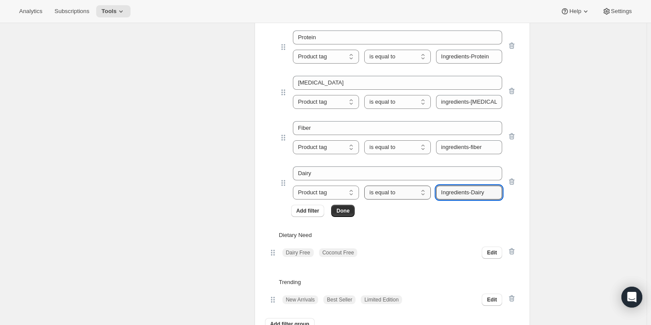
drag, startPoint x: 488, startPoint y: 189, endPoint x: 396, endPoint y: 191, distance: 92.3
click at [396, 191] on div "Product tag Variant's title Product tag is equal to is not equal to contains do…" at bounding box center [397, 192] width 209 height 14
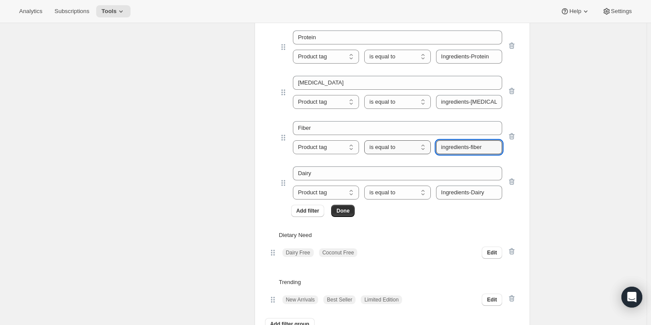
drag, startPoint x: 484, startPoint y: 144, endPoint x: 403, endPoint y: 147, distance: 81.0
click at [403, 147] on div "Product tag Variant's title Product tag is equal to is not equal to contains do…" at bounding box center [397, 147] width 209 height 14
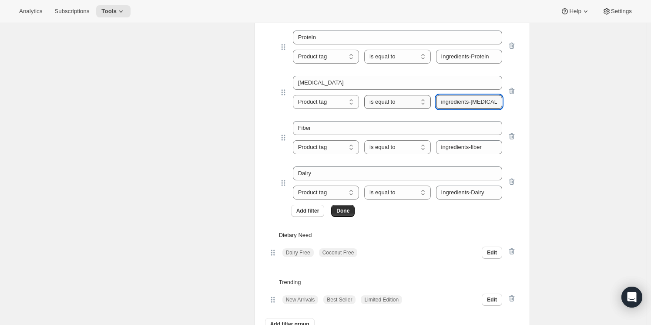
drag, startPoint x: 473, startPoint y: 99, endPoint x: 425, endPoint y: 99, distance: 48.7
click at [425, 99] on div "Product tag Variant's title Product tag is equal to is not equal to contains do…" at bounding box center [397, 102] width 209 height 14
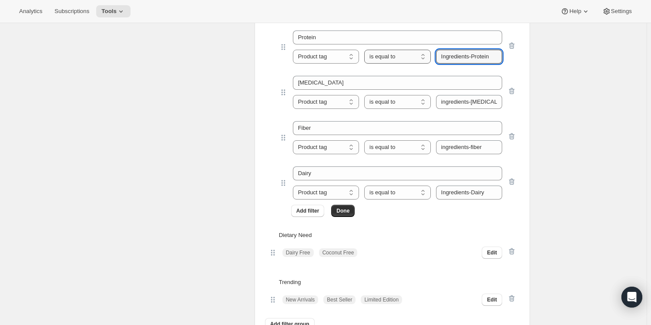
drag, startPoint x: 500, startPoint y: 51, endPoint x: 285, endPoint y: 69, distance: 215.2
click at [399, 57] on div "Product tag Variant's title Product tag is equal to is not equal to contains do…" at bounding box center [397, 57] width 209 height 14
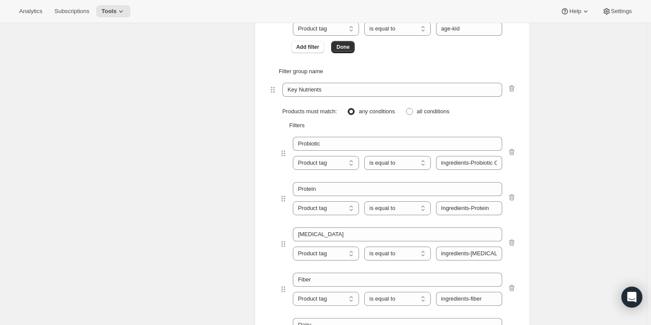
scroll to position [3247, 0]
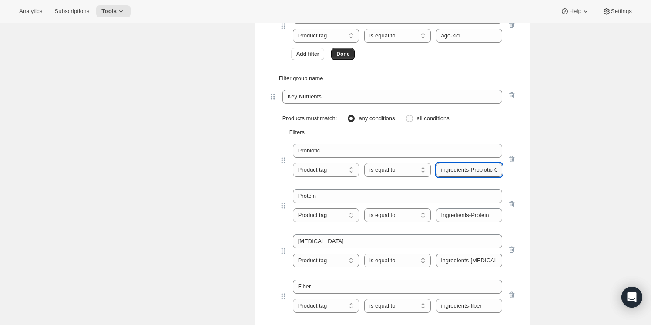
click at [482, 163] on input "ingredients-Probiotic Culture" at bounding box center [469, 170] width 66 height 14
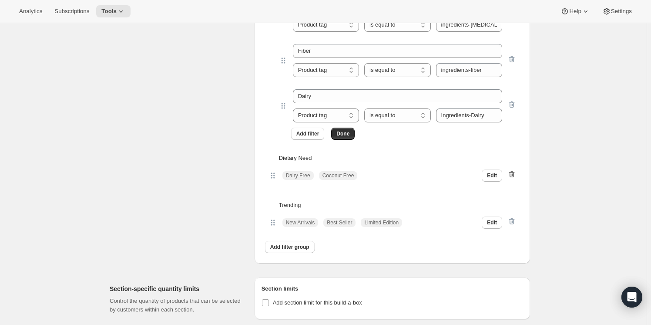
scroll to position [3484, 0]
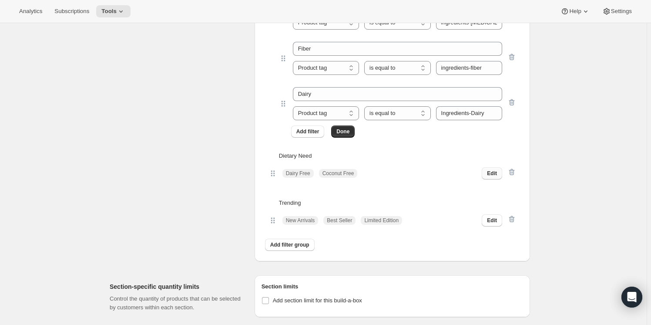
click at [490, 170] on span "Edit" at bounding box center [492, 173] width 10 height 7
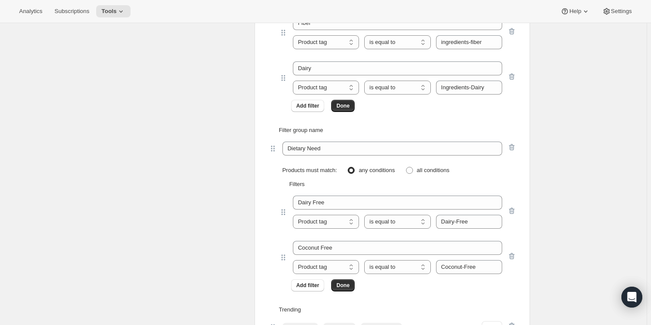
scroll to position [3524, 0]
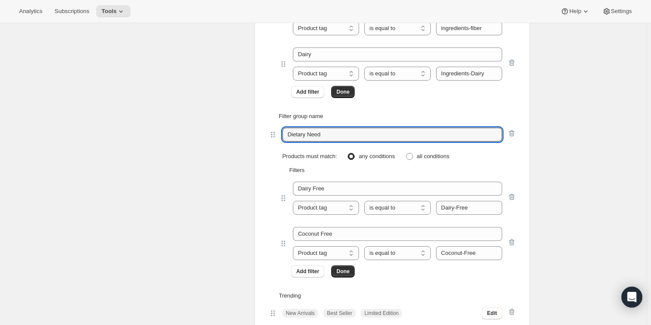
drag, startPoint x: 348, startPoint y: 134, endPoint x: 200, endPoint y: 134, distance: 147.9
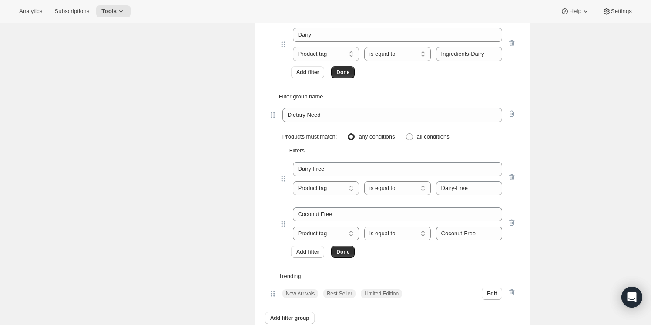
scroll to position [3564, 0]
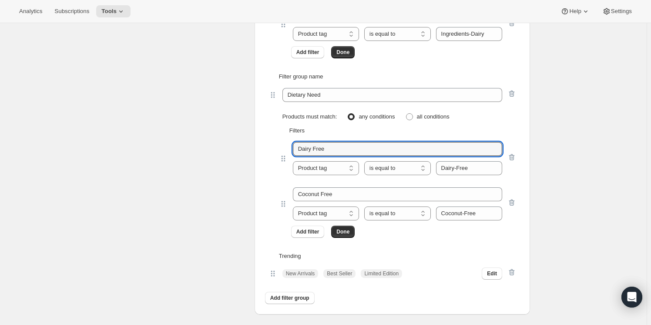
drag, startPoint x: 339, startPoint y: 151, endPoint x: 261, endPoint y: 152, distance: 78.3
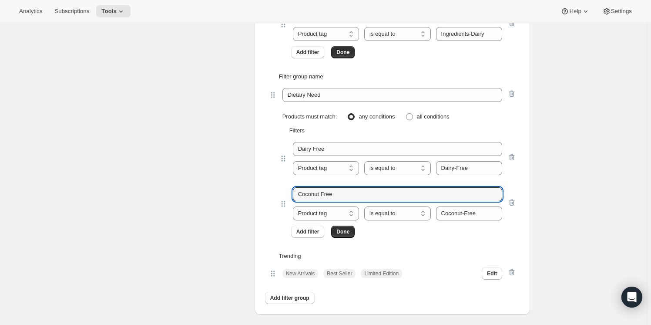
drag, startPoint x: 345, startPoint y: 187, endPoint x: 272, endPoint y: 190, distance: 73.6
click at [272, 190] on div "Coconut Free Product tag Variant's title Product tag is equal to is not equal t…" at bounding box center [392, 202] width 248 height 45
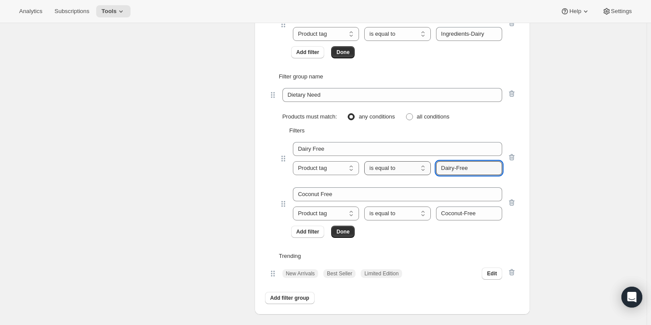
drag, startPoint x: 466, startPoint y: 165, endPoint x: 426, endPoint y: 166, distance: 40.0
click at [426, 166] on div "Product tag Variant's title Product tag is equal to is not equal to contains do…" at bounding box center [397, 168] width 209 height 14
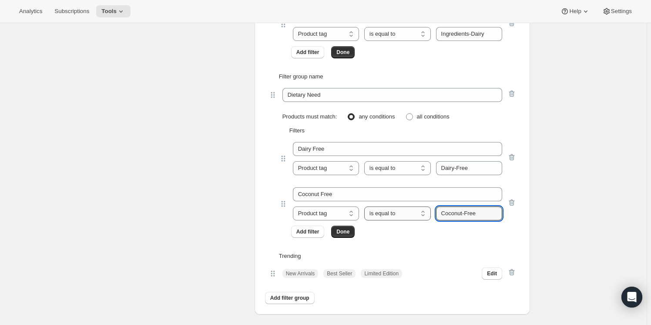
drag, startPoint x: 440, startPoint y: 213, endPoint x: 426, endPoint y: 213, distance: 14.4
click at [426, 213] on div "Product tag Variant's title Product tag is equal to is not equal to contains do…" at bounding box center [397, 213] width 209 height 14
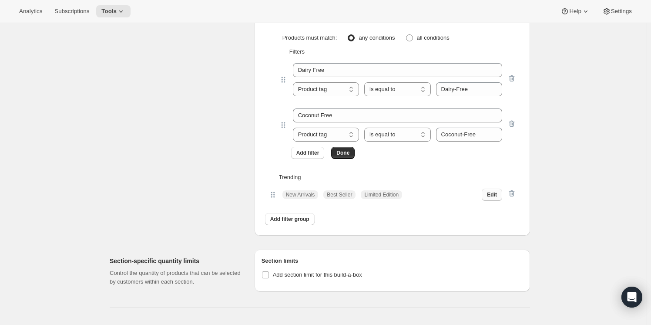
click at [493, 191] on span "Edit" at bounding box center [492, 194] width 10 height 7
select select "contains"
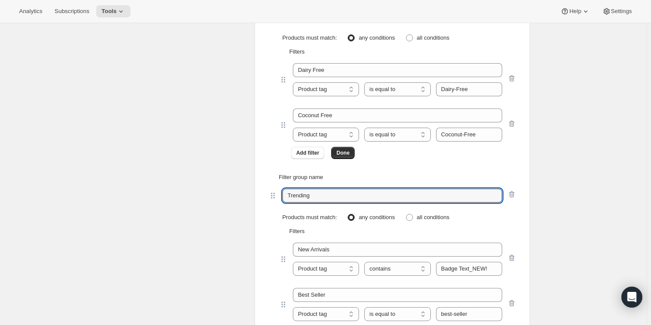
drag, startPoint x: 329, startPoint y: 195, endPoint x: 235, endPoint y: 195, distance: 94.9
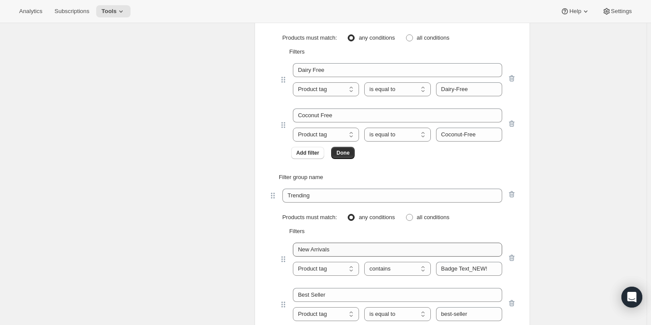
scroll to position [3682, 0]
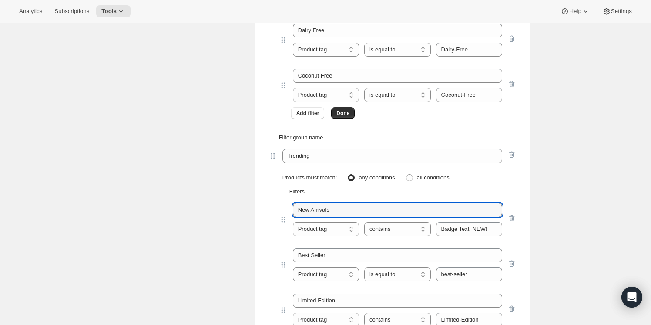
drag, startPoint x: 344, startPoint y: 206, endPoint x: 245, endPoint y: 210, distance: 98.9
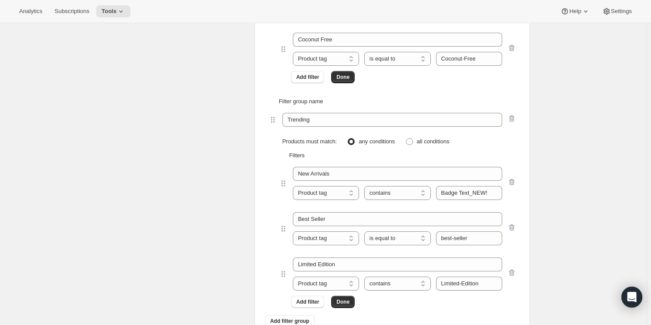
scroll to position [3761, 0]
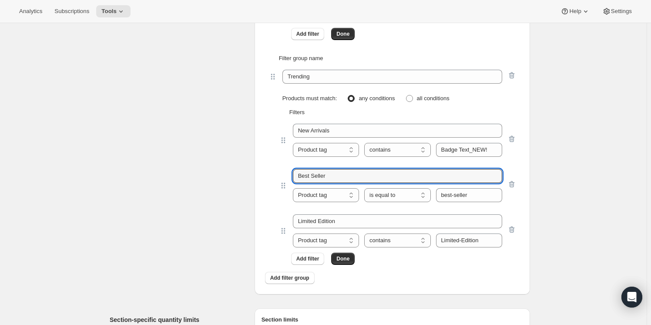
drag, startPoint x: 349, startPoint y: 170, endPoint x: 250, endPoint y: 177, distance: 99.0
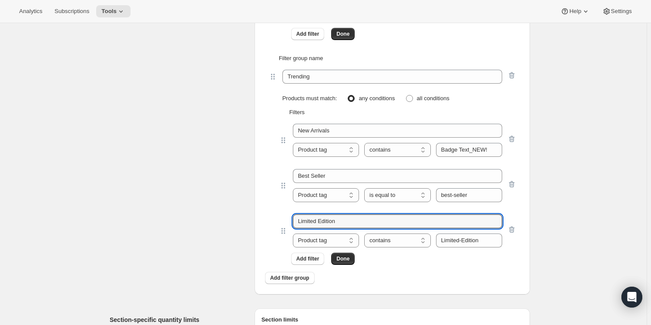
drag, startPoint x: 274, startPoint y: 218, endPoint x: 204, endPoint y: 224, distance: 69.9
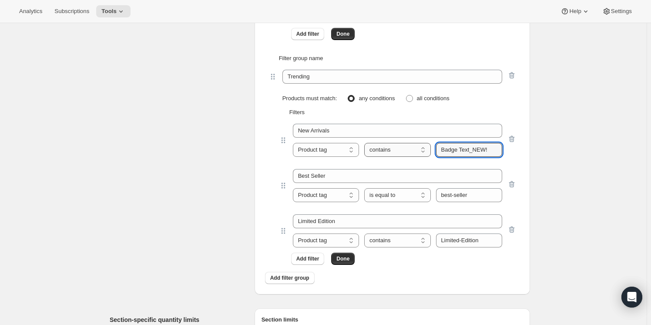
drag, startPoint x: 422, startPoint y: 148, endPoint x: 391, endPoint y: 149, distance: 31.4
click at [391, 149] on div "Product tag Variant's title Product tag is equal to is not equal to contains do…" at bounding box center [397, 150] width 209 height 14
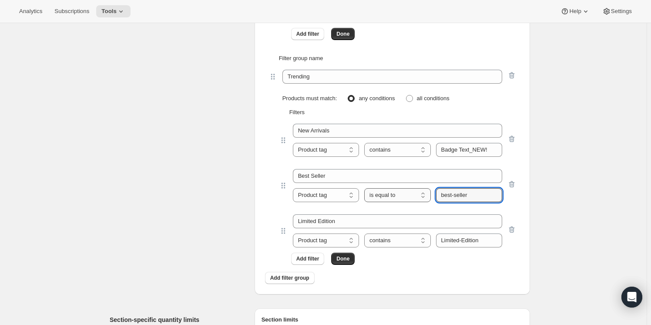
drag, startPoint x: 481, startPoint y: 194, endPoint x: 415, endPoint y: 191, distance: 66.2
click at [415, 191] on div "Product tag Variant's title Product tag is equal to is not equal to contains do…" at bounding box center [397, 195] width 209 height 14
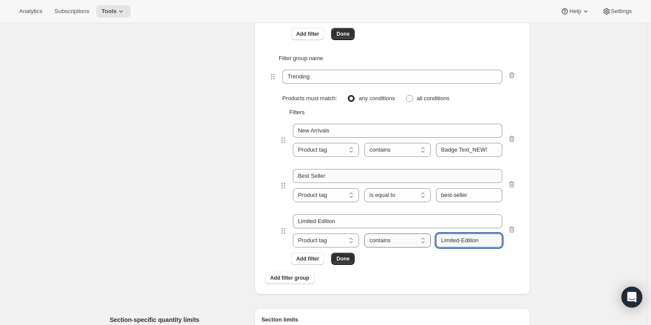
drag, startPoint x: 499, startPoint y: 236, endPoint x: 390, endPoint y: 236, distance: 108.3
click at [390, 236] on div "Product tag Variant's title Product tag is equal to is not equal to contains do…" at bounding box center [397, 240] width 209 height 14
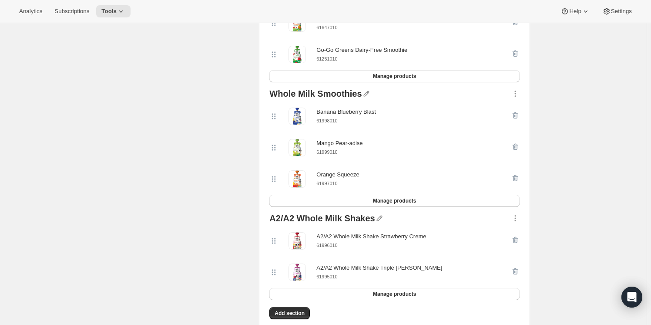
scroll to position [0, 0]
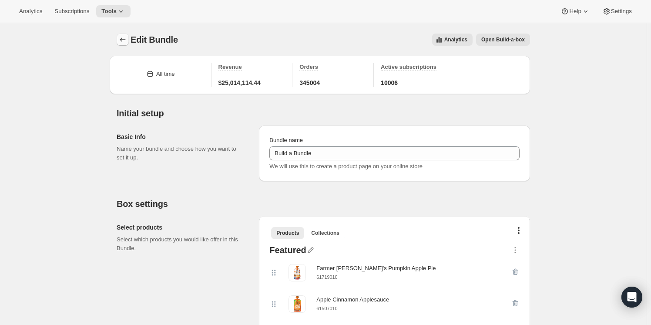
click at [125, 37] on icon "Bundles" at bounding box center [122, 39] width 9 height 9
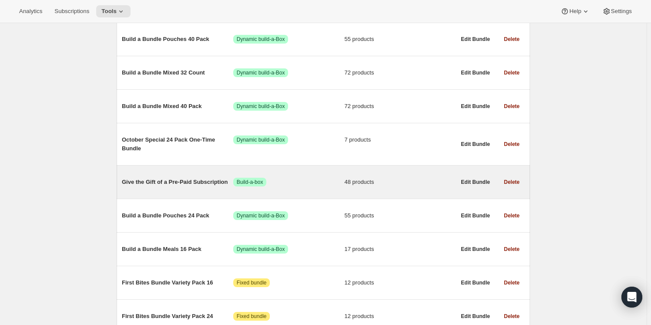
scroll to position [435, 0]
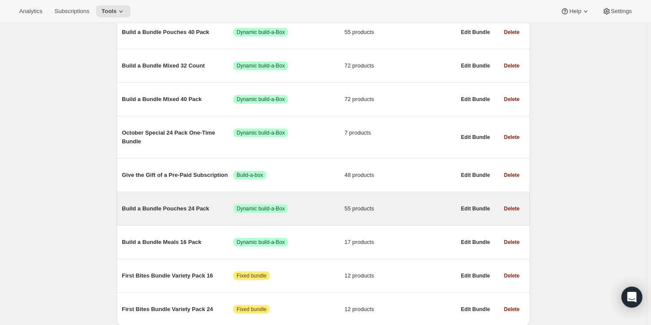
click at [191, 204] on span "Build a Bundle Pouches 24 Pack" at bounding box center [177, 208] width 111 height 9
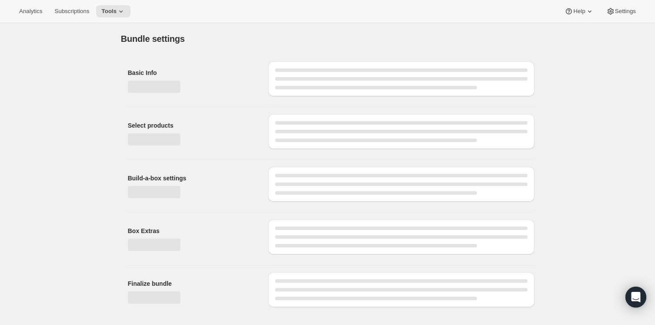
type input "Build a Bundle Pouches 24 Pack"
checkbox input "true"
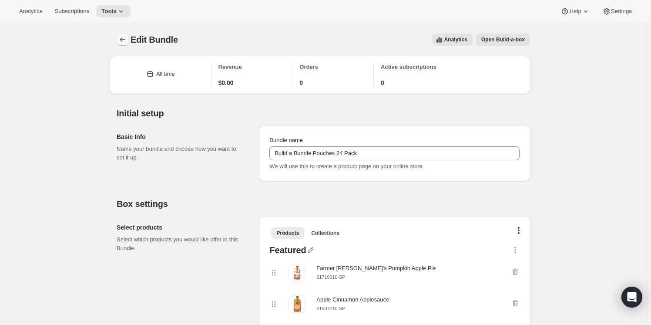
click at [124, 40] on icon "Bundles" at bounding box center [122, 39] width 9 height 9
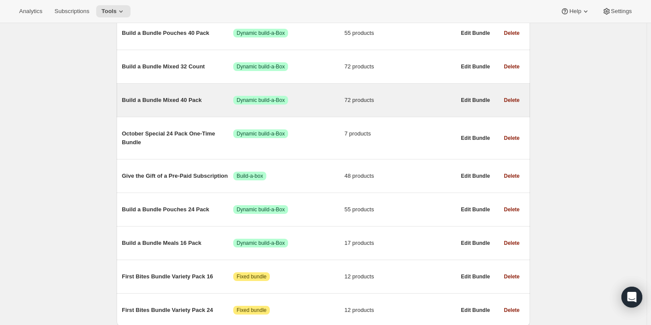
scroll to position [421, 0]
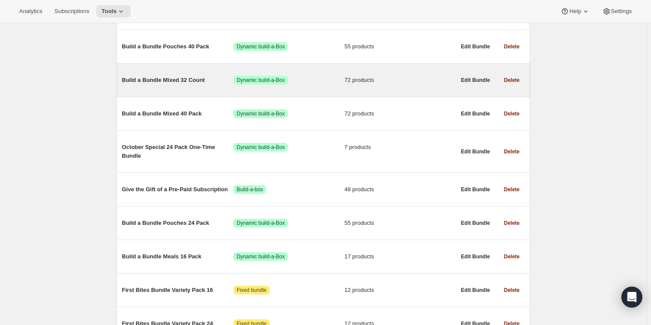
click at [180, 78] on span "Build a Bundle Mixed 32 Count" at bounding box center [177, 80] width 111 height 9
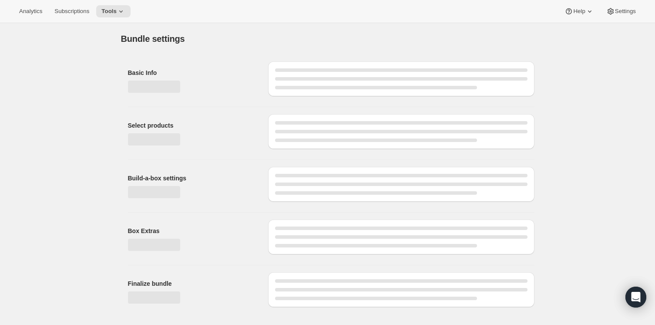
type input "Build a Bundle Mixed 32 Count"
checkbox input "true"
select select "MINIMUM"
type input "Select at least 8 meals"
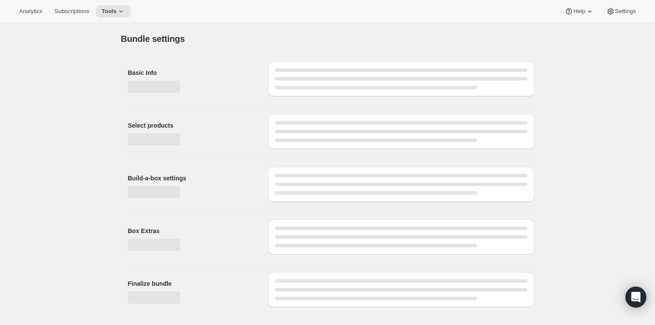
select select "gid://shopify/ProductVariant/41182055432274_6321b5ac-0d1c-4f8d-8ffe-6193e28b69b8"
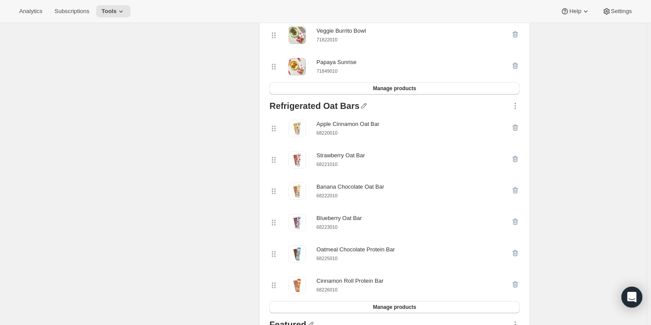
scroll to position [712, 0]
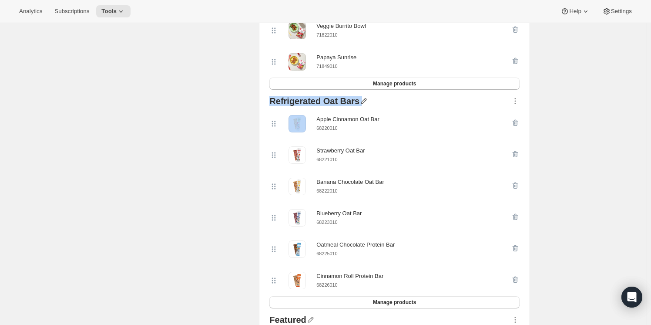
drag, startPoint x: 270, startPoint y: 100, endPoint x: 356, endPoint y: 97, distance: 86.2
click at [356, 97] on div "Refrigerated Oat Bars Apple Cinnamon Oat Bar 68220010 Strawberry Oat Bar 682210…" at bounding box center [394, 202] width 257 height 218
copy div "Refrigerated Oat Bars"
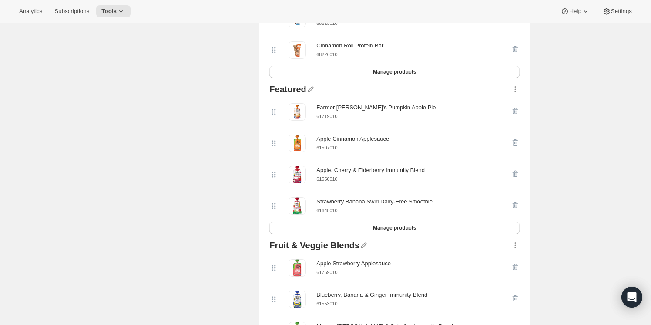
scroll to position [909, 0]
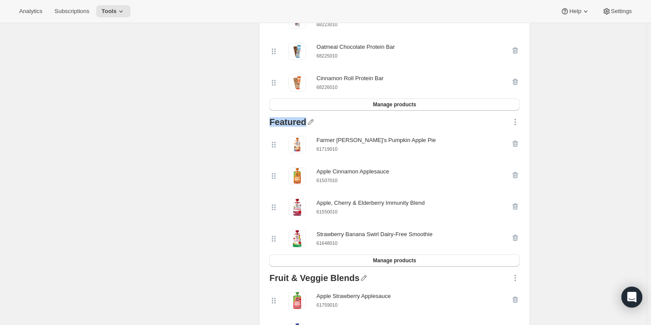
drag, startPoint x: 267, startPoint y: 119, endPoint x: 304, endPoint y: 121, distance: 37.0
copy div "Featured"
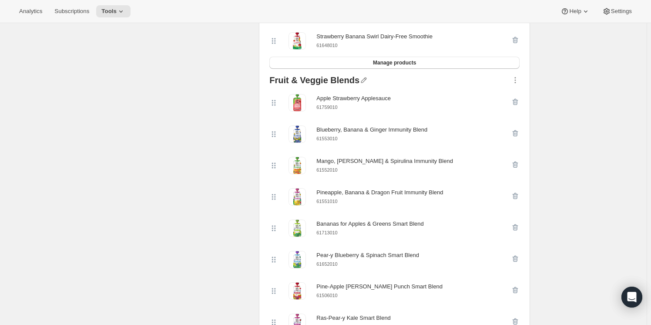
scroll to position [1107, 0]
drag, startPoint x: 283, startPoint y: 79, endPoint x: 359, endPoint y: 78, distance: 75.3
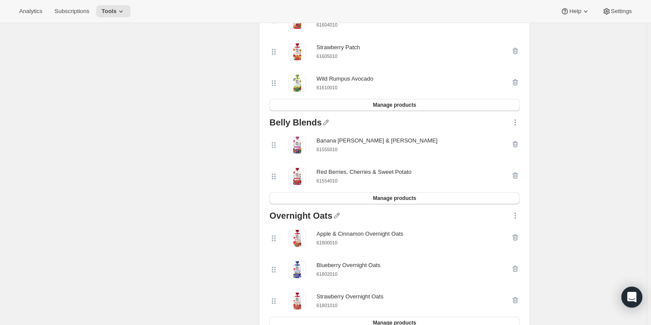
scroll to position [1503, 0]
drag, startPoint x: 270, startPoint y: 122, endPoint x: 317, endPoint y: 122, distance: 47.4
click at [317, 122] on div "Belly Blends Banana Berry & Acai 61555010 Red Berries, Cherries & Sweet Potato …" at bounding box center [394, 160] width 257 height 93
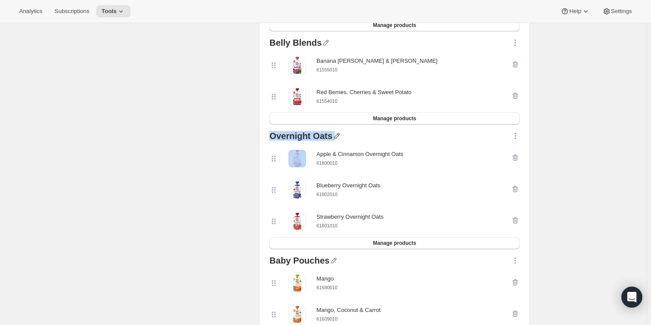
drag, startPoint x: 269, startPoint y: 130, endPoint x: 332, endPoint y: 133, distance: 63.6
click at [332, 133] on div "Overnight Oats Apple & Cinnamon Overnight Oats 61800010 Blueberry Overnight Oat…" at bounding box center [394, 190] width 257 height 124
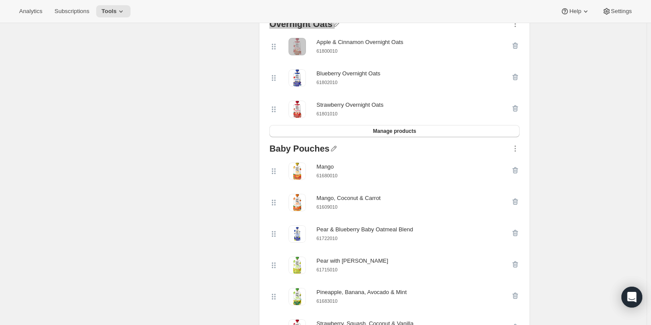
scroll to position [1740, 0]
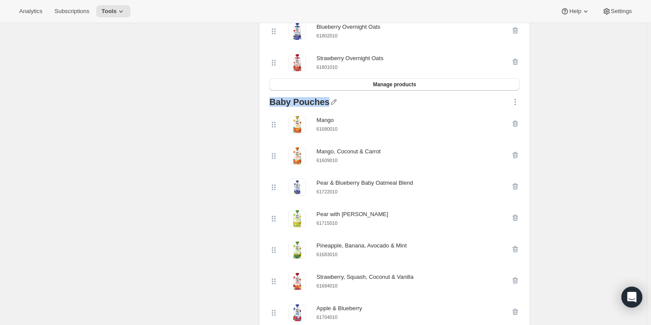
drag, startPoint x: 268, startPoint y: 104, endPoint x: 325, endPoint y: 104, distance: 57.4
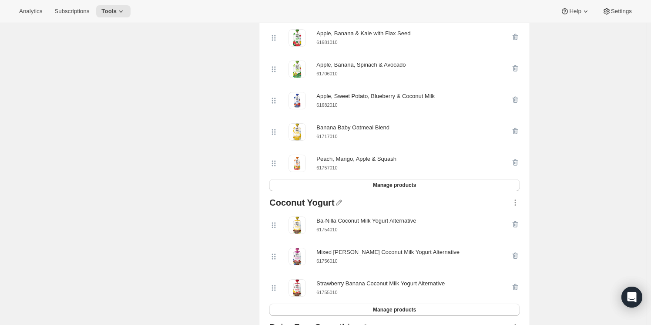
scroll to position [2176, 0]
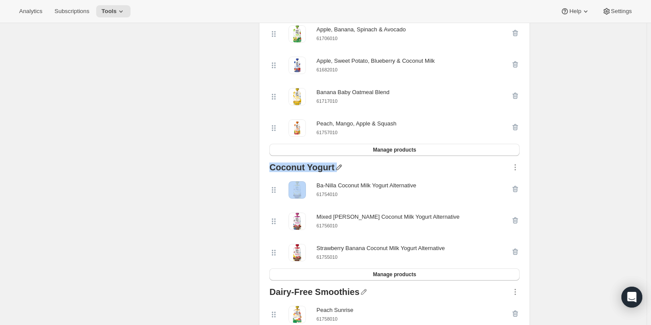
drag, startPoint x: 265, startPoint y: 165, endPoint x: 341, endPoint y: 168, distance: 76.6
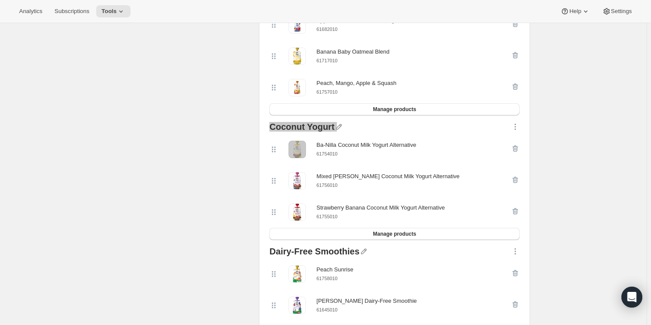
scroll to position [2254, 0]
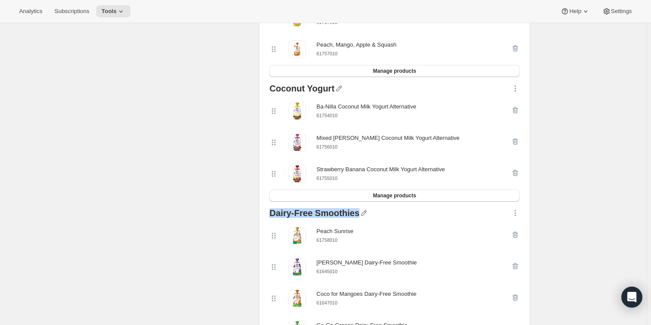
drag, startPoint x: 271, startPoint y: 211, endPoint x: 356, endPoint y: 214, distance: 84.9
click at [356, 214] on div "Dairy-Free Smoothies" at bounding box center [314, 213] width 90 height 11
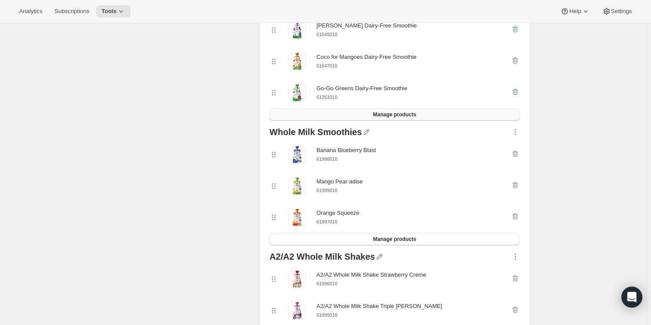
scroll to position [2492, 0]
drag, startPoint x: 273, startPoint y: 128, endPoint x: 361, endPoint y: 129, distance: 87.9
click at [361, 129] on div "Whole Milk Smoothies" at bounding box center [394, 132] width 250 height 11
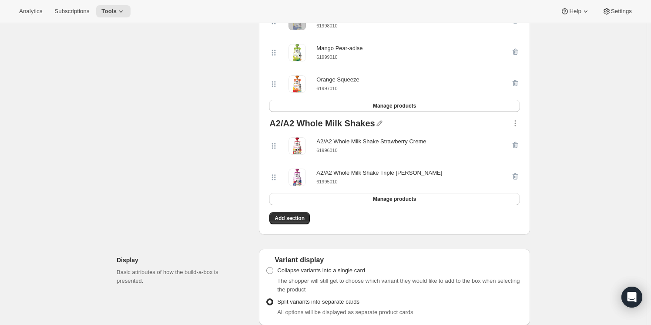
scroll to position [2650, 0]
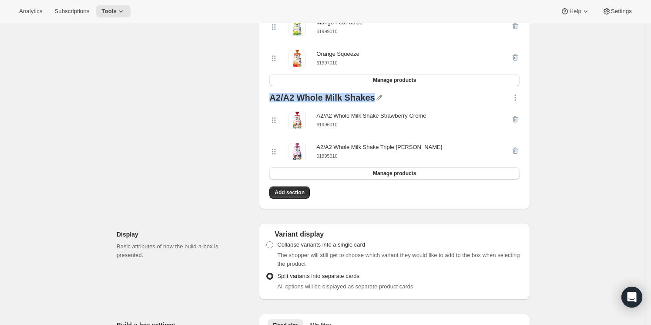
drag, startPoint x: 270, startPoint y: 94, endPoint x: 372, endPoint y: 95, distance: 102.3
click at [372, 95] on div "A2/A2 Whole Milk Shakes A2/A2 Whole Milk Shake Strawberry Creme 61996010 A2/A2 …" at bounding box center [394, 136] width 257 height 93
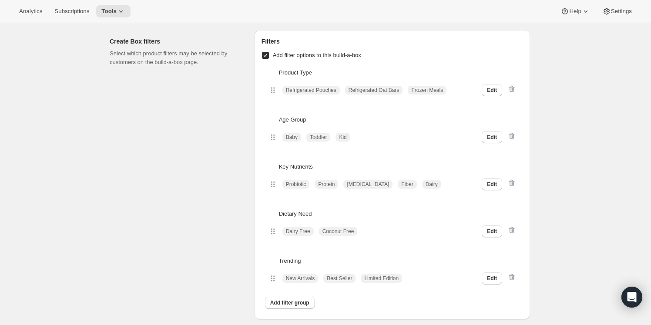
scroll to position [3243, 0]
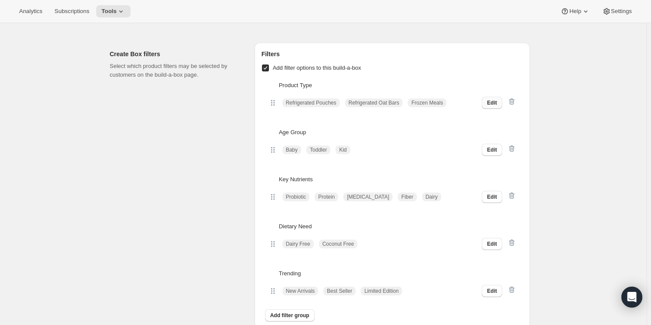
click at [497, 99] on span "Edit" at bounding box center [492, 102] width 10 height 7
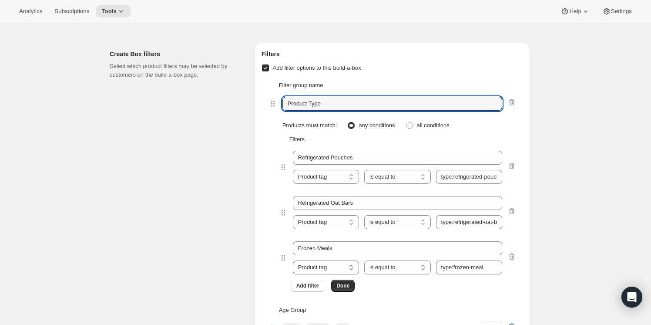
drag, startPoint x: 331, startPoint y: 102, endPoint x: 237, endPoint y: 102, distance: 93.5
click at [237, 102] on div "Create Box filters Select which product filters may be selected by customers on…" at bounding box center [320, 272] width 420 height 473
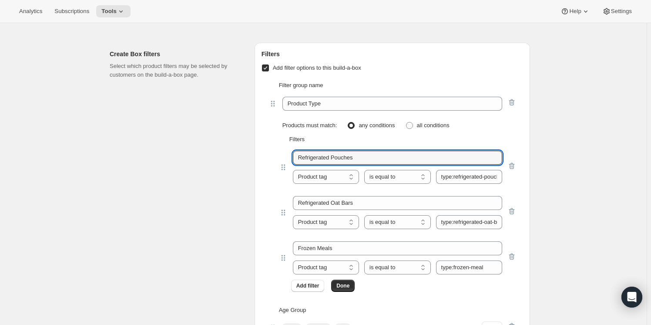
drag, startPoint x: 361, startPoint y: 159, endPoint x: 268, endPoint y: 152, distance: 93.0
click at [268, 152] on div "Filter group name Product Type Products must match: any conditions all conditio…" at bounding box center [393, 186] width 262 height 225
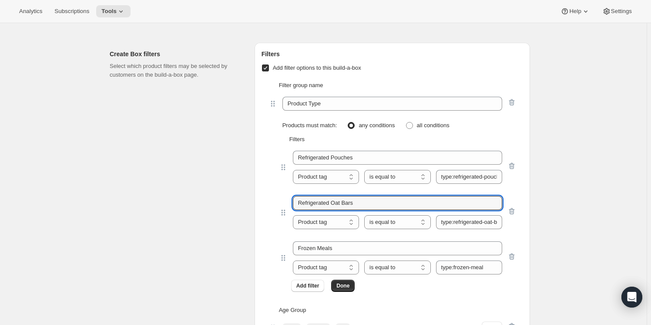
drag, startPoint x: 383, startPoint y: 197, endPoint x: 275, endPoint y: 201, distance: 108.4
click at [275, 201] on div "Refrigerated Oat Bars Product tag Variant's title Product tag is equal to is no…" at bounding box center [392, 211] width 248 height 45
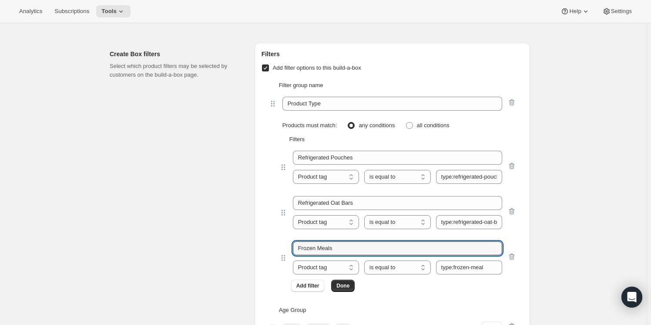
drag, startPoint x: 339, startPoint y: 244, endPoint x: 251, endPoint y: 243, distance: 87.9
click at [251, 244] on div "Create Box filters Select which product filters may be selected by customers on…" at bounding box center [320, 272] width 420 height 473
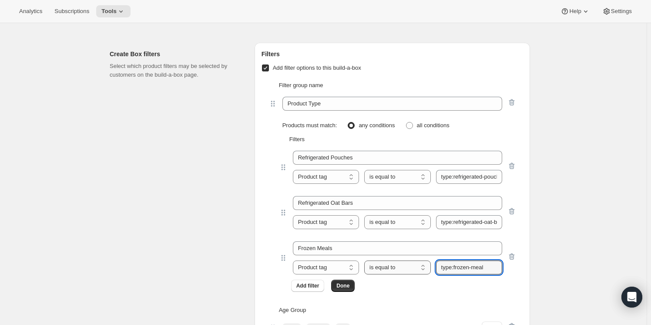
drag, startPoint x: 448, startPoint y: 262, endPoint x: 427, endPoint y: 262, distance: 21.3
click at [427, 262] on div "Product tag Variant's title Product tag is equal to is not equal to contains do…" at bounding box center [397, 267] width 209 height 14
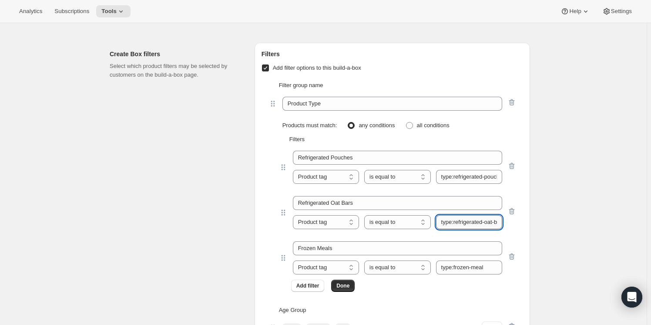
click at [482, 216] on input "type:refrigerated-oat-bar" at bounding box center [469, 222] width 66 height 14
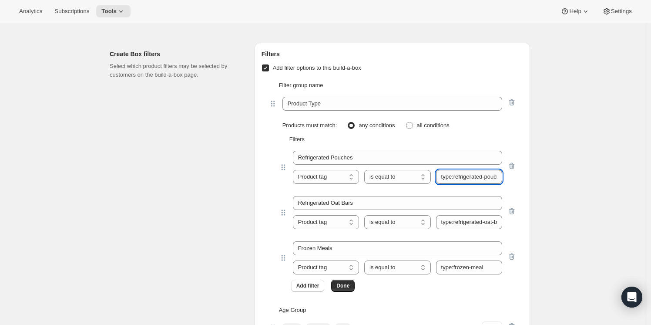
click at [463, 171] on input "type:refrigerated-pouches" at bounding box center [469, 177] width 66 height 14
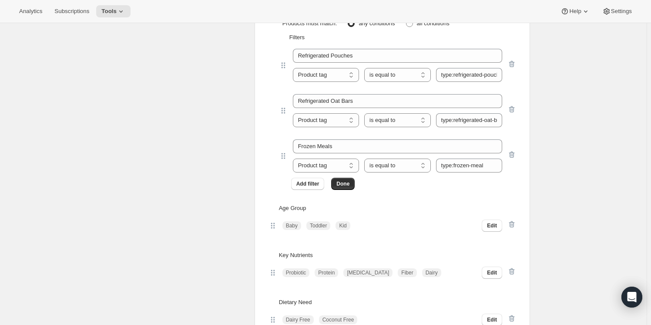
scroll to position [3362, 0]
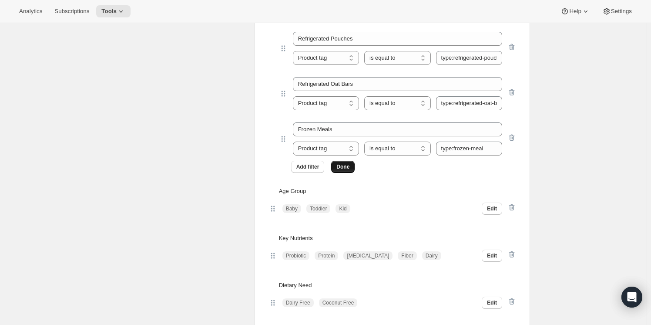
click at [353, 163] on button "Done" at bounding box center [342, 167] width 23 height 12
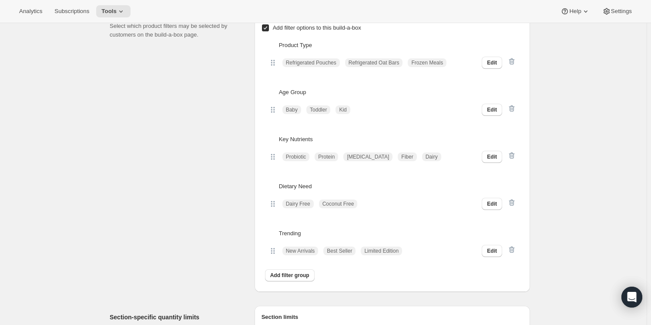
scroll to position [3283, 0]
click at [490, 107] on span "Edit" at bounding box center [492, 110] width 10 height 7
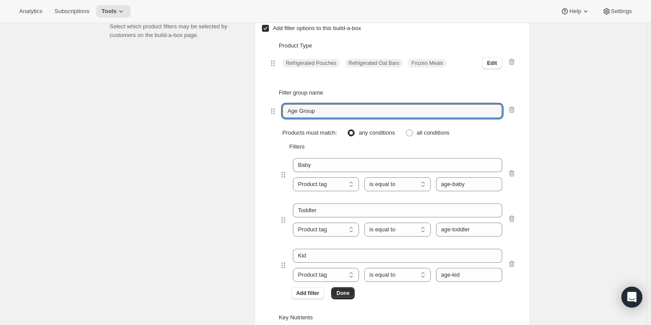
drag, startPoint x: 272, startPoint y: 112, endPoint x: 265, endPoint y: 113, distance: 7.4
click at [265, 113] on div "Filter group name Age Group Products must match: any conditions all conditions …" at bounding box center [393, 193] width 262 height 225
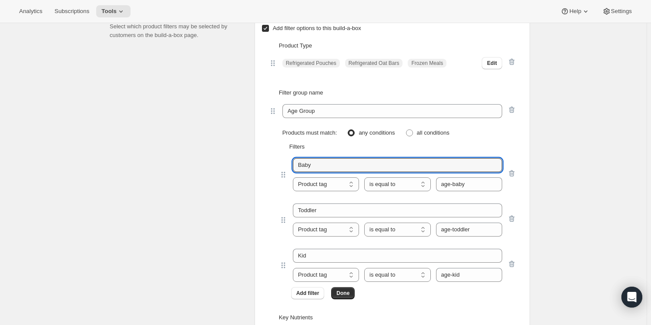
drag, startPoint x: 335, startPoint y: 158, endPoint x: 275, endPoint y: 162, distance: 60.2
click at [275, 162] on div "Baby Product tag Variant's title Product tag is equal to is not equal to contai…" at bounding box center [392, 173] width 248 height 45
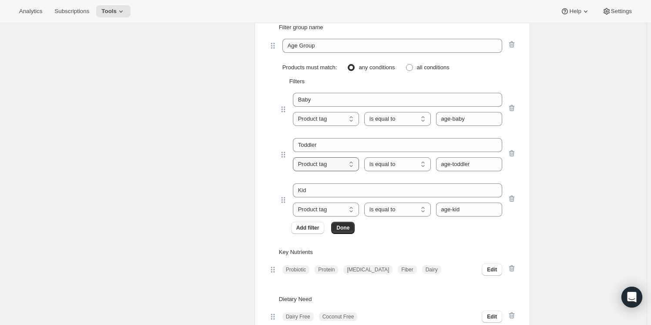
scroll to position [3362, 0]
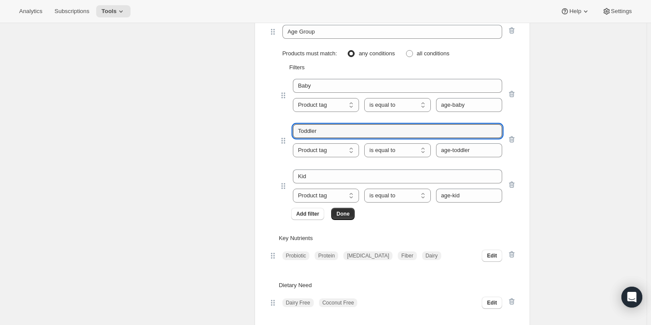
click at [271, 132] on div "Toddler Product tag Variant's title Product tag is equal to is not equal to con…" at bounding box center [392, 139] width 248 height 45
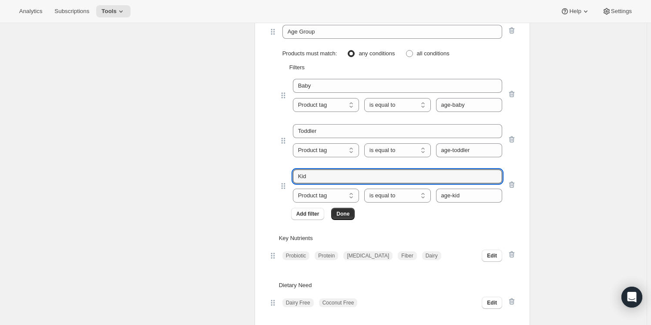
drag, startPoint x: 300, startPoint y: 171, endPoint x: 280, endPoint y: 172, distance: 20.5
click at [280, 172] on div "Kid Product tag Variant's title Product tag is equal to is not equal to contain…" at bounding box center [392, 184] width 248 height 45
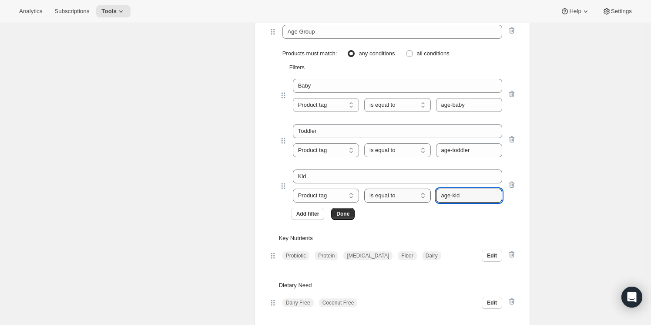
drag, startPoint x: 477, startPoint y: 191, endPoint x: 426, endPoint y: 190, distance: 51.4
click at [426, 190] on div "Product tag Variant's title Product tag is equal to is not equal to contains do…" at bounding box center [397, 195] width 209 height 14
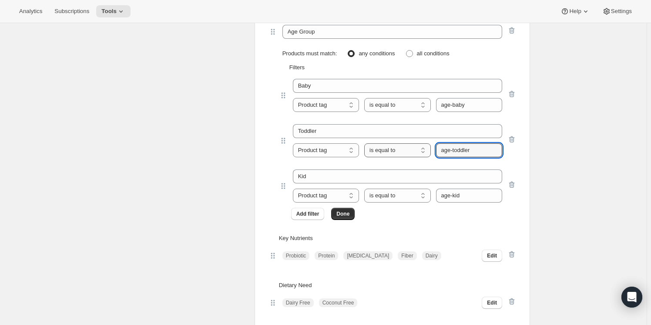
drag, startPoint x: 482, startPoint y: 146, endPoint x: 412, endPoint y: 148, distance: 69.2
click at [412, 148] on div "Product tag Variant's title Product tag is equal to is not equal to contains do…" at bounding box center [397, 150] width 209 height 14
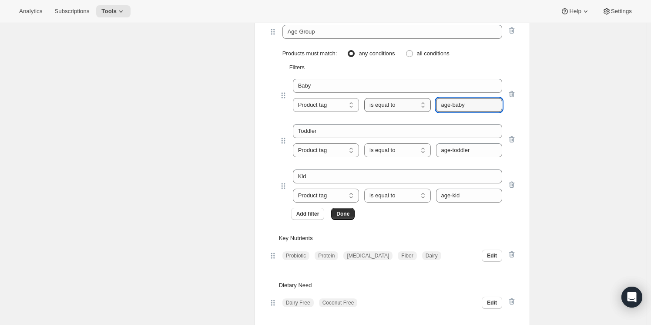
drag, startPoint x: 479, startPoint y: 102, endPoint x: 403, endPoint y: 100, distance: 76.2
click at [403, 100] on div "Product tag Variant's title Product tag is equal to is not equal to contains do…" at bounding box center [397, 105] width 209 height 14
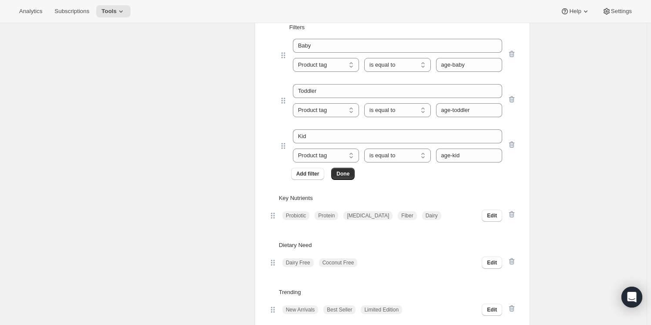
scroll to position [3441, 0]
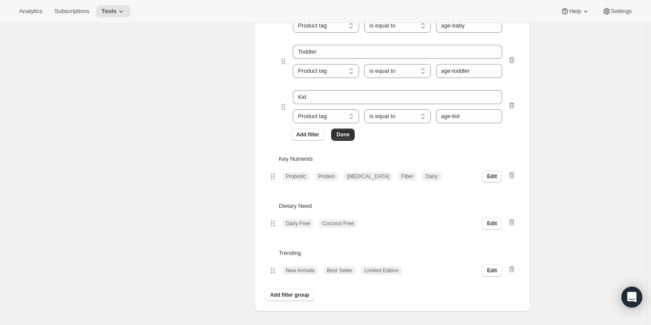
click at [494, 173] on span "Edit" at bounding box center [492, 176] width 10 height 7
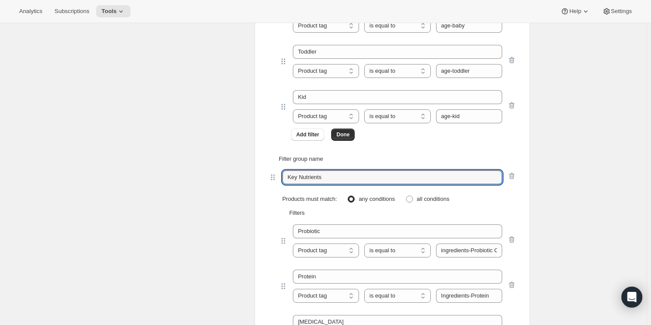
drag, startPoint x: 340, startPoint y: 174, endPoint x: 265, endPoint y: 176, distance: 74.4
click at [265, 176] on div "Filter group name Key Nutrients Products must match: any conditions all conditi…" at bounding box center [393, 305] width 262 height 315
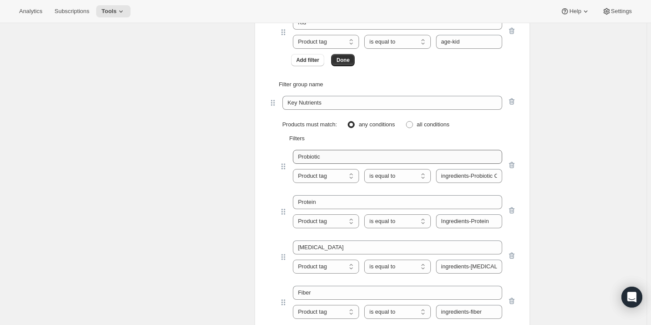
scroll to position [3520, 0]
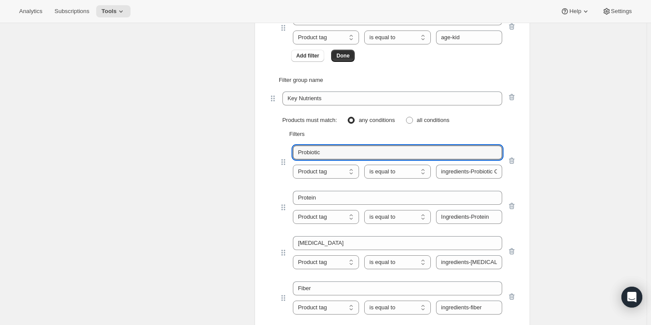
drag, startPoint x: 346, startPoint y: 146, endPoint x: 263, endPoint y: 146, distance: 83.5
click at [263, 146] on div "Filter group name Key Nutrients Products must match: any conditions all conditi…" at bounding box center [393, 226] width 262 height 315
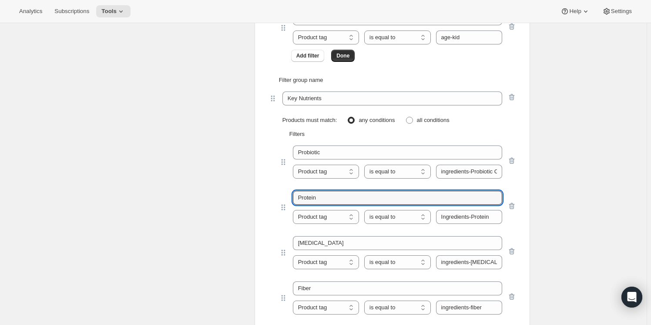
drag, startPoint x: 324, startPoint y: 194, endPoint x: 273, endPoint y: 194, distance: 51.3
click at [273, 194] on div "Protein Product tag Variant's title Product tag is equal to is not equal to con…" at bounding box center [392, 206] width 248 height 45
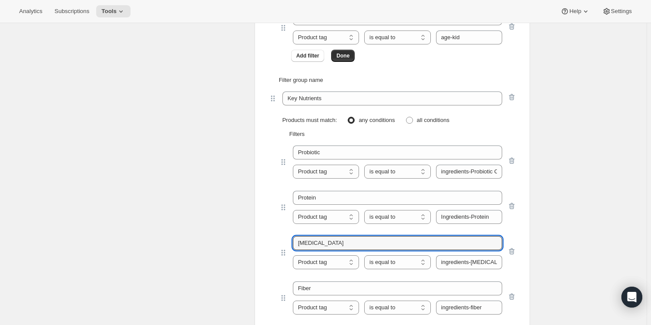
drag, startPoint x: 325, startPoint y: 237, endPoint x: 268, endPoint y: 238, distance: 56.1
click at [268, 238] on div "Filter group name Key Nutrients Products must match: any conditions all conditi…" at bounding box center [393, 226] width 262 height 315
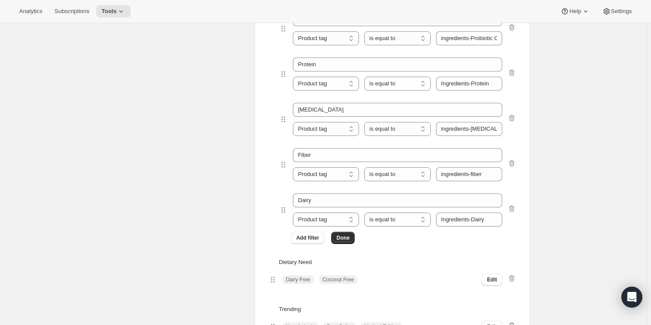
scroll to position [3678, 0]
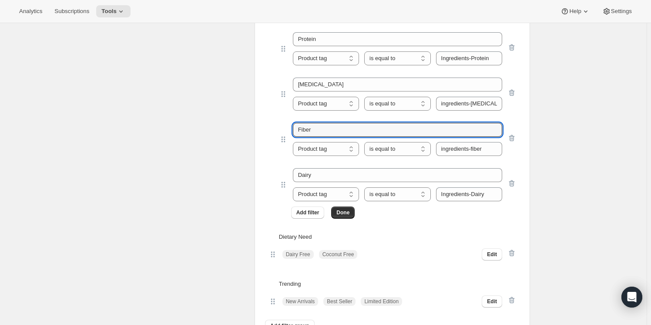
drag, startPoint x: 326, startPoint y: 132, endPoint x: 275, endPoint y: 132, distance: 50.5
click at [275, 132] on div "Fiber Product tag Variant's title Product tag is equal to is not equal to conta…" at bounding box center [392, 138] width 248 height 45
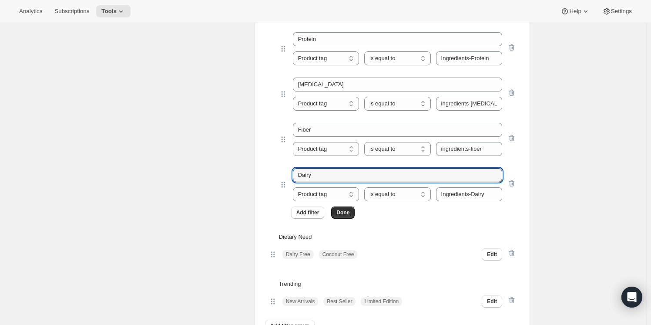
drag, startPoint x: 348, startPoint y: 174, endPoint x: 277, endPoint y: 176, distance: 71.4
click at [277, 176] on div "Dairy Product tag Variant's title Product tag is equal to is not equal to conta…" at bounding box center [392, 183] width 248 height 45
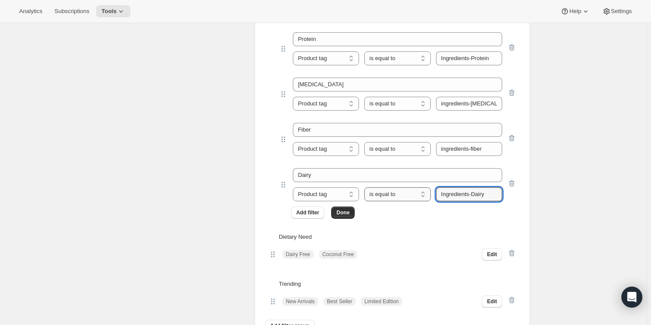
drag, startPoint x: 490, startPoint y: 189, endPoint x: 424, endPoint y: 191, distance: 66.2
click at [424, 191] on div "Product tag Variant's title Product tag is equal to is not equal to contains do…" at bounding box center [397, 194] width 209 height 14
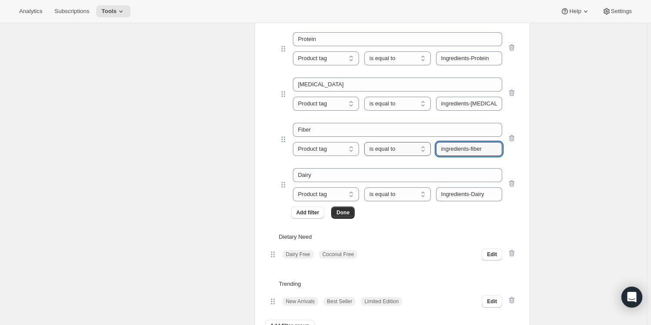
drag, startPoint x: 483, startPoint y: 144, endPoint x: 417, endPoint y: 144, distance: 66.6
click at [417, 144] on div "Product tag Variant's title Product tag is equal to is not equal to contains do…" at bounding box center [397, 149] width 209 height 14
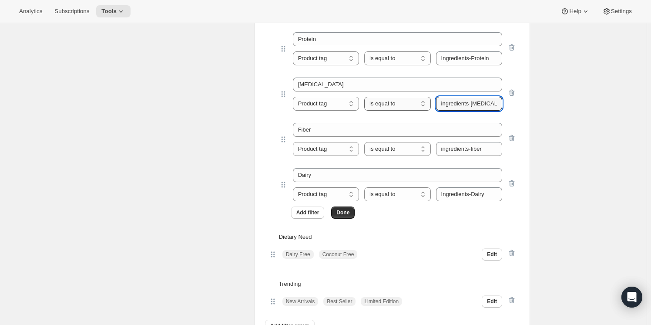
drag, startPoint x: 494, startPoint y: 101, endPoint x: 421, endPoint y: 100, distance: 73.1
click at [421, 100] on div "Product tag Variant's title Product tag is equal to is not equal to contains do…" at bounding box center [397, 104] width 209 height 14
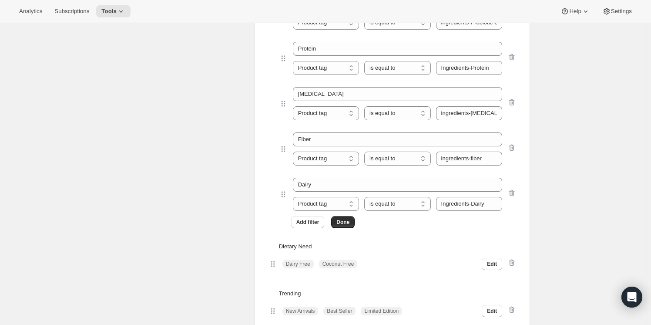
scroll to position [3639, 0]
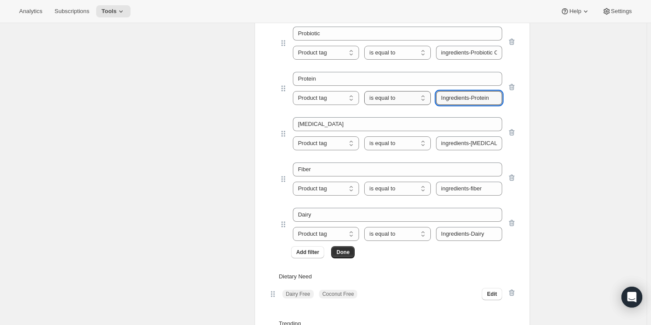
drag, startPoint x: 464, startPoint y: 92, endPoint x: 430, endPoint y: 93, distance: 34.0
click at [430, 93] on div "Product tag Variant's title Product tag is equal to is not equal to contains do…" at bounding box center [397, 98] width 209 height 14
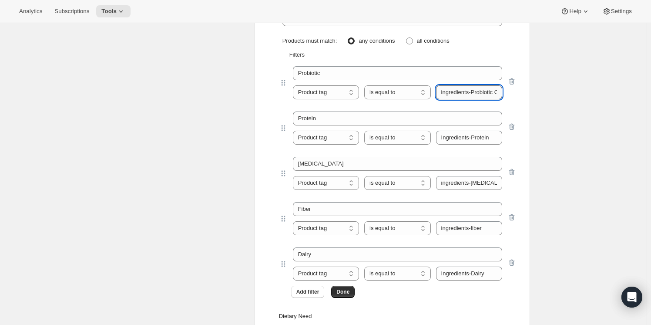
click at [476, 88] on input "ingredients-Probiotic Culture" at bounding box center [469, 92] width 66 height 14
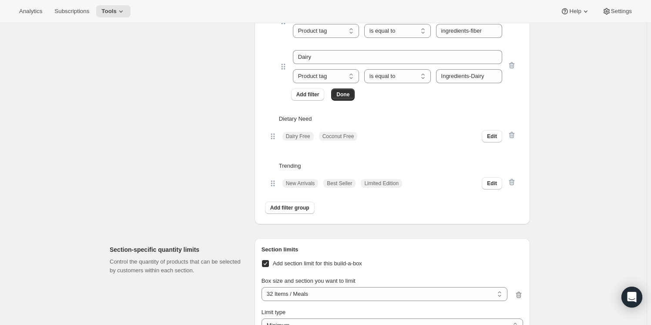
scroll to position [3797, 0]
click at [497, 132] on span "Edit" at bounding box center [492, 135] width 10 height 7
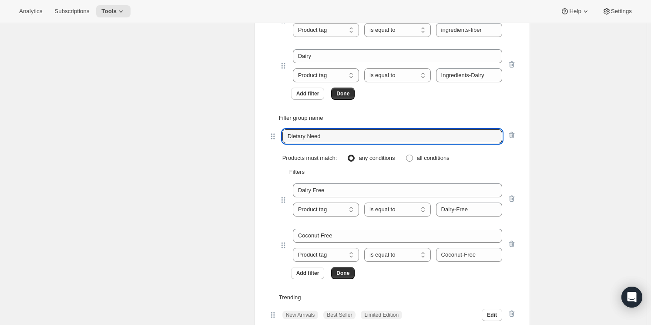
drag, startPoint x: 354, startPoint y: 132, endPoint x: 254, endPoint y: 134, distance: 100.1
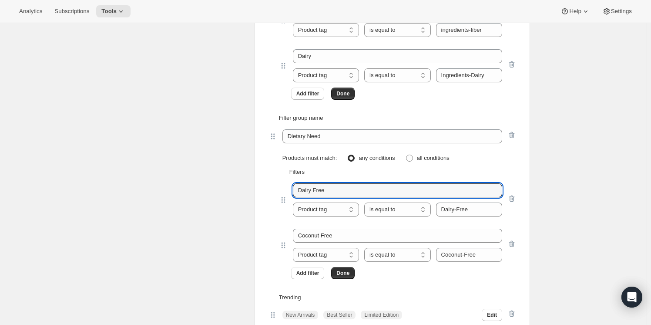
drag, startPoint x: 342, startPoint y: 186, endPoint x: 244, endPoint y: 184, distance: 97.9
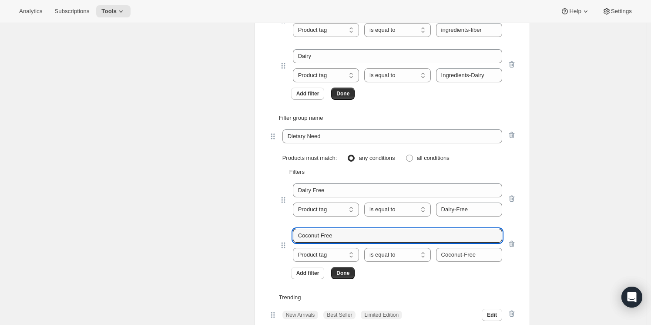
drag, startPoint x: 349, startPoint y: 230, endPoint x: 232, endPoint y: 232, distance: 116.6
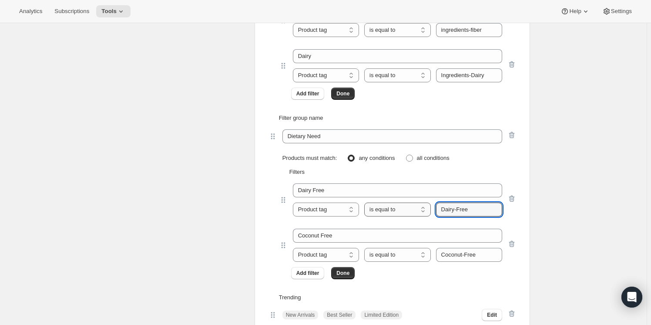
drag, startPoint x: 490, startPoint y: 205, endPoint x: 402, endPoint y: 204, distance: 87.5
click at [402, 204] on div "Product tag Variant's title Product tag is equal to is not equal to contains do…" at bounding box center [397, 209] width 209 height 14
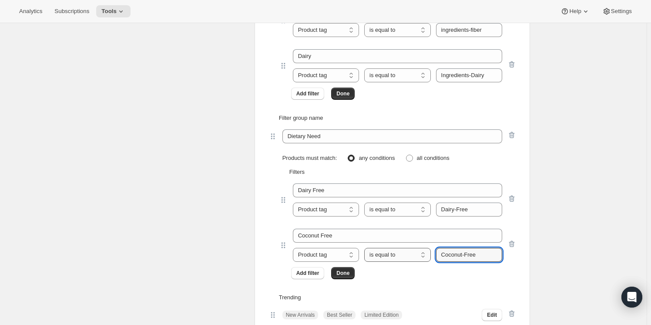
drag, startPoint x: 478, startPoint y: 249, endPoint x: 391, endPoint y: 250, distance: 87.0
click at [391, 250] on div "Product tag Variant's title Product tag is equal to is not equal to contains do…" at bounding box center [397, 255] width 209 height 14
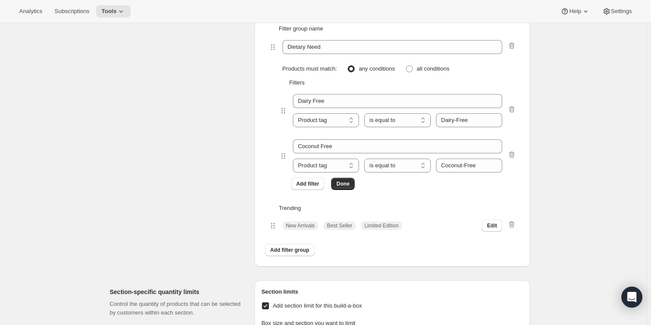
scroll to position [3916, 0]
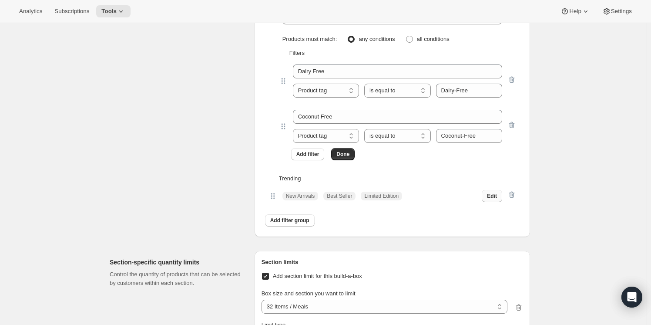
click at [495, 192] on span "Edit" at bounding box center [492, 195] width 10 height 7
select select "contains"
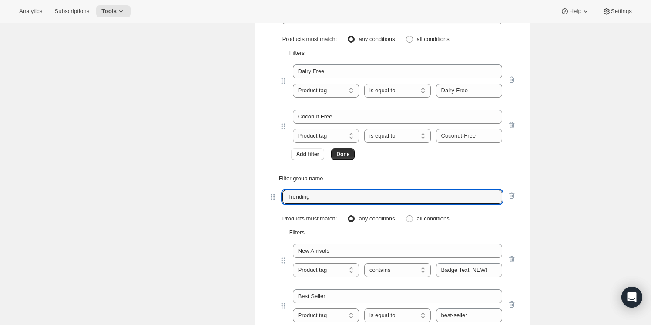
drag, startPoint x: 320, startPoint y: 197, endPoint x: 264, endPoint y: 199, distance: 56.2
click at [264, 199] on div "Filter group name Trending Products must match: any conditions all conditions F…" at bounding box center [393, 279] width 262 height 225
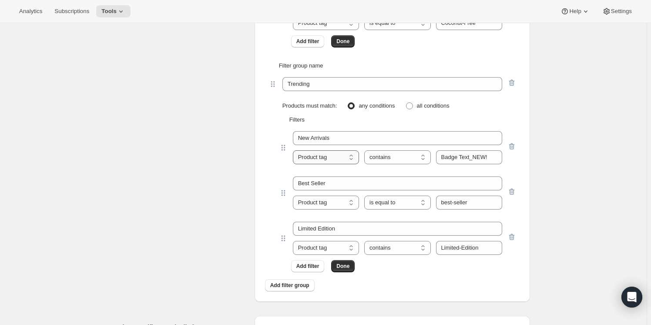
scroll to position [4034, 0]
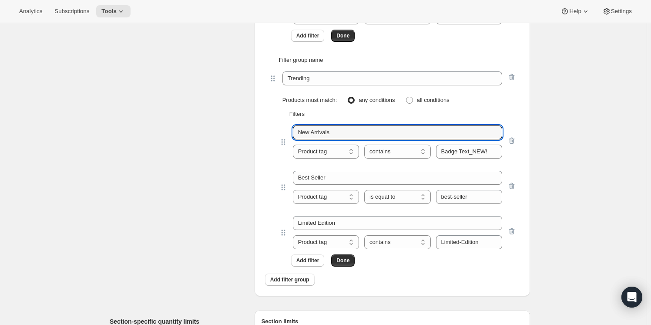
drag, startPoint x: 298, startPoint y: 125, endPoint x: 271, endPoint y: 127, distance: 27.0
click at [271, 127] on div "New Arrivals Product tag Variant's title Product tag is equal to is not equal t…" at bounding box center [392, 140] width 248 height 45
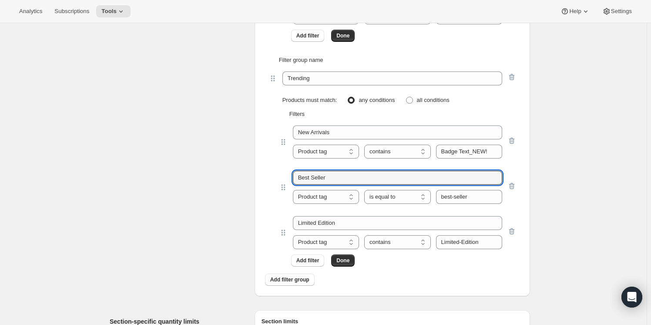
drag, startPoint x: 341, startPoint y: 174, endPoint x: 258, endPoint y: 177, distance: 82.7
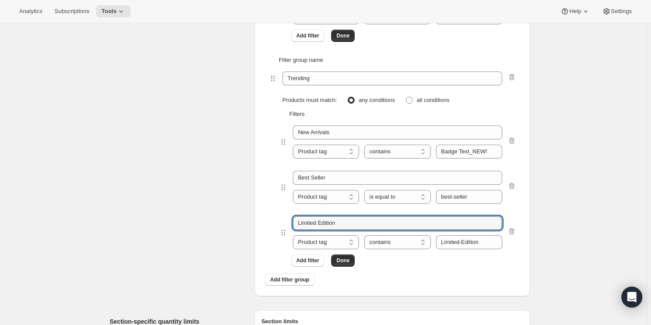
drag, startPoint x: 329, startPoint y: 218, endPoint x: 267, endPoint y: 219, distance: 62.7
click at [267, 219] on div "Filter group name Trending Products must match: any conditions all conditions F…" at bounding box center [393, 161] width 262 height 225
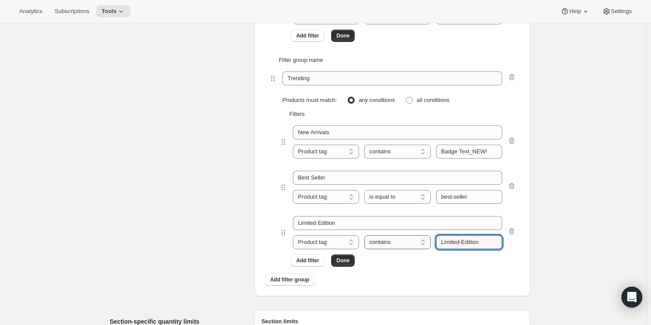
drag, startPoint x: 464, startPoint y: 240, endPoint x: 424, endPoint y: 243, distance: 40.1
click at [424, 243] on div "Product tag Variant's title Product tag is equal to is not equal to contains do…" at bounding box center [397, 242] width 209 height 14
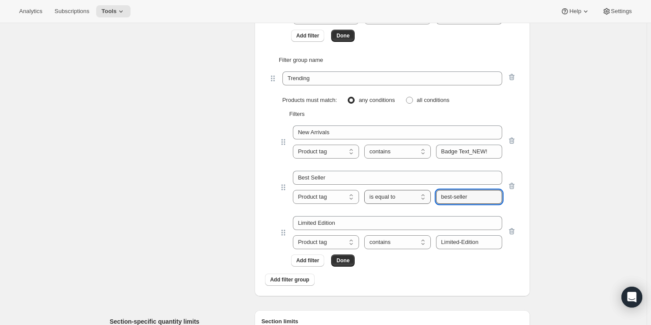
drag, startPoint x: 476, startPoint y: 194, endPoint x: 429, endPoint y: 197, distance: 48.0
click at [429, 197] on div "Product tag Variant's title Product tag is equal to is not equal to contains do…" at bounding box center [397, 197] width 209 height 14
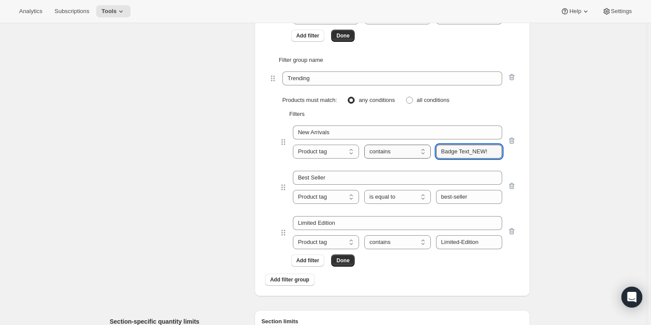
drag, startPoint x: 495, startPoint y: 150, endPoint x: 431, endPoint y: 149, distance: 64.0
click at [433, 151] on div "Product tag Variant's title Product tag is equal to is not equal to contains do…" at bounding box center [397, 151] width 209 height 14
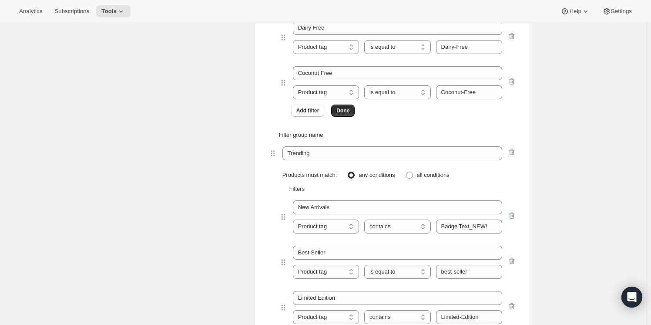
scroll to position [3837, 0]
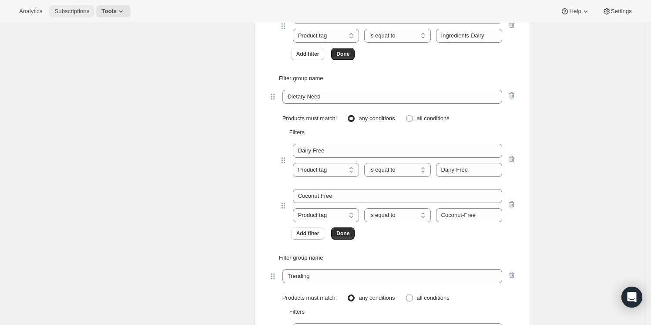
click at [73, 8] on span "Subscriptions" at bounding box center [71, 11] width 35 height 7
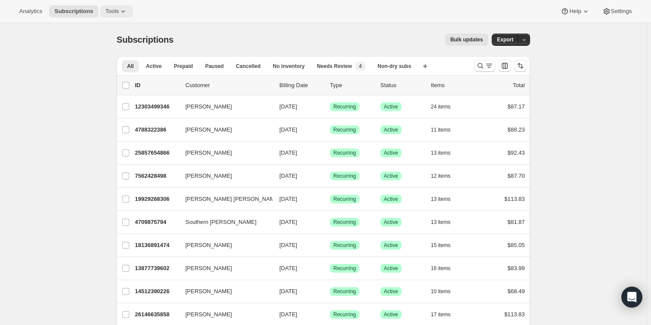
click at [102, 17] on button "Tools" at bounding box center [116, 11] width 33 height 12
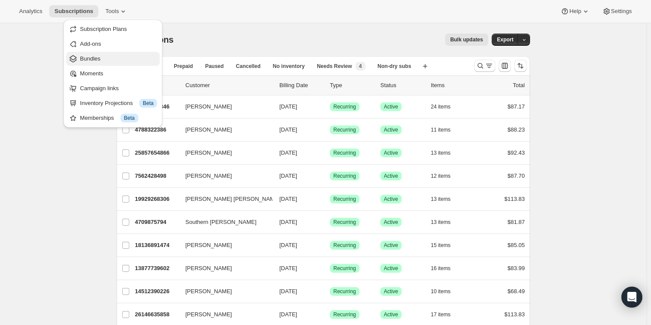
click at [111, 57] on span "Bundles" at bounding box center [118, 58] width 77 height 9
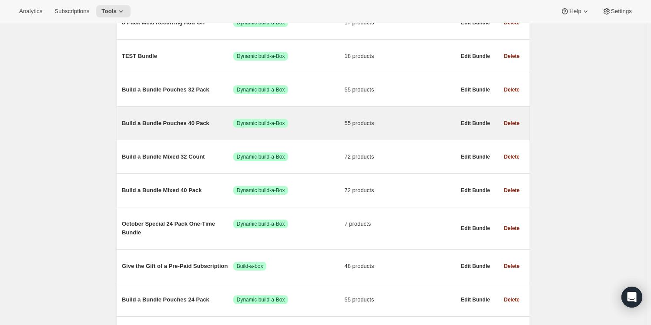
scroll to position [335, 0]
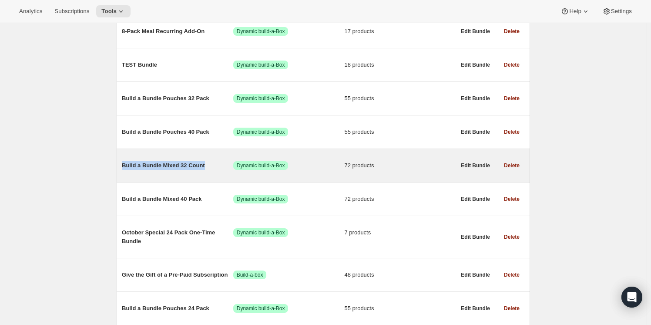
drag, startPoint x: 114, startPoint y: 158, endPoint x: 206, endPoint y: 168, distance: 93.1
click at [206, 168] on div "All time Revenue $34,419,300.46 Orders 460112 Active subscriptions 15385 Filter…" at bounding box center [320, 103] width 420 height 778
